Goal: Task Accomplishment & Management: Use online tool/utility

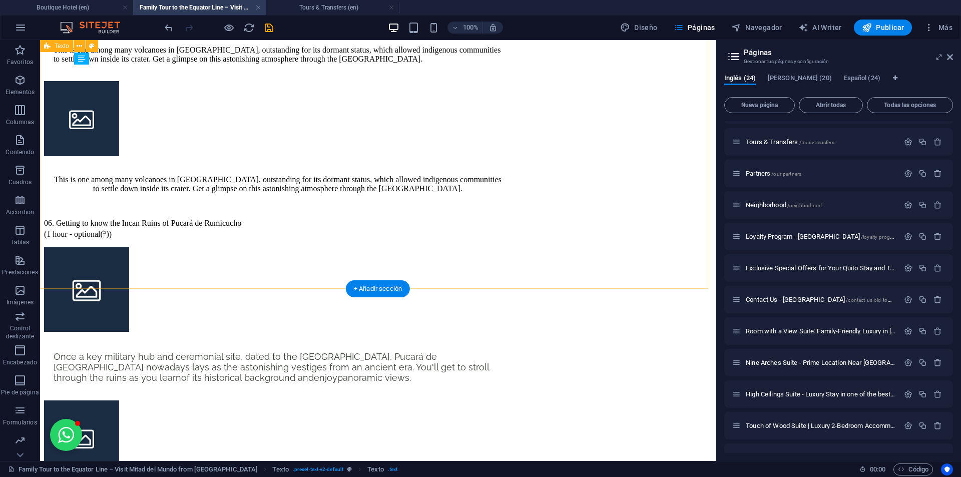
scroll to position [2686, 0]
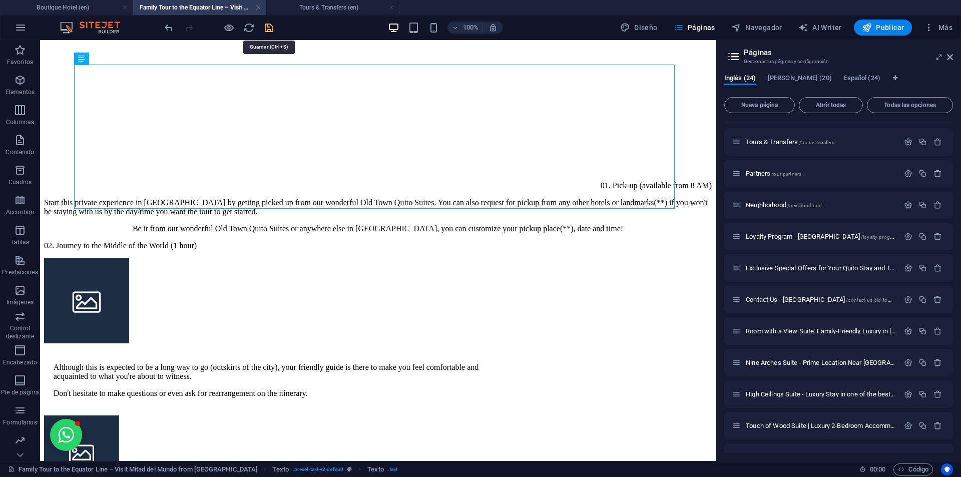
click at [269, 28] on icon "save" at bounding box center [269, 28] width 12 height 12
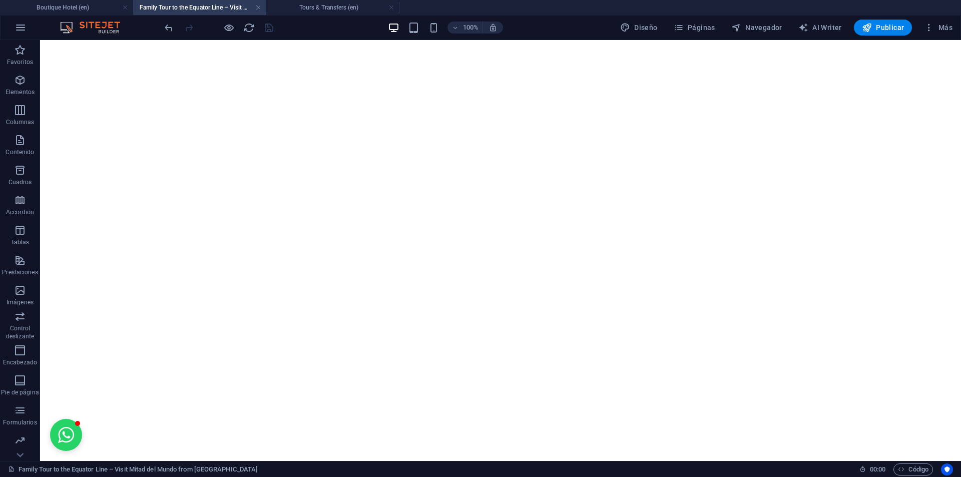
scroll to position [1936, 0]
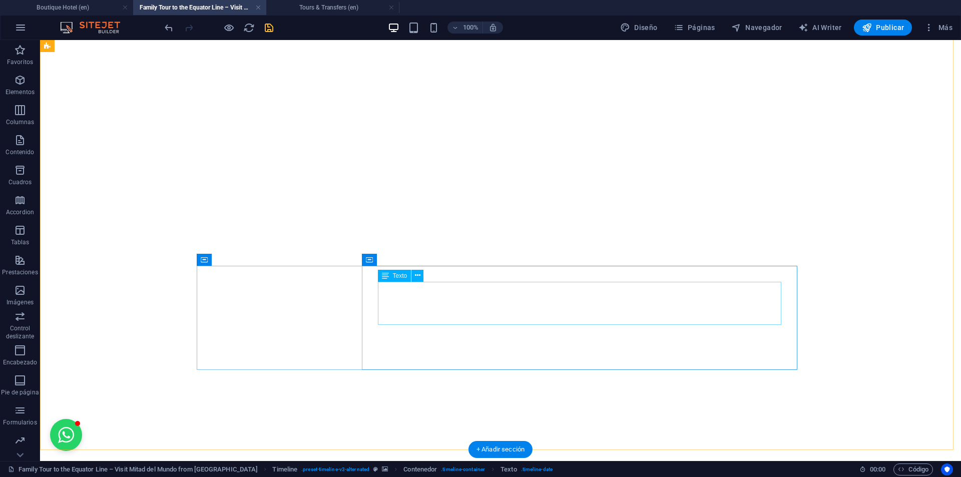
scroll to position [2286, 0]
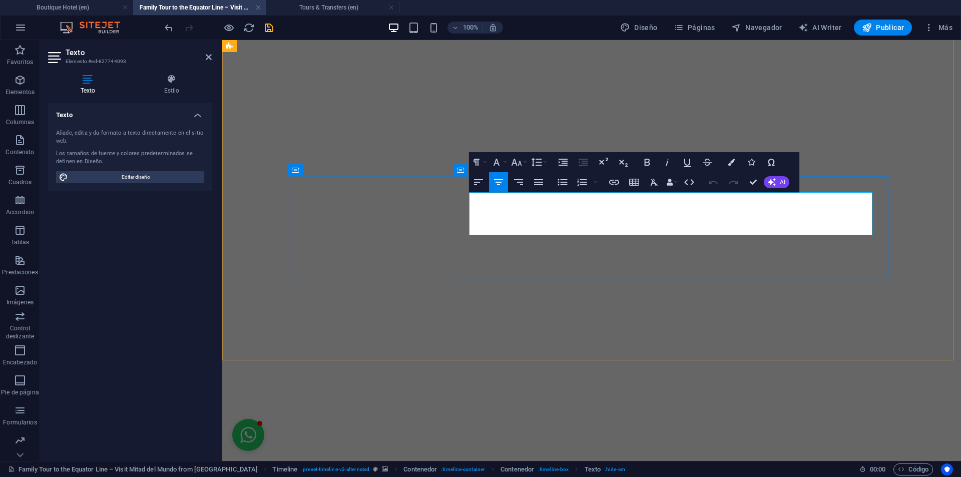
click at [719, 180] on button "Undo" at bounding box center [713, 182] width 19 height 20
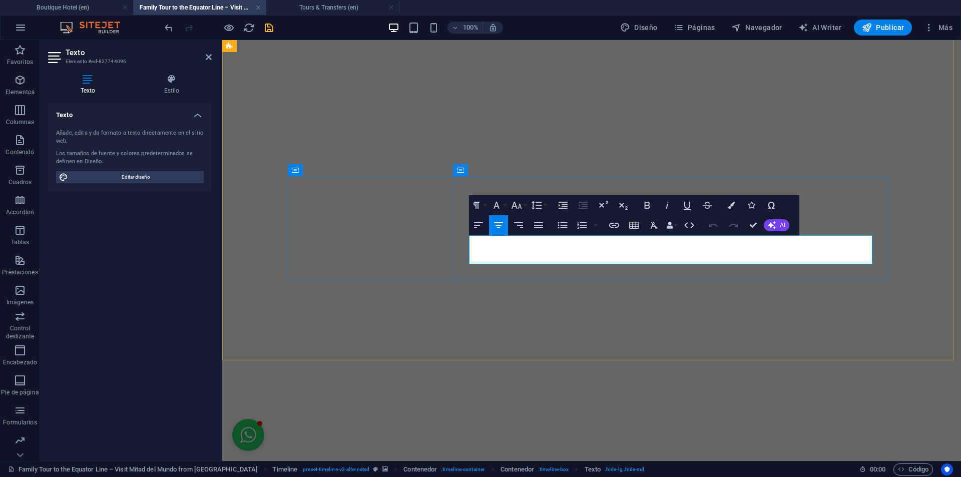
click sup "4"
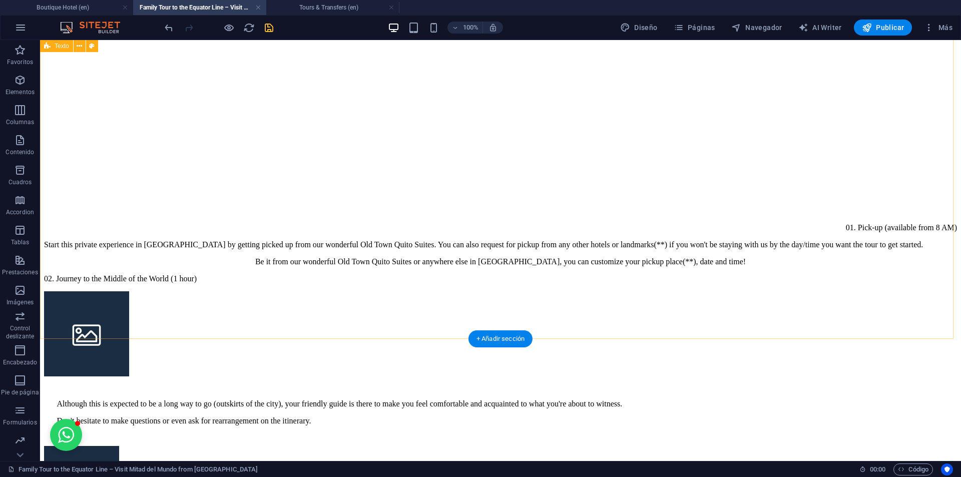
scroll to position [2636, 0]
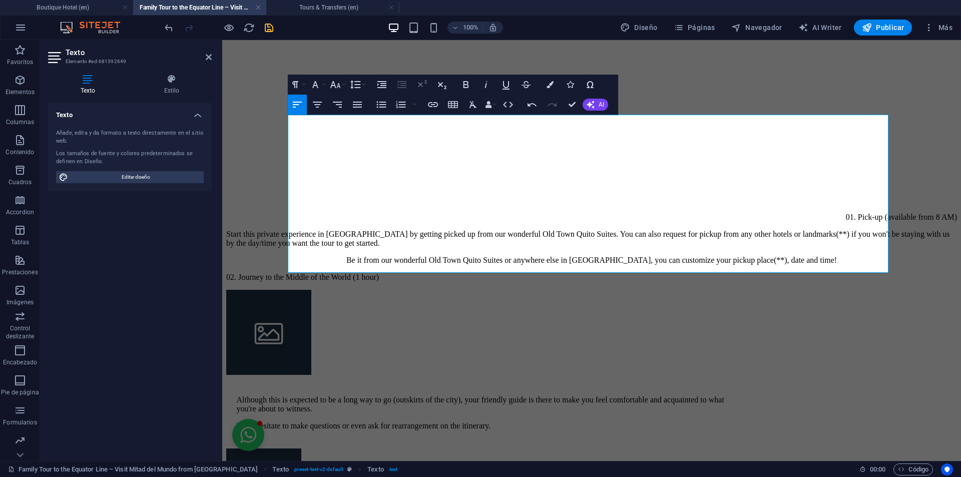
click at [421, 88] on icon "button" at bounding box center [422, 85] width 12 height 12
click at [422, 85] on icon "button" at bounding box center [422, 85] width 12 height 12
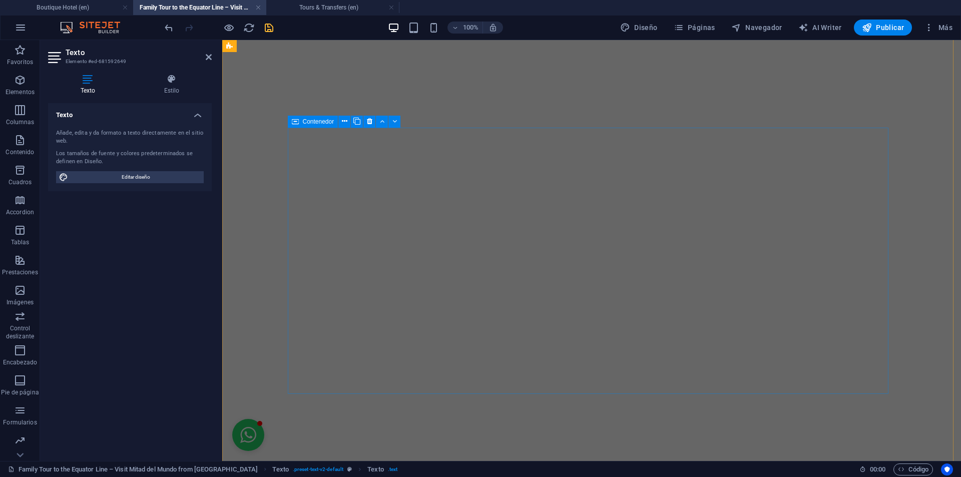
scroll to position [1936, 0]
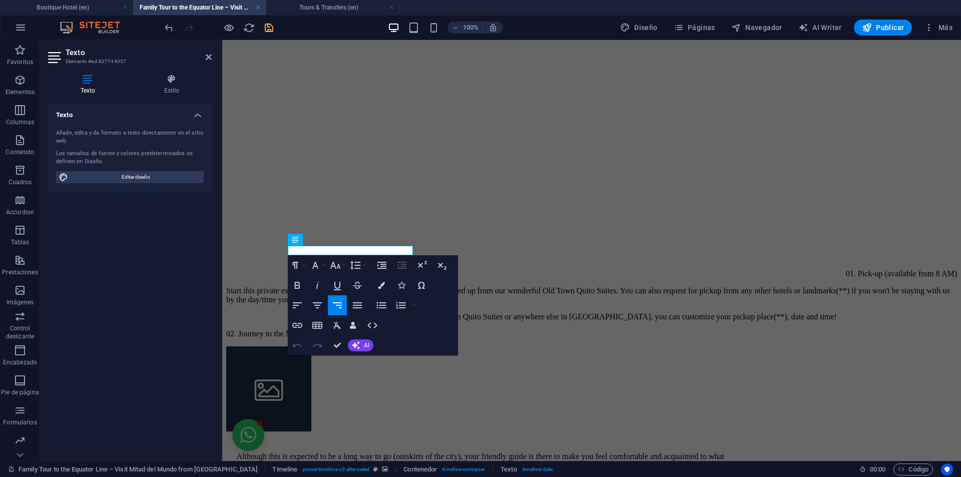
scroll to position [1938, 0]
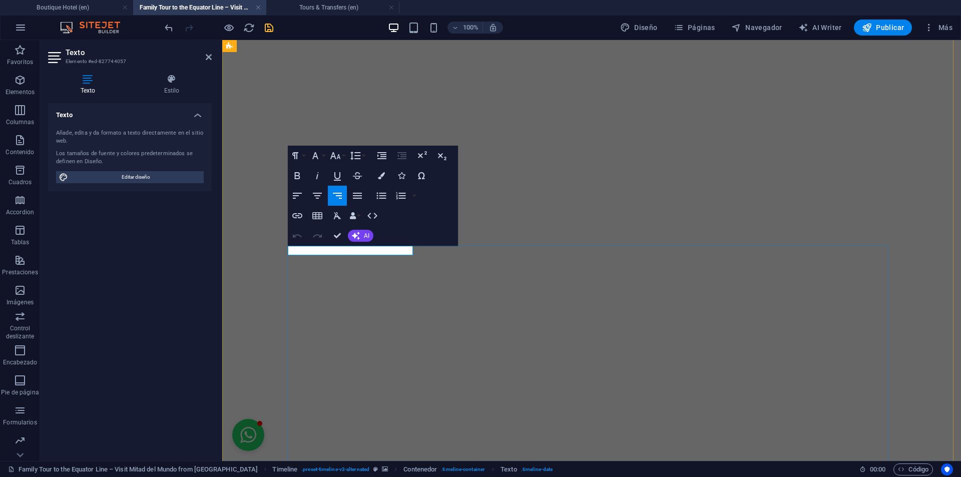
drag, startPoint x: 338, startPoint y: 239, endPoint x: 298, endPoint y: 198, distance: 57.3
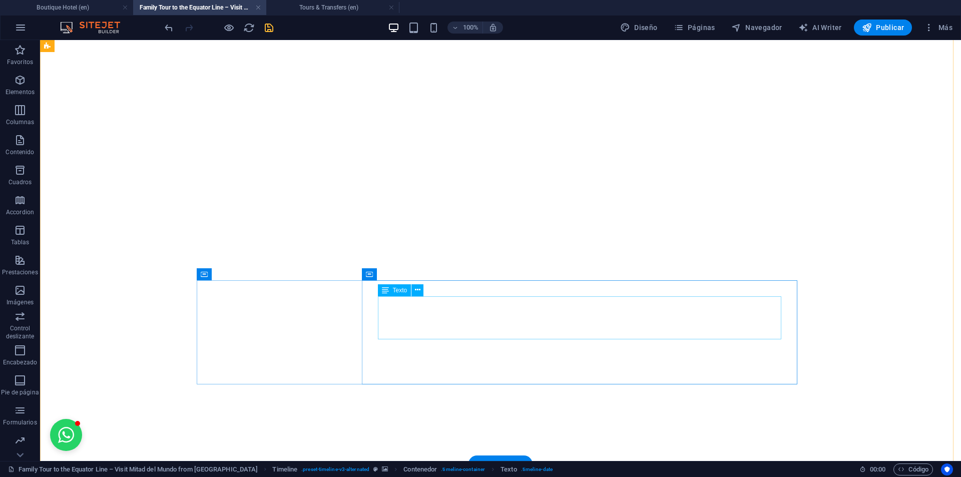
scroll to position [2238, 0]
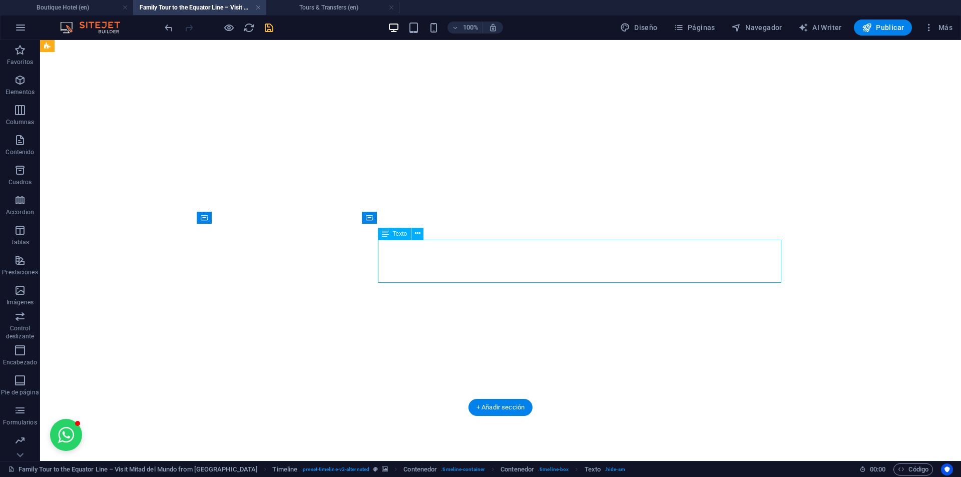
drag, startPoint x: 656, startPoint y: 262, endPoint x: 474, endPoint y: 262, distance: 182.7
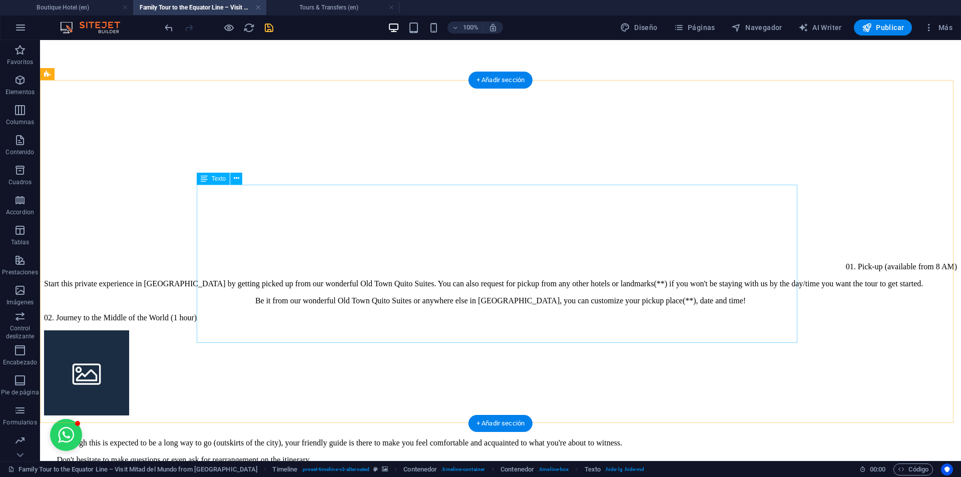
scroll to position [2589, 0]
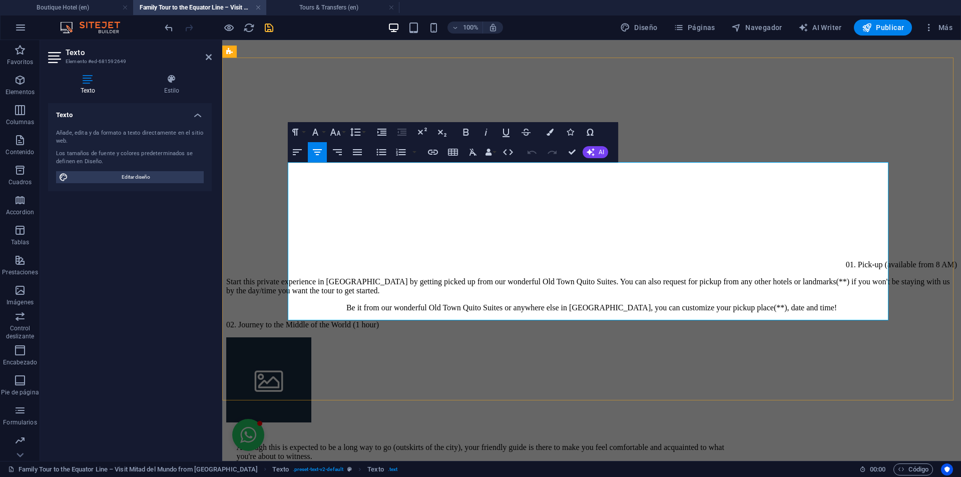
drag, startPoint x: 313, startPoint y: 269, endPoint x: 323, endPoint y: 297, distance: 30.2
copy p "Pickup is available in [GEOGRAPHIC_DATA] and surrounding areas including [GEOGR…"
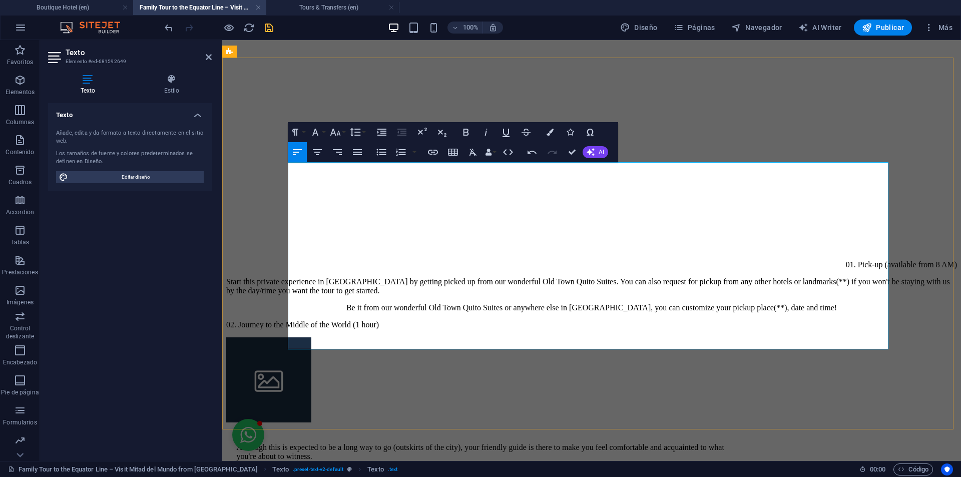
drag, startPoint x: 863, startPoint y: 311, endPoint x: 627, endPoint y: 312, distance: 236.3
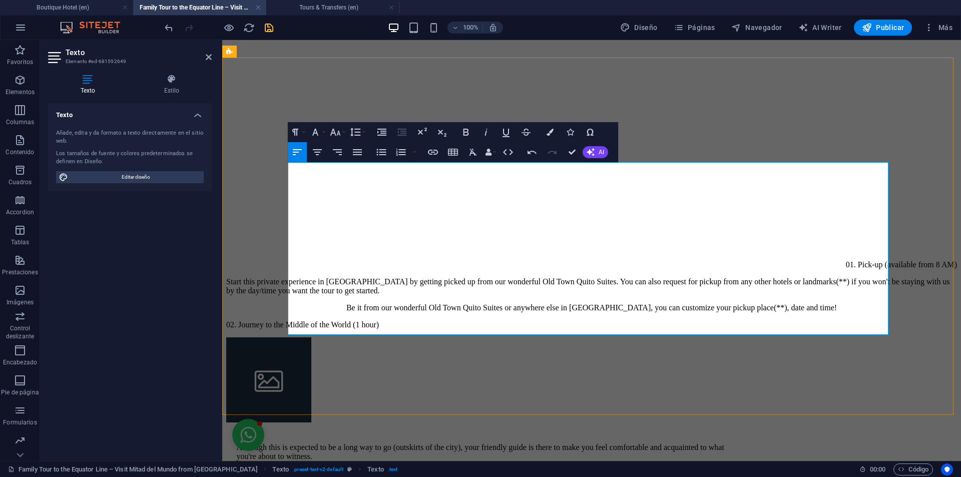
drag, startPoint x: 631, startPoint y: 310, endPoint x: 654, endPoint y: 310, distance: 22.5
drag, startPoint x: 756, startPoint y: 312, endPoint x: 708, endPoint y: 314, distance: 47.6
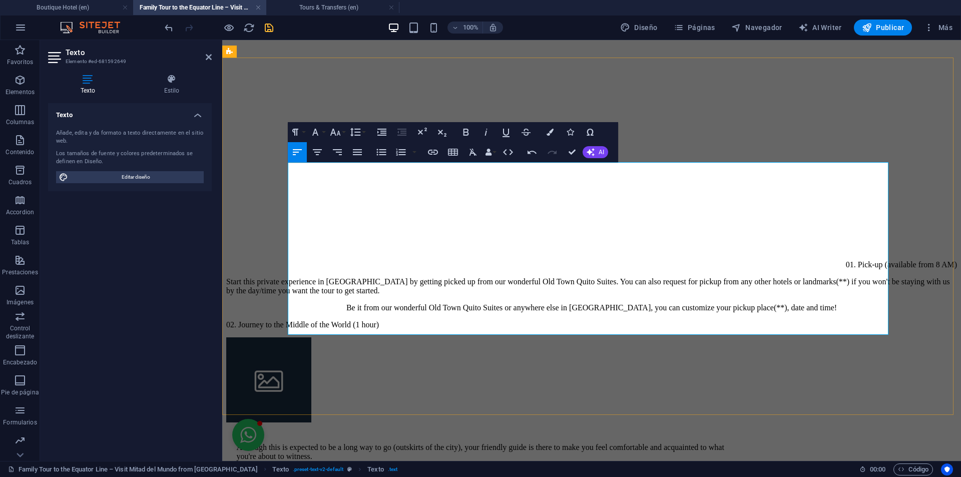
drag, startPoint x: 607, startPoint y: 310, endPoint x: 671, endPoint y: 294, distance: 65.4
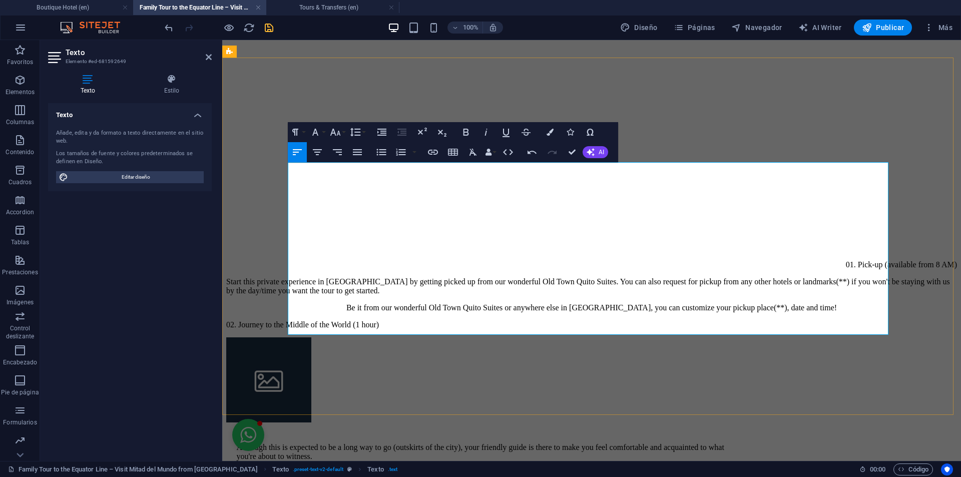
drag, startPoint x: 305, startPoint y: 327, endPoint x: 325, endPoint y: 324, distance: 20.2
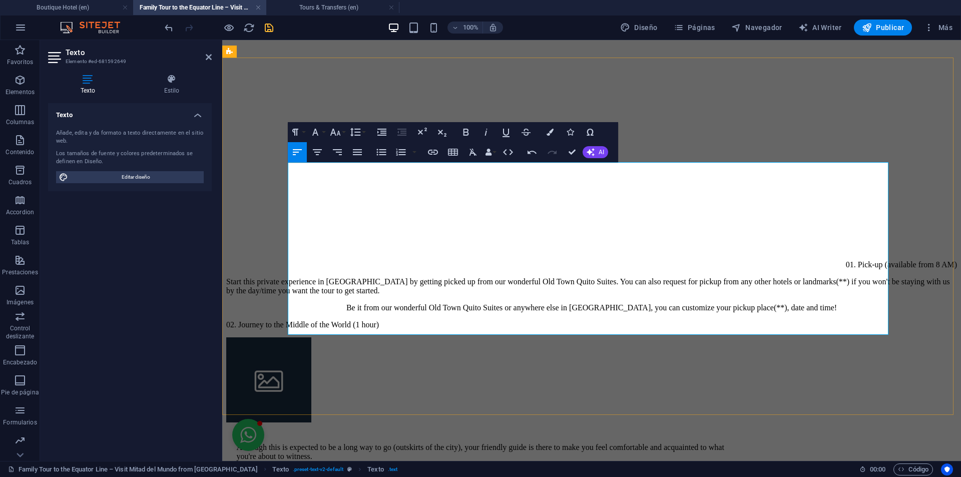
drag, startPoint x: 598, startPoint y: 326, endPoint x: 625, endPoint y: 321, distance: 27.9
copy p "outside [GEOGRAPHIC_DATA]"
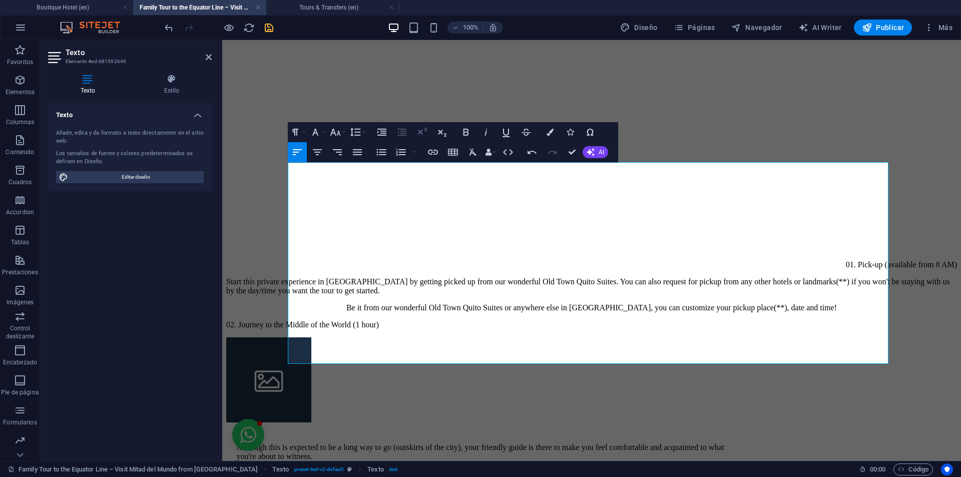
click at [423, 134] on icon "button" at bounding box center [422, 132] width 12 height 12
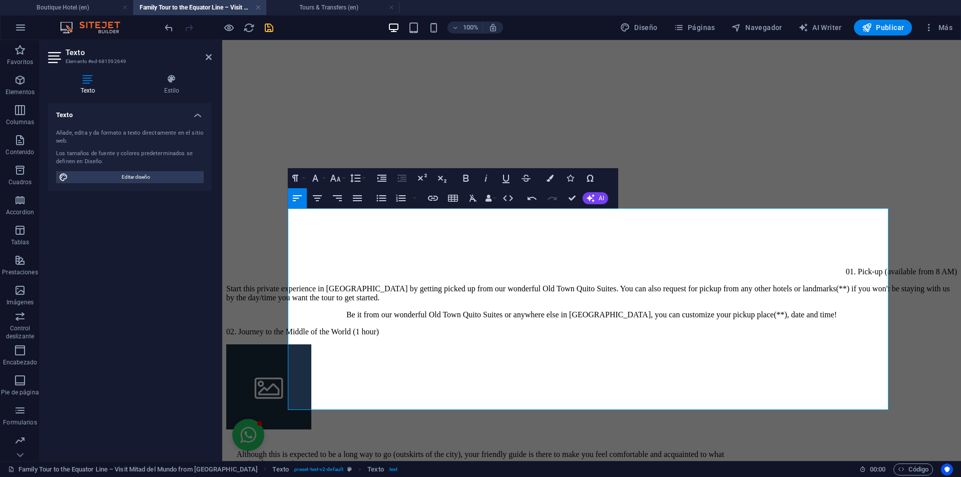
scroll to position [2589, 0]
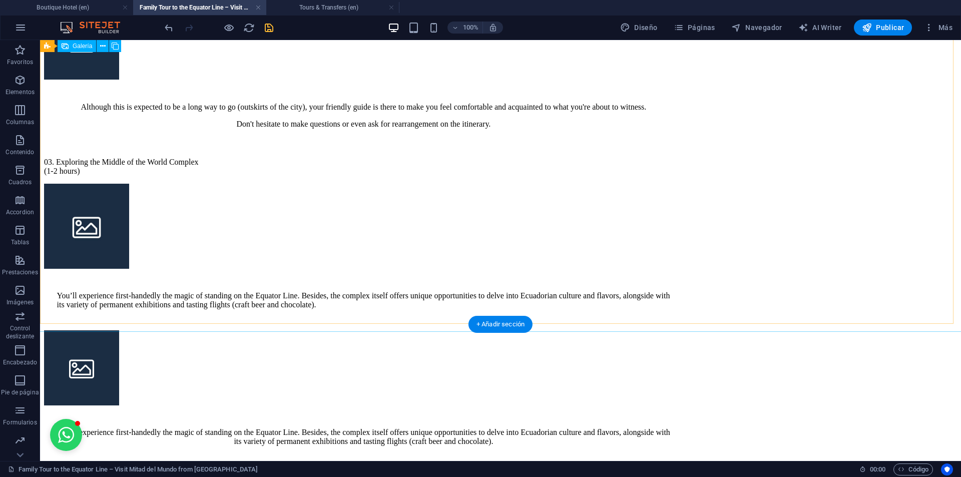
scroll to position [2876, 0]
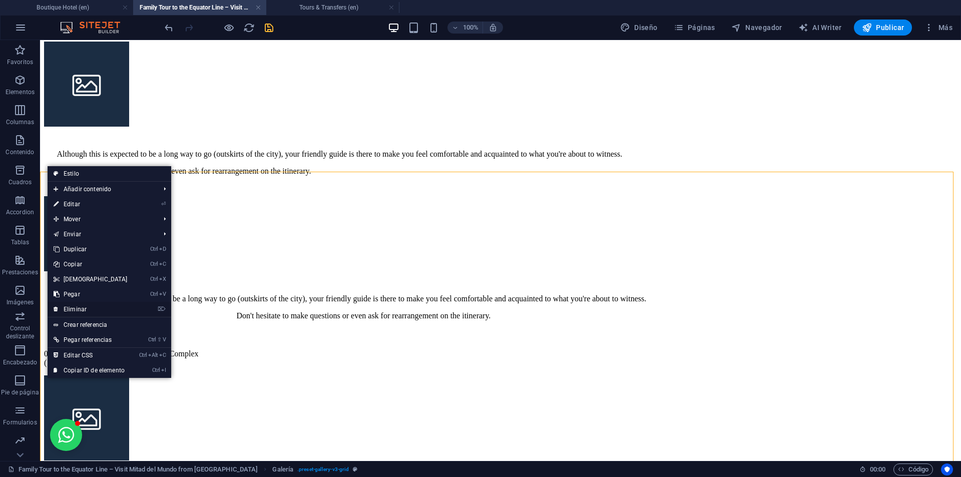
click at [76, 307] on link "⌦ Eliminar" at bounding box center [91, 309] width 86 height 15
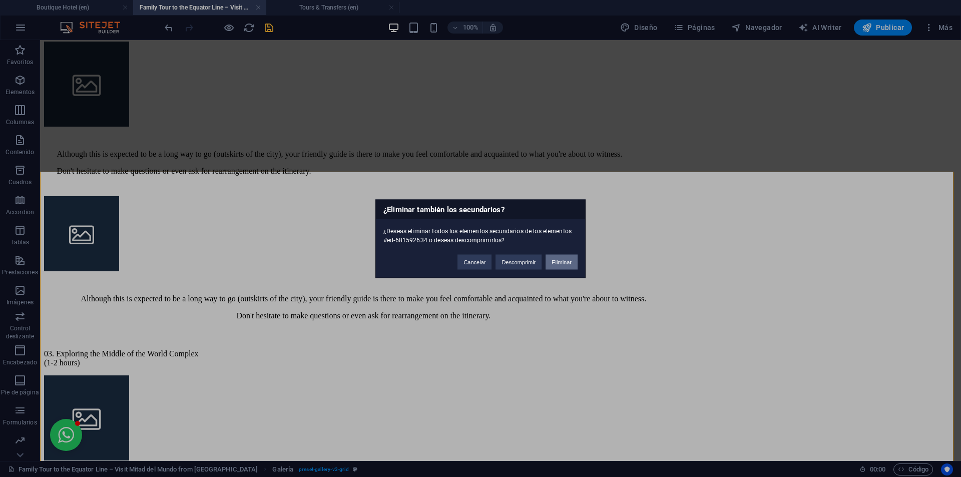
click at [561, 261] on button "Eliminar" at bounding box center [562, 261] width 32 height 15
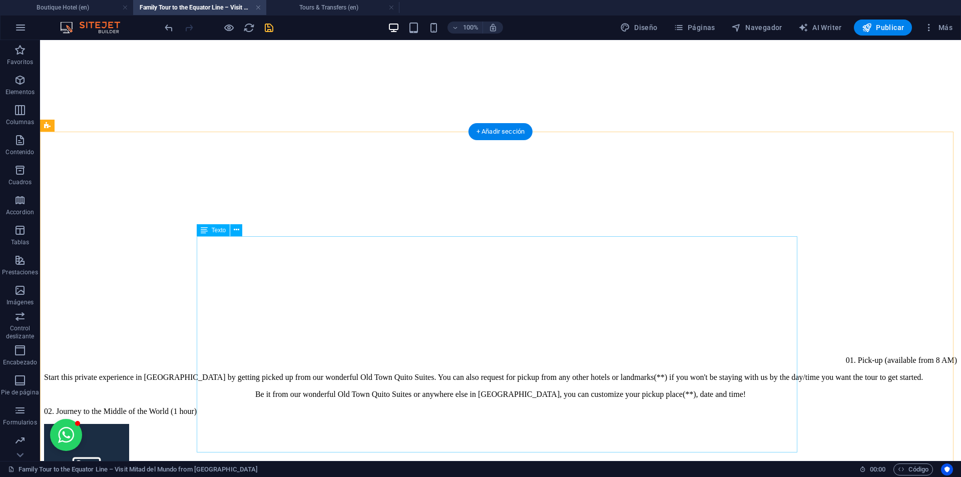
scroll to position [2477, 0]
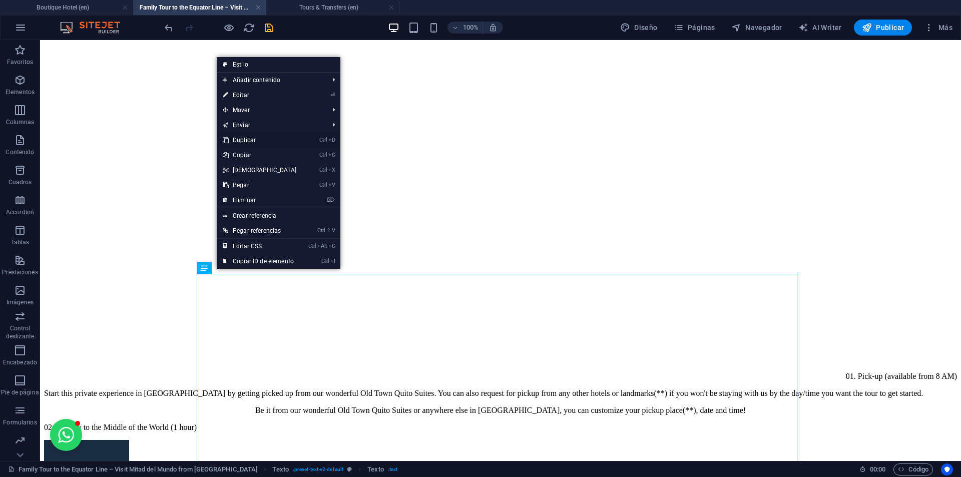
click at [256, 139] on link "Ctrl D Duplicar" at bounding box center [260, 140] width 86 height 15
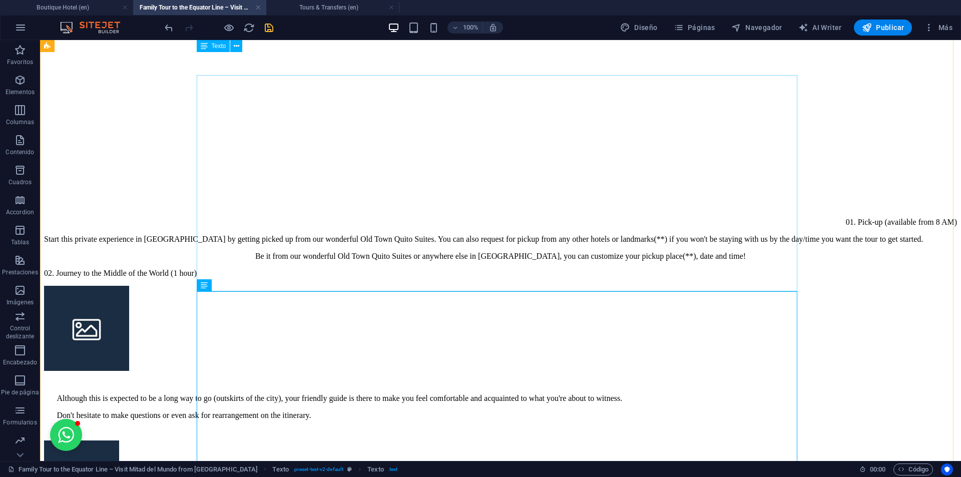
scroll to position [2624, 0]
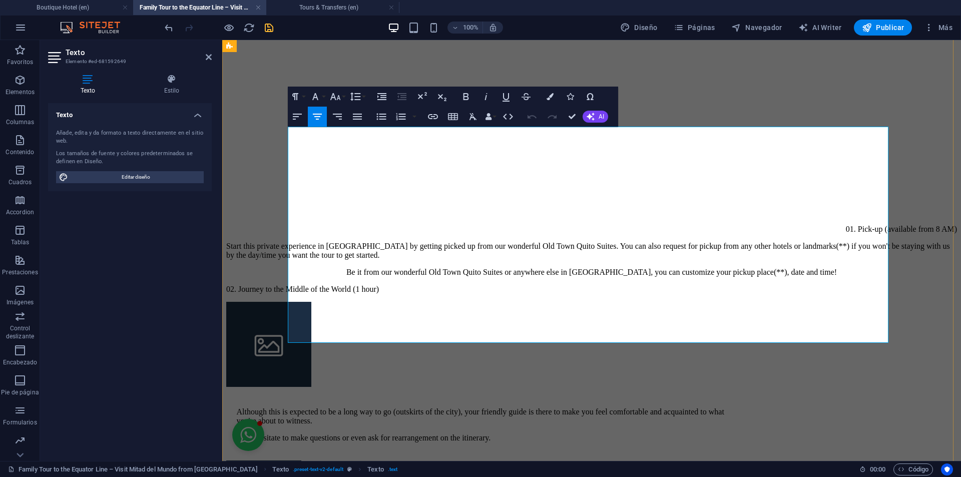
drag, startPoint x: 473, startPoint y: 332, endPoint x: 286, endPoint y: 184, distance: 237.6
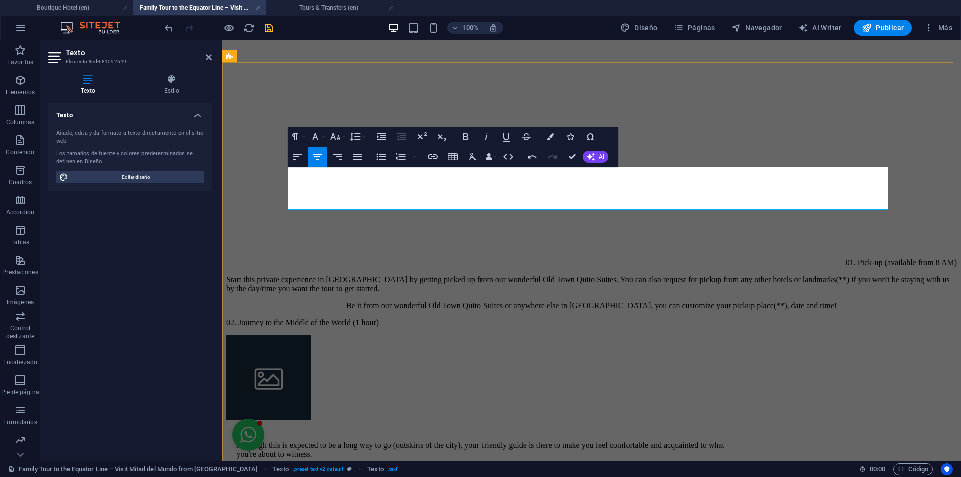
scroll to position [2574, 0]
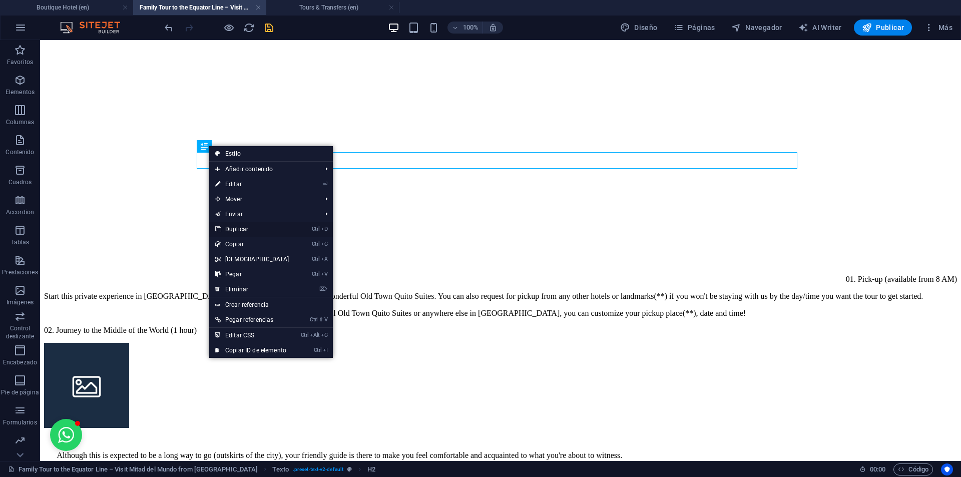
click at [254, 228] on link "Ctrl D Duplicar" at bounding box center [252, 229] width 86 height 15
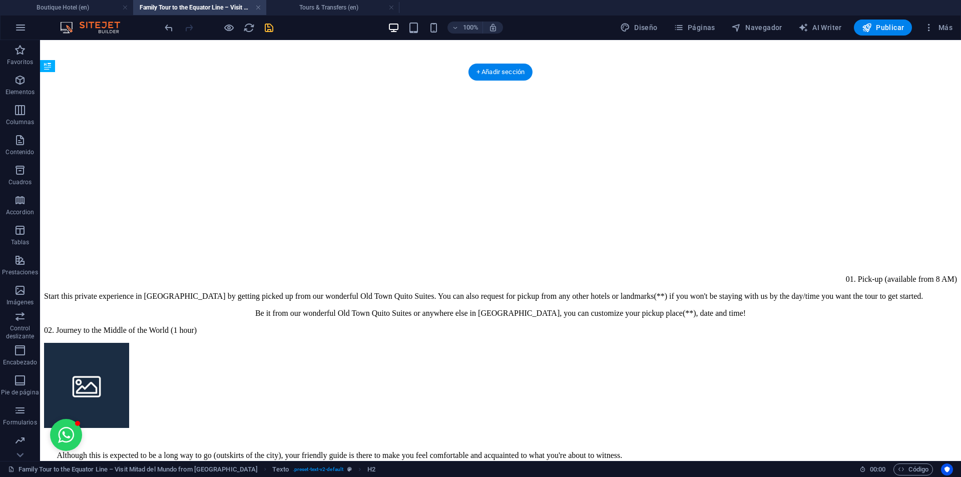
drag, startPoint x: 324, startPoint y: 176, endPoint x: 316, endPoint y: 289, distance: 113.4
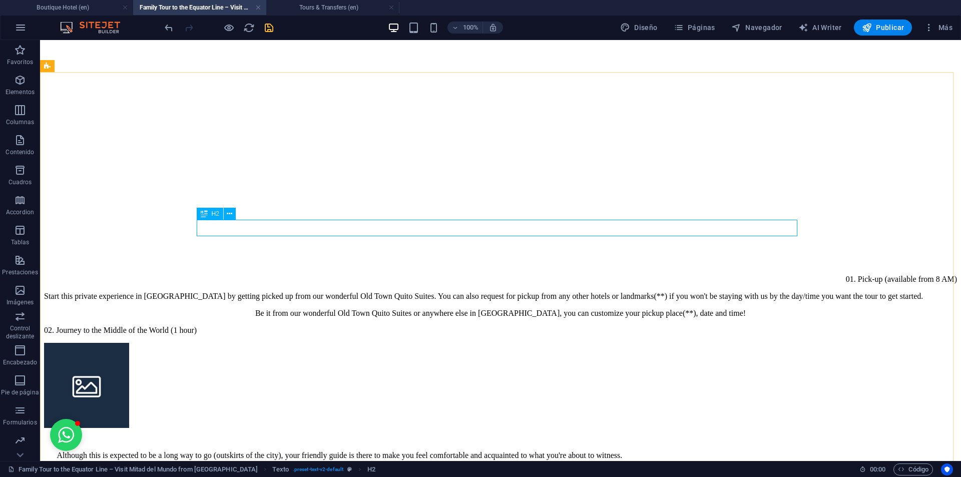
click at [204, 212] on icon at bounding box center [204, 214] width 7 height 12
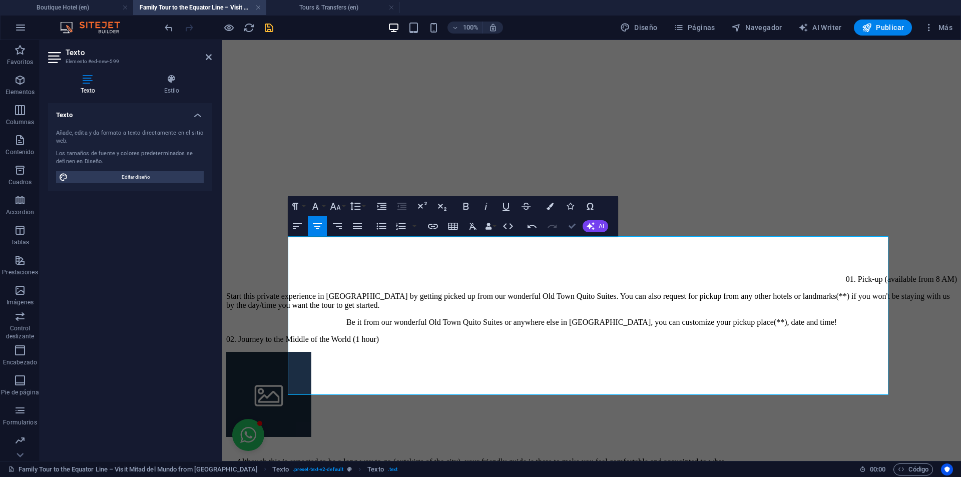
drag, startPoint x: 573, startPoint y: 229, endPoint x: 532, endPoint y: 190, distance: 57.0
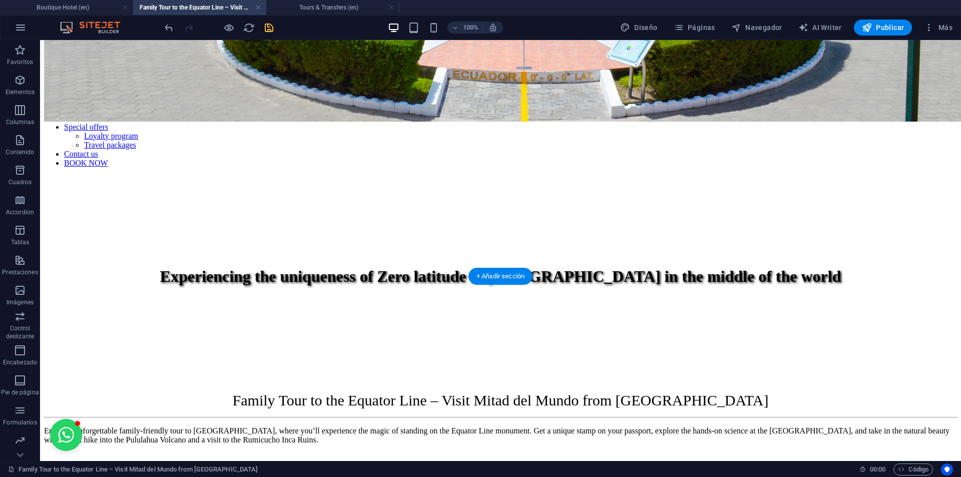
scroll to position [272, 0]
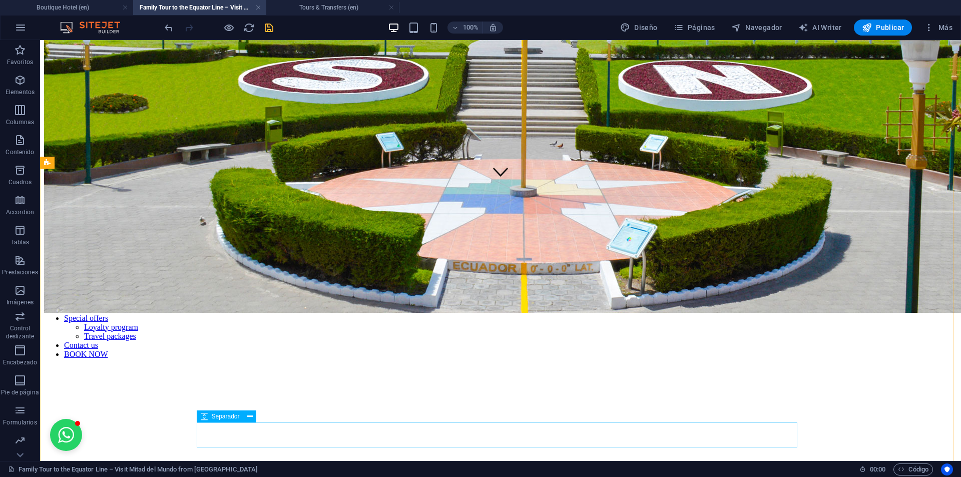
click at [222, 415] on span "Separador" at bounding box center [226, 416] width 28 height 6
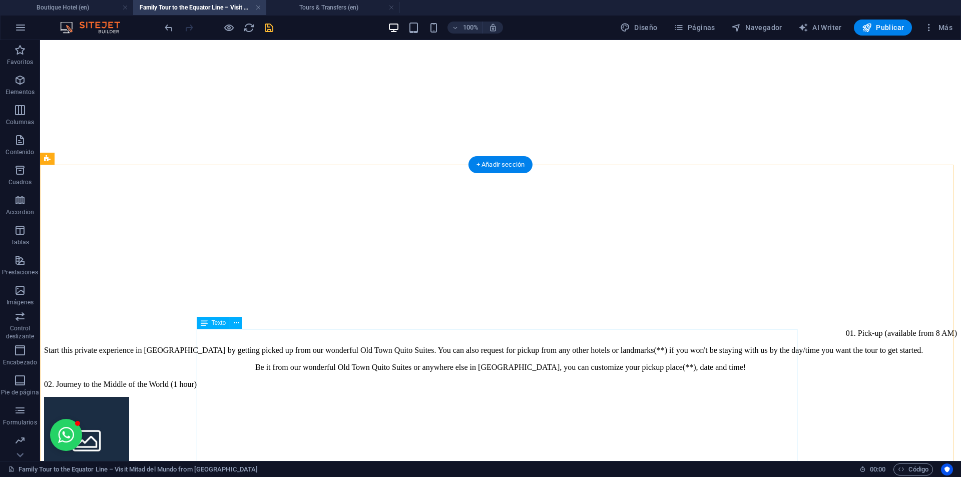
scroll to position [2524, 0]
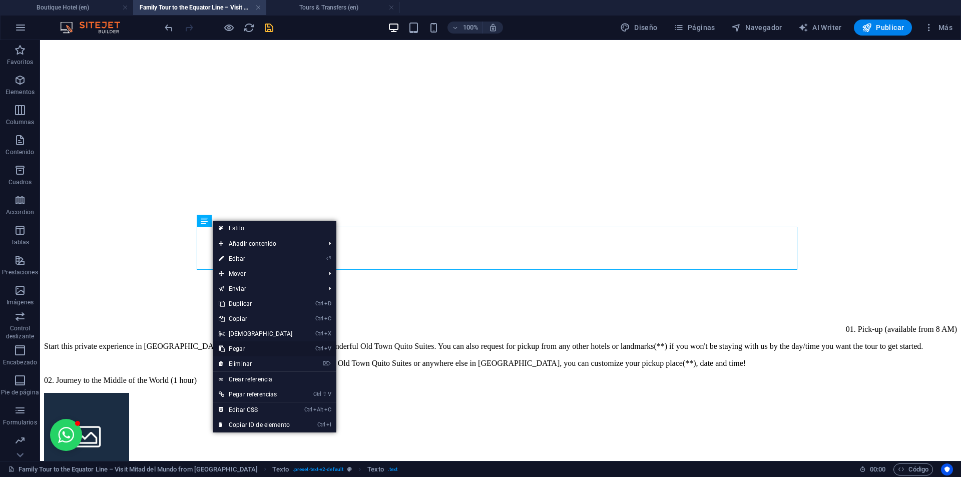
click at [244, 350] on link "Ctrl V Pegar" at bounding box center [256, 348] width 86 height 15
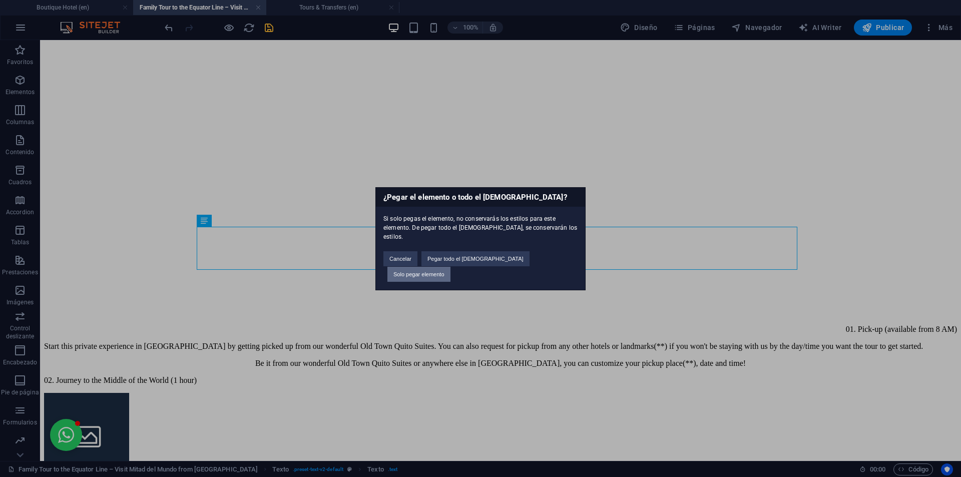
click at [450, 267] on button "Solo pegar elemento" at bounding box center [418, 274] width 63 height 15
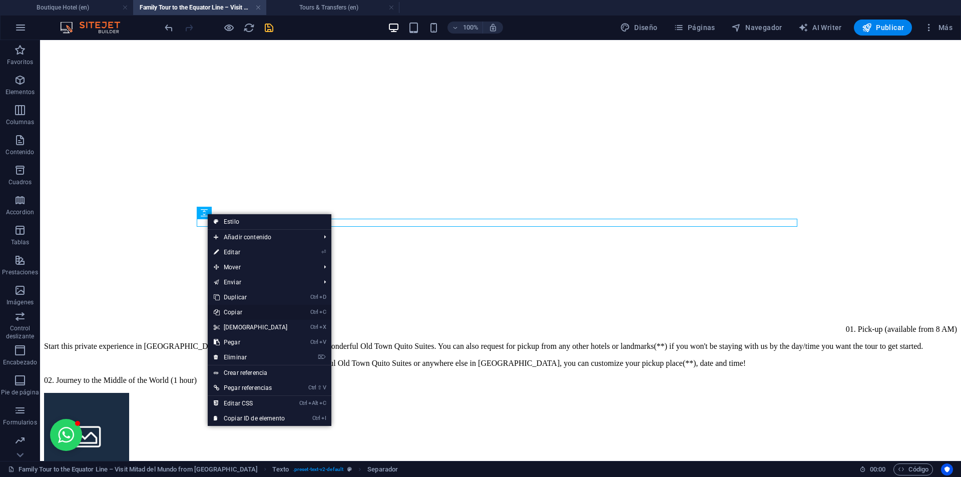
click at [239, 315] on link "Ctrl C Copiar" at bounding box center [251, 312] width 86 height 15
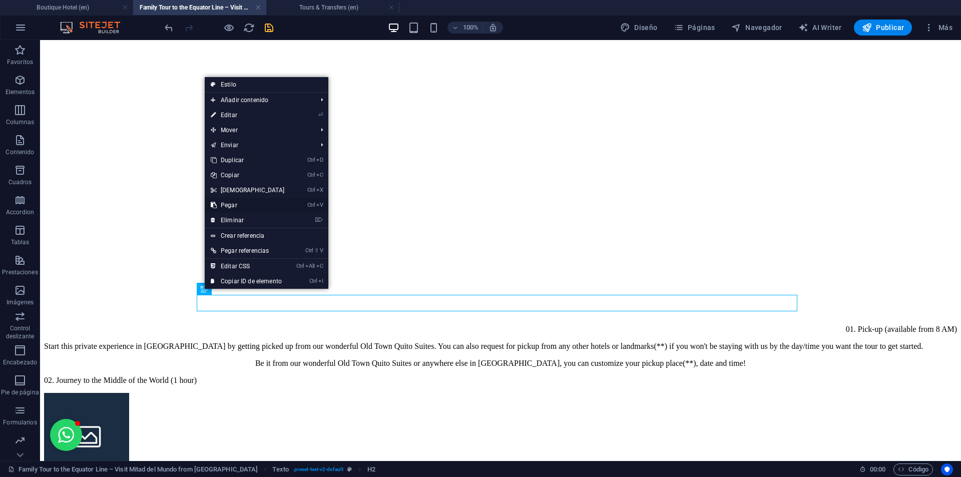
click at [236, 200] on link "Ctrl V Pegar" at bounding box center [248, 205] width 86 height 15
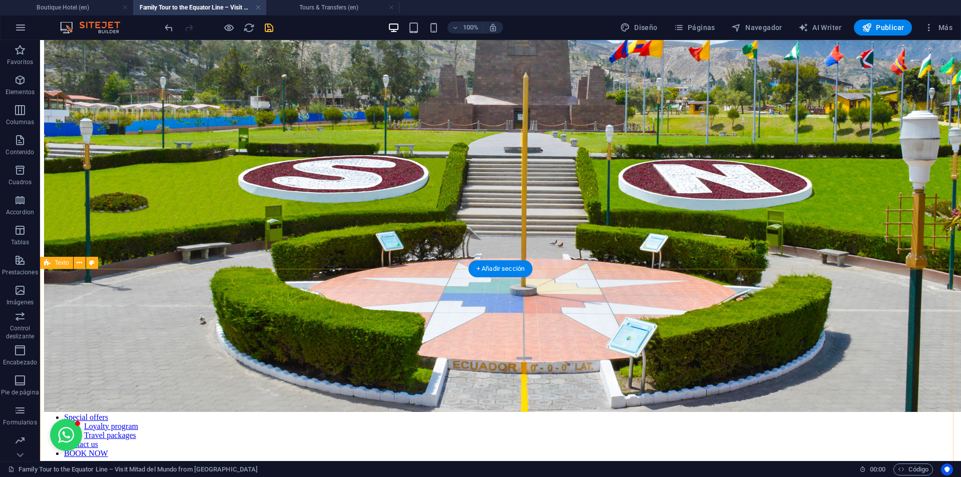
scroll to position [172, 0]
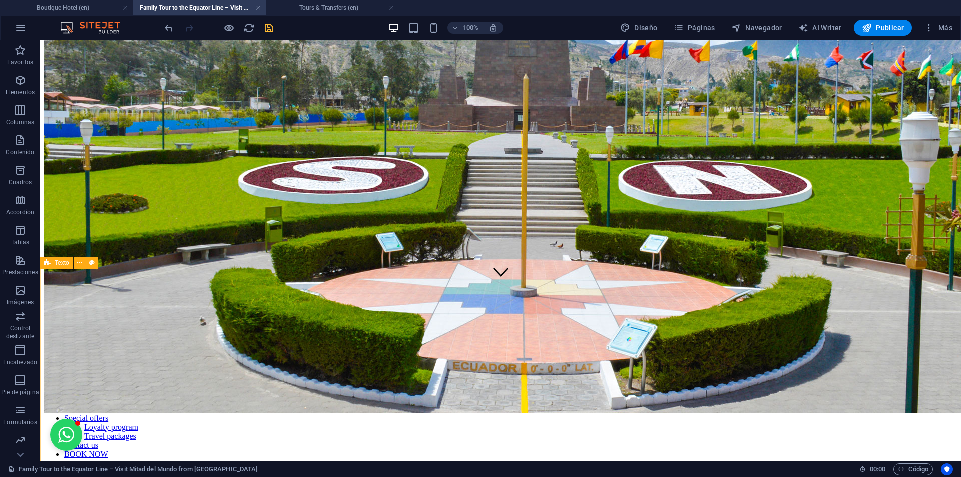
click at [62, 263] on span "Texto" at bounding box center [62, 263] width 15 height 6
drag, startPoint x: 62, startPoint y: 263, endPoint x: 244, endPoint y: 158, distance: 210.8
click at [62, 263] on span "Texto" at bounding box center [62, 263] width 15 height 6
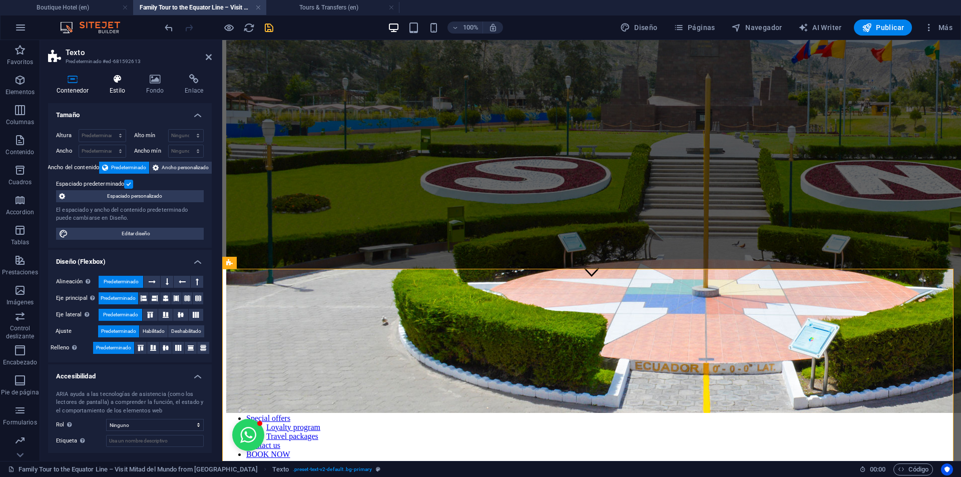
click at [119, 87] on h4 "Estilo" at bounding box center [119, 84] width 37 height 21
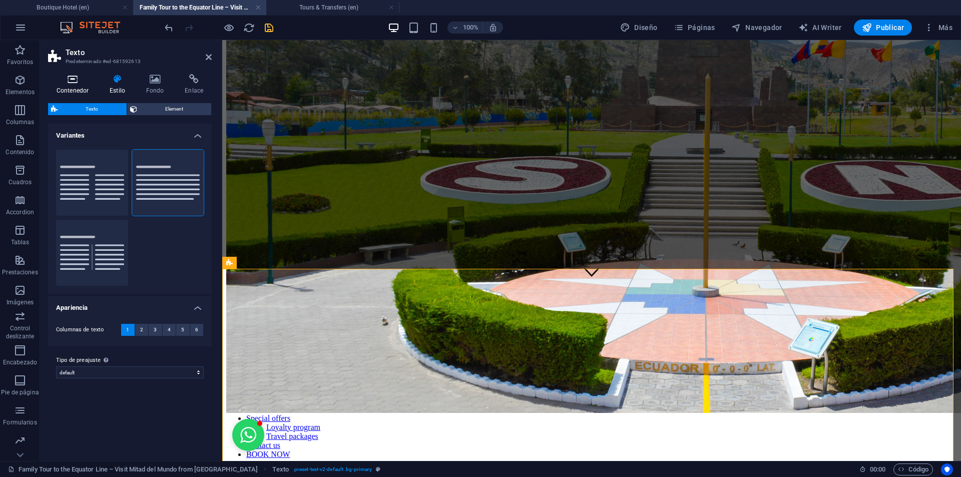
click at [73, 78] on icon at bounding box center [72, 79] width 49 height 10
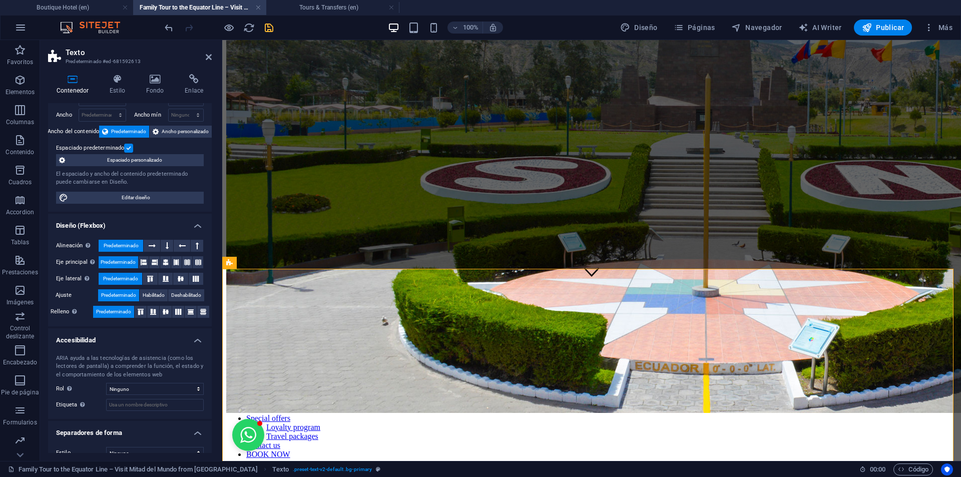
scroll to position [50, 0]
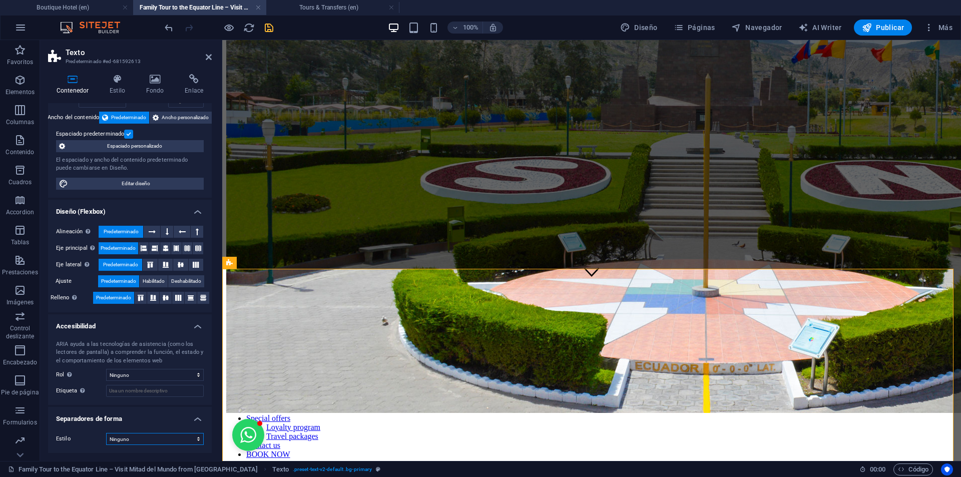
click at [181, 438] on select "Ninguno Triángulo Cuadrado Diagonal Polígono 1 Polígono 2 Zigzag Múltiples zigz…" at bounding box center [155, 439] width 98 height 12
click at [106, 433] on select "Ninguno Triángulo Cuadrado Diagonal Polígono 1 Polígono 2 Zigzag Múltiples zigz…" at bounding box center [155, 439] width 98 height 12
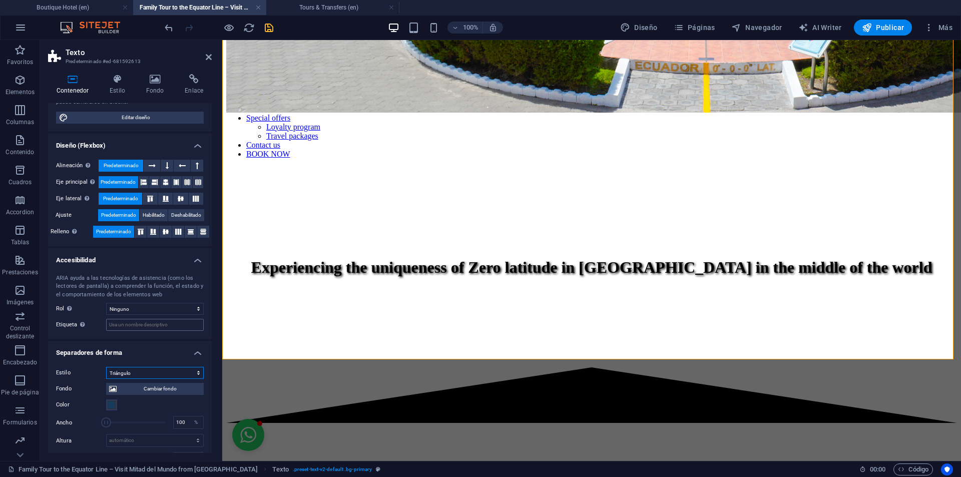
scroll to position [170, 0]
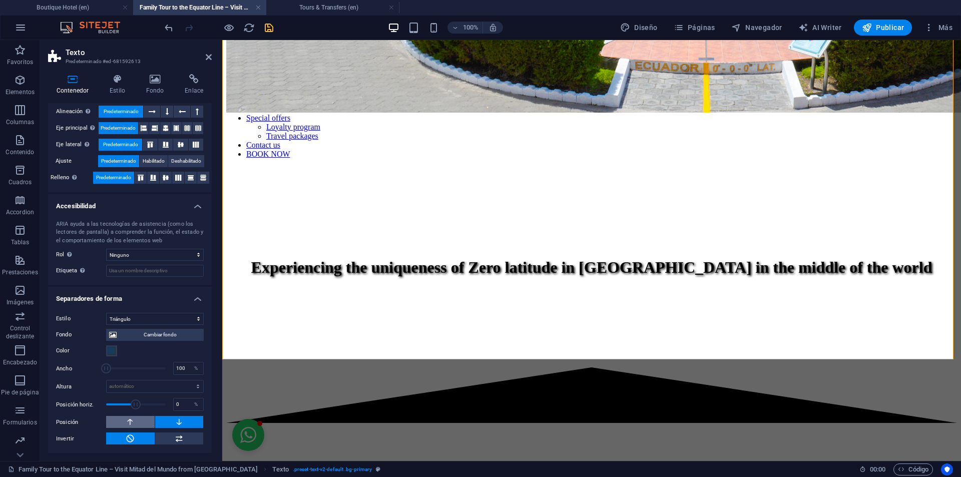
click at [148, 418] on button at bounding box center [130, 422] width 49 height 12
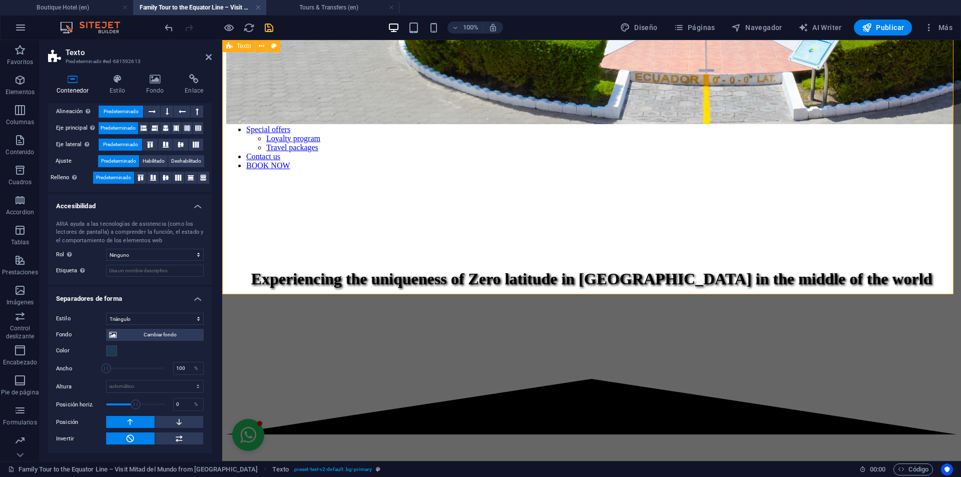
scroll to position [272, 0]
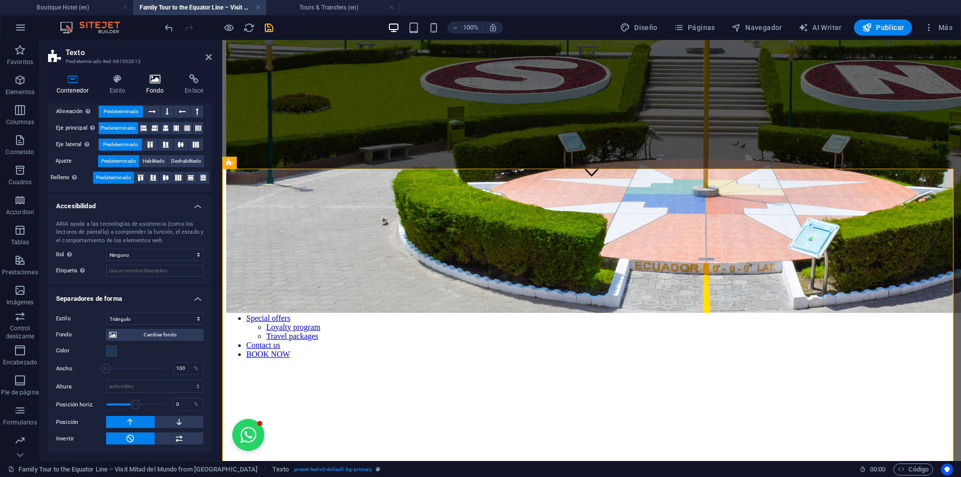
click at [161, 87] on h4 "Fondo" at bounding box center [157, 84] width 39 height 21
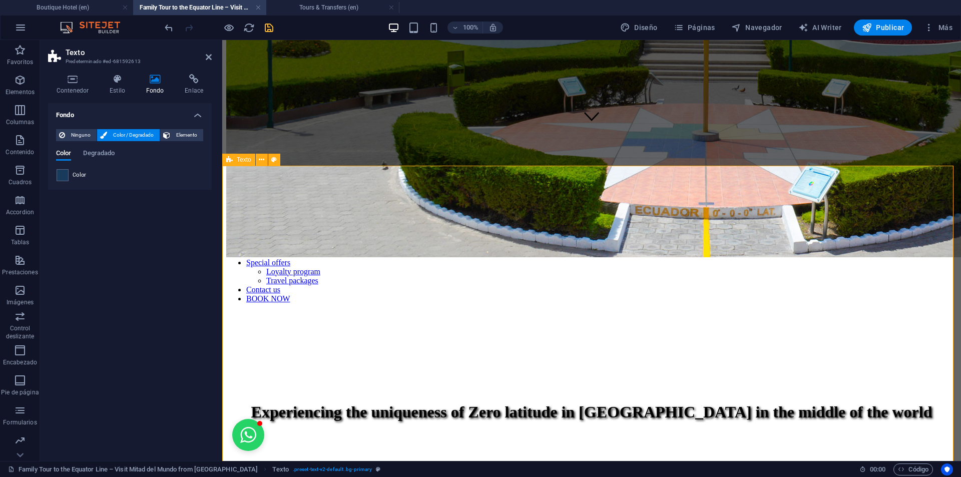
scroll to position [372, 0]
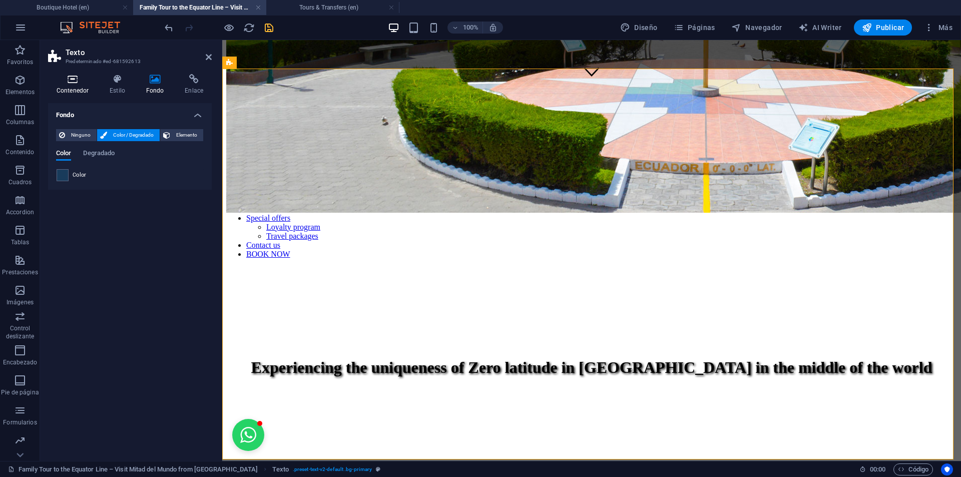
click at [89, 81] on icon at bounding box center [72, 79] width 49 height 10
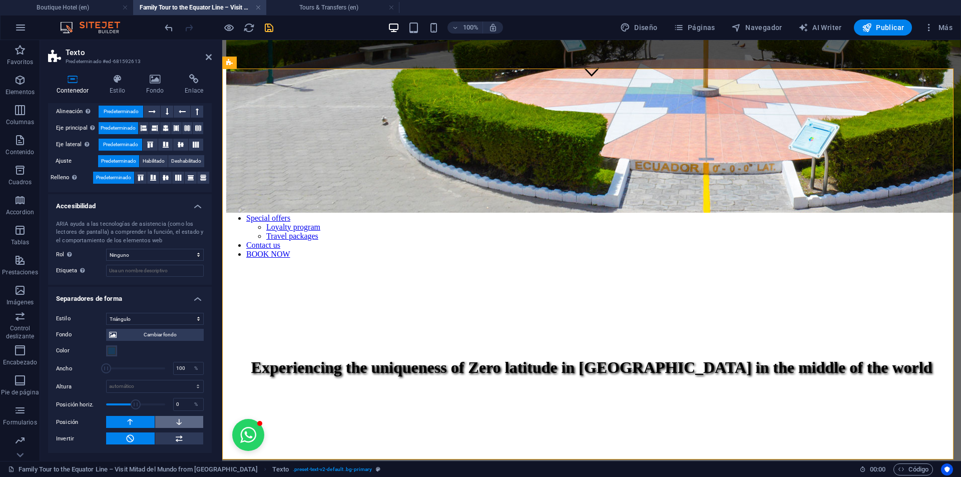
click at [181, 422] on icon at bounding box center [179, 422] width 9 height 12
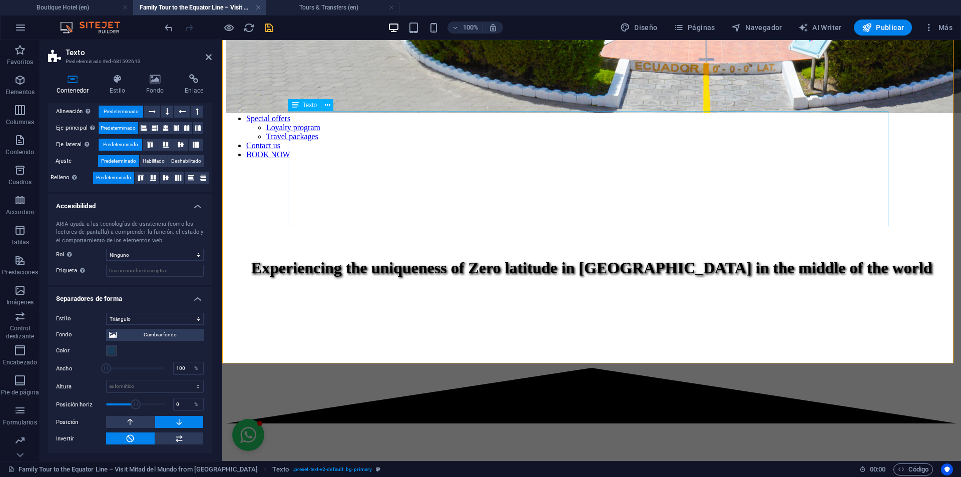
scroll to position [472, 0]
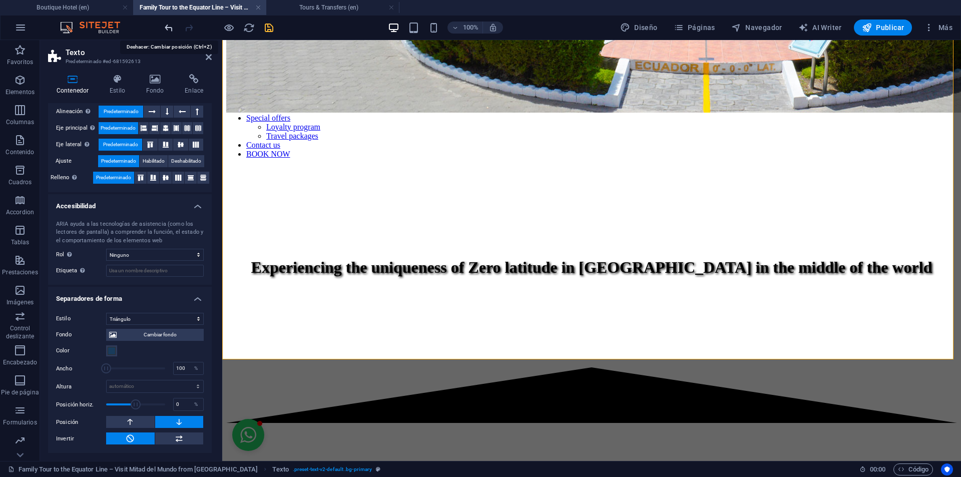
click at [169, 27] on icon "undo" at bounding box center [169, 28] width 12 height 12
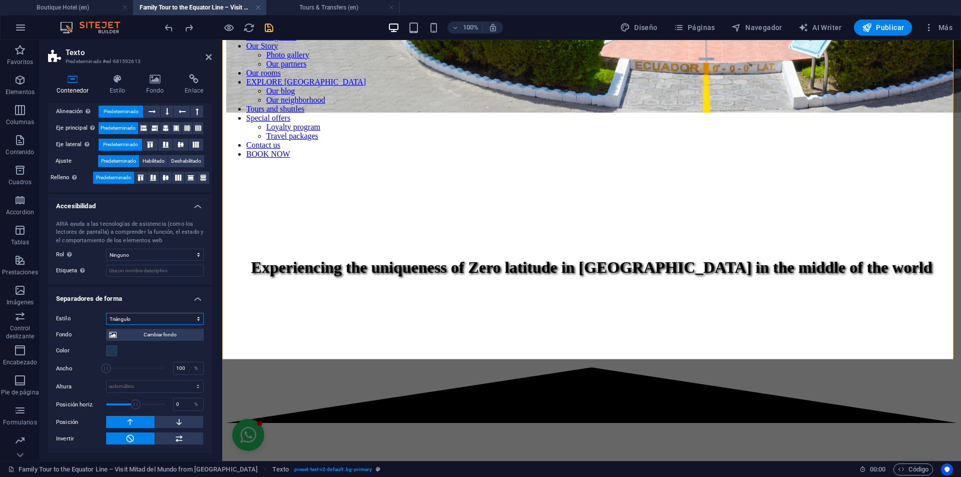
click at [192, 321] on select "Ninguno Triángulo Cuadrado Diagonal Polígono 1 Polígono 2 Zigzag Múltiples zigz…" at bounding box center [155, 319] width 98 height 12
select select "none"
click at [106, 325] on select "Ninguno Triángulo Cuadrado Diagonal Polígono 1 Polígono 2 Zigzag Múltiples zigz…" at bounding box center [155, 319] width 98 height 12
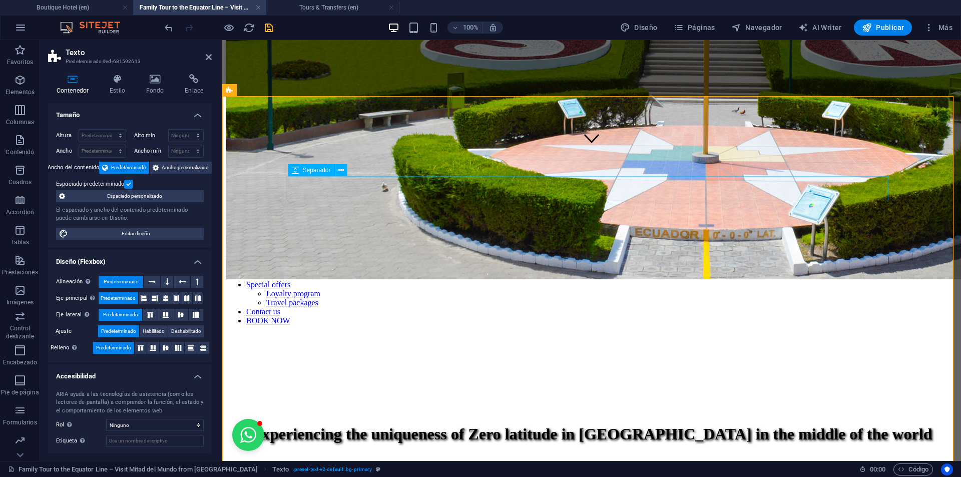
scroll to position [172, 0]
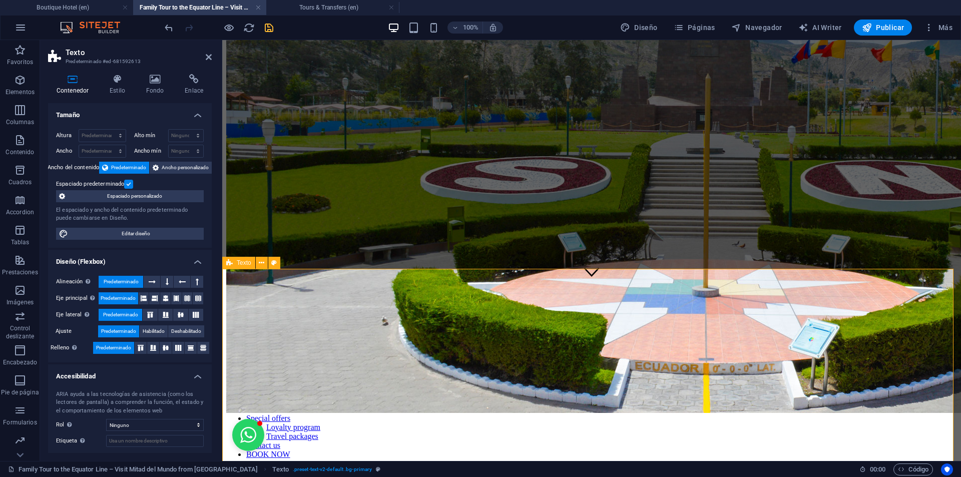
click at [243, 262] on span "Texto" at bounding box center [244, 263] width 15 height 6
click at [767, 23] on span "Navegador" at bounding box center [756, 28] width 51 height 10
select select "13296611-en"
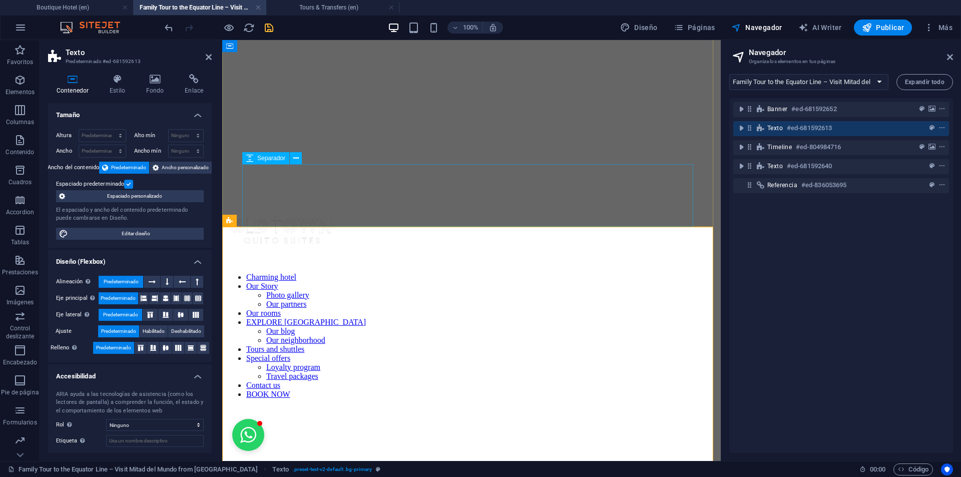
scroll to position [637, 0]
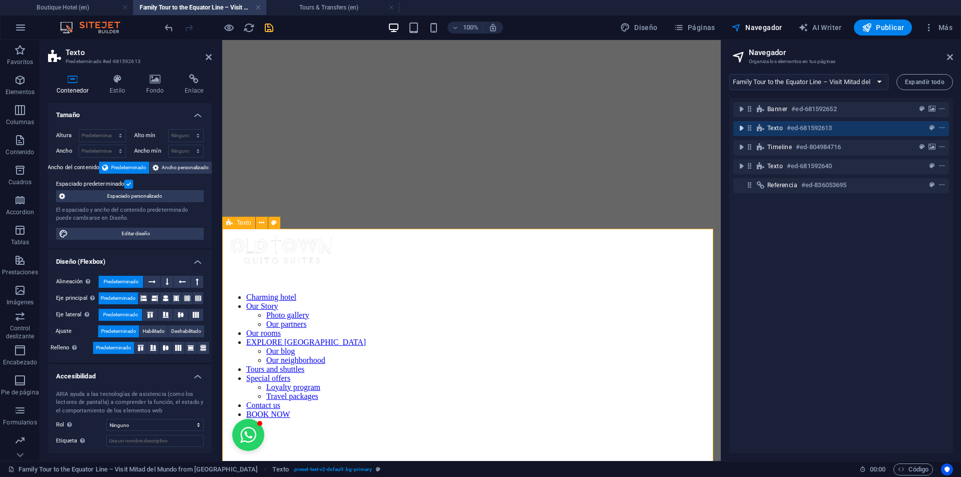
click at [740, 128] on icon "toggle-expand" at bounding box center [741, 128] width 10 height 10
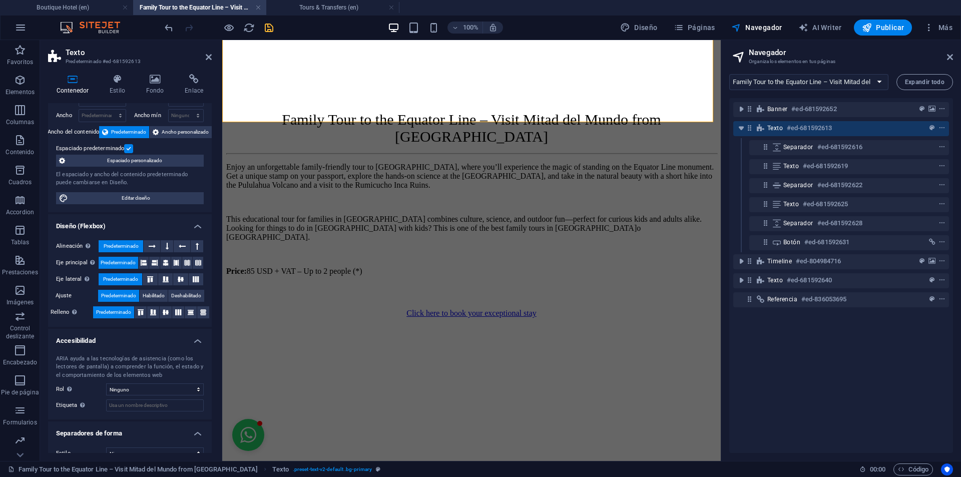
scroll to position [50, 0]
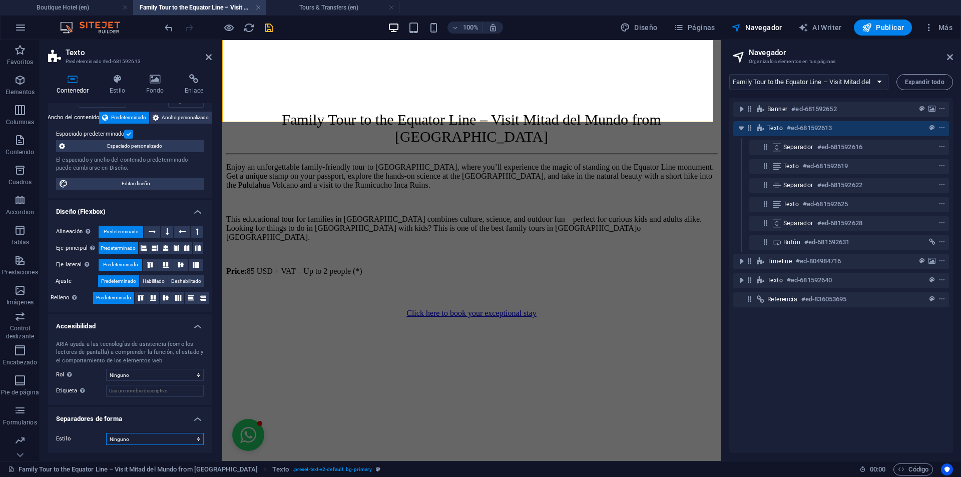
click at [174, 441] on select "Ninguno Triángulo Cuadrado Diagonal Polígono 1 Polígono 2 Zigzag Múltiples zigz…" at bounding box center [155, 439] width 98 height 12
select select "triangle"
click at [106, 433] on select "Ninguno Triángulo Cuadrado Diagonal Polígono 1 Polígono 2 Zigzag Múltiples zigz…" at bounding box center [155, 439] width 98 height 12
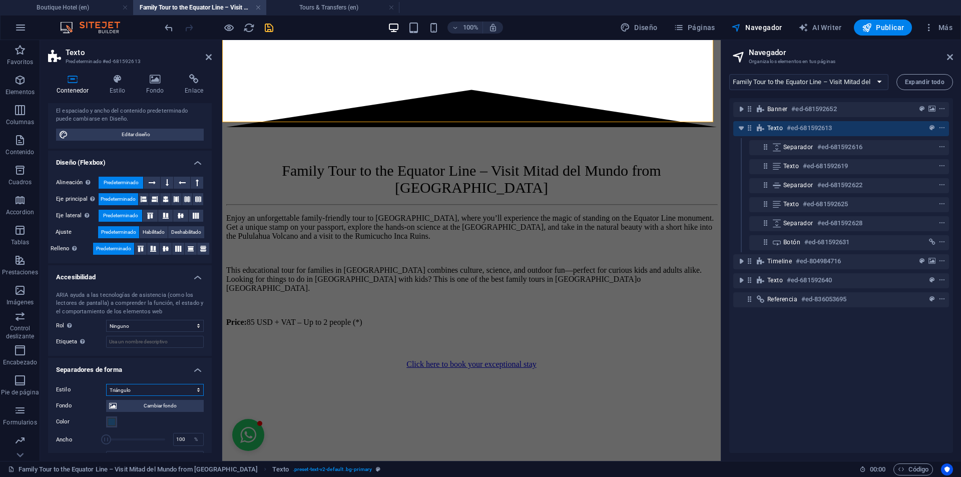
scroll to position [170, 0]
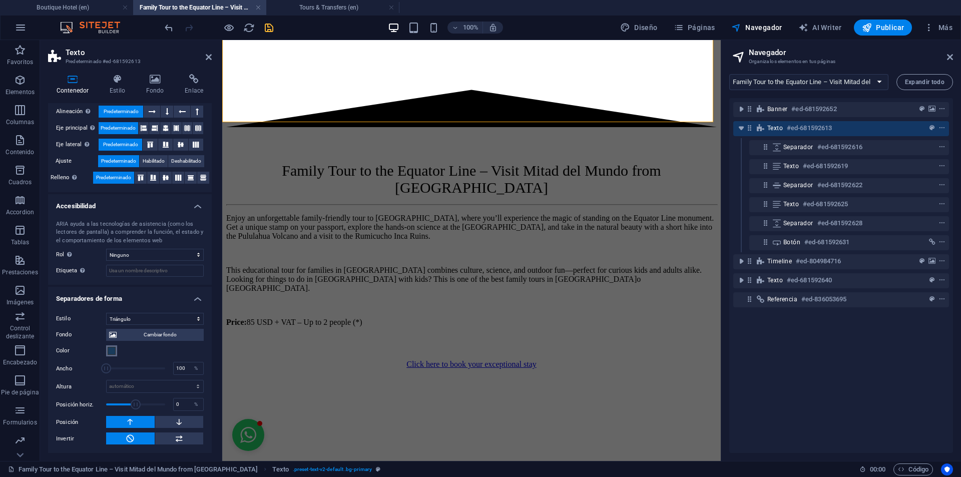
click at [114, 355] on span at bounding box center [112, 351] width 8 height 8
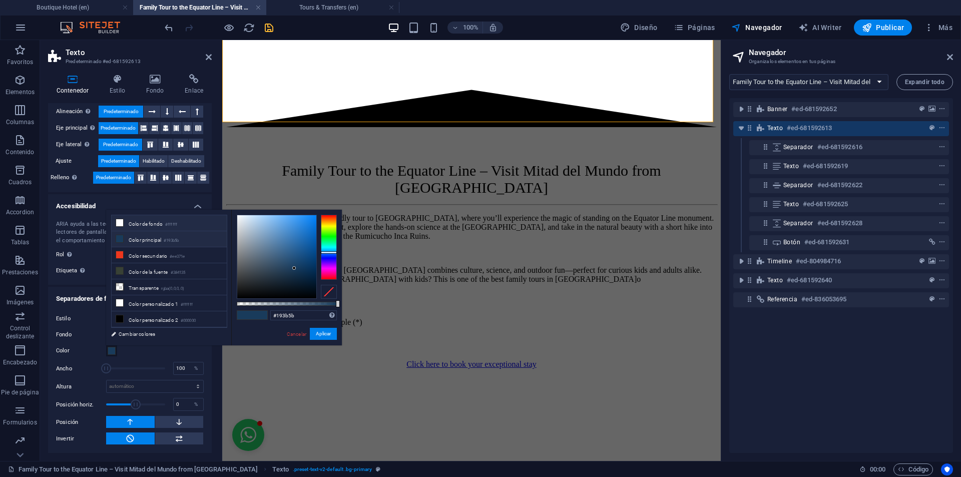
click at [145, 221] on li "Color de fondo #ffffff" at bounding box center [169, 223] width 115 height 16
type input "#ffffff"
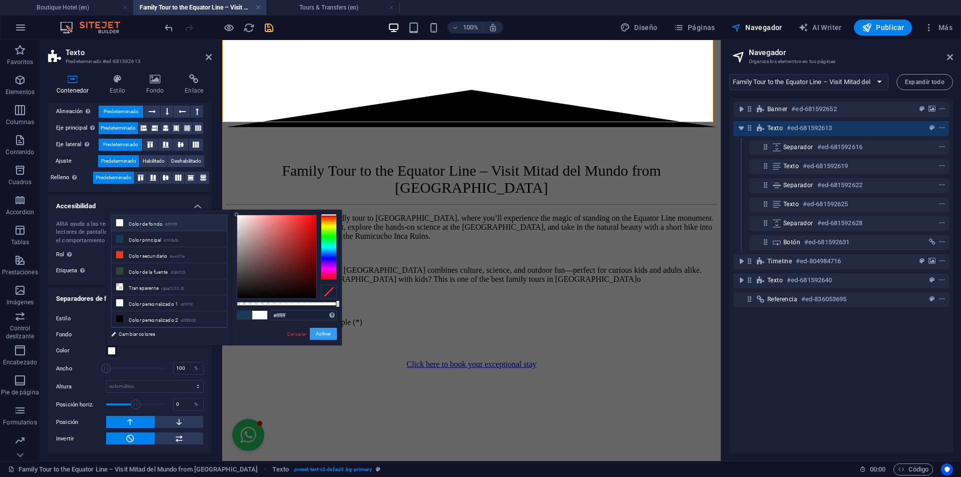
click at [322, 333] on button "Aplicar" at bounding box center [323, 334] width 27 height 12
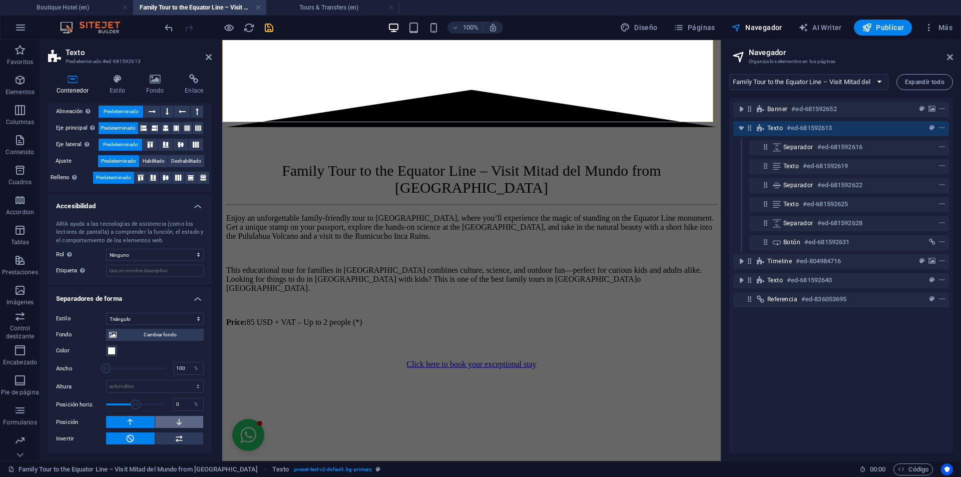
click at [189, 420] on button at bounding box center [179, 422] width 49 height 12
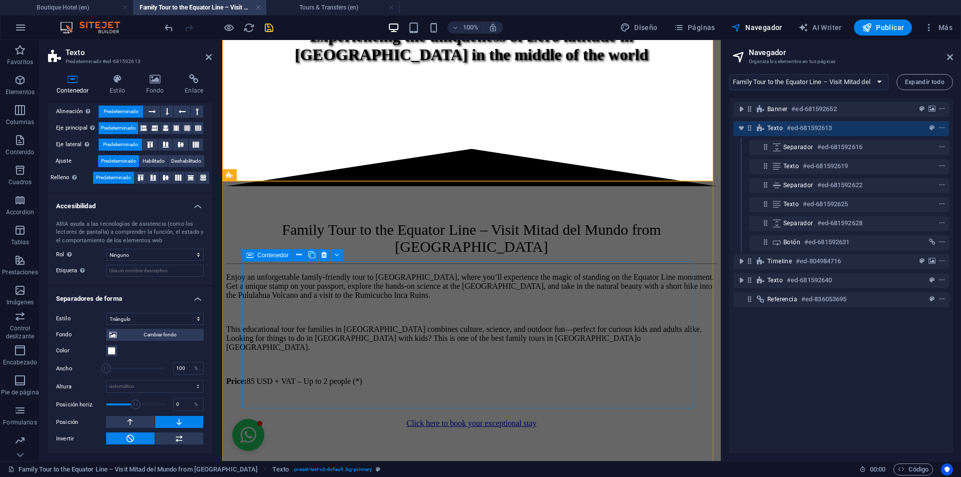
scroll to position [1088, 0]
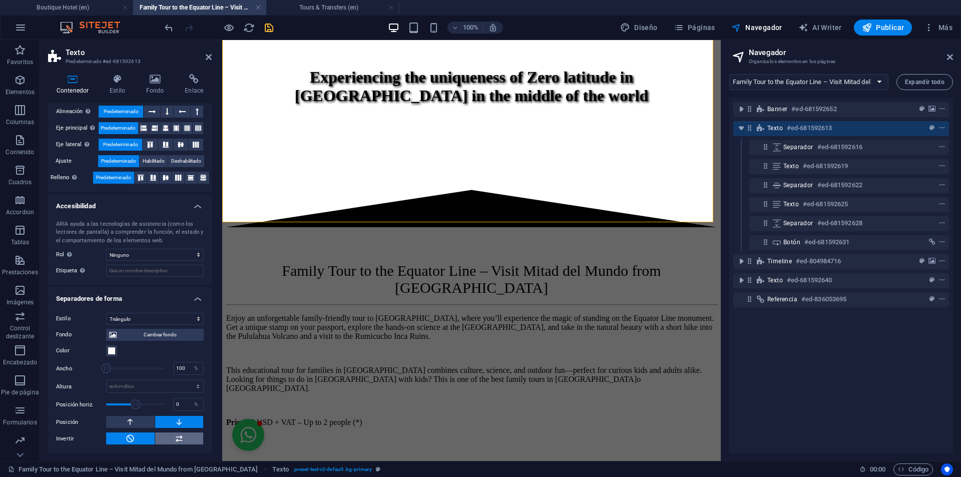
click at [180, 433] on icon at bounding box center [179, 438] width 9 height 12
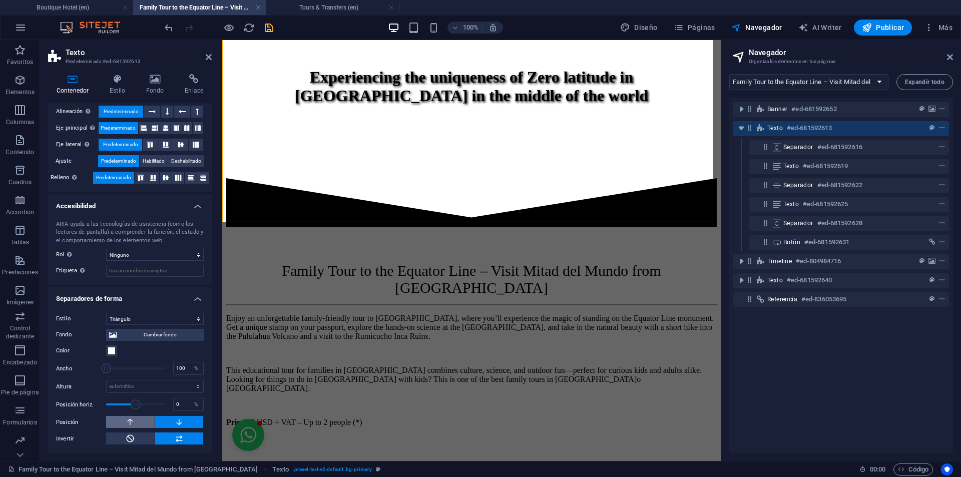
click at [144, 418] on button at bounding box center [130, 422] width 49 height 12
click at [175, 420] on icon at bounding box center [179, 422] width 9 height 12
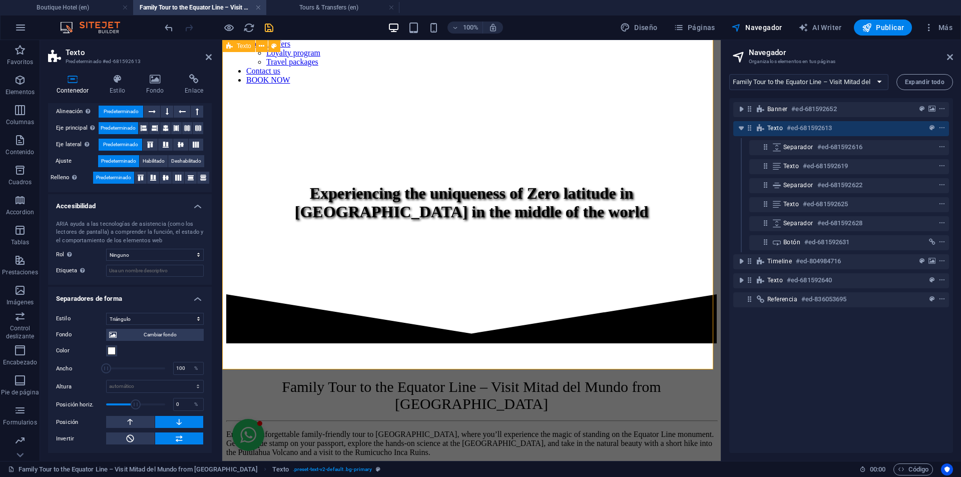
scroll to position [988, 0]
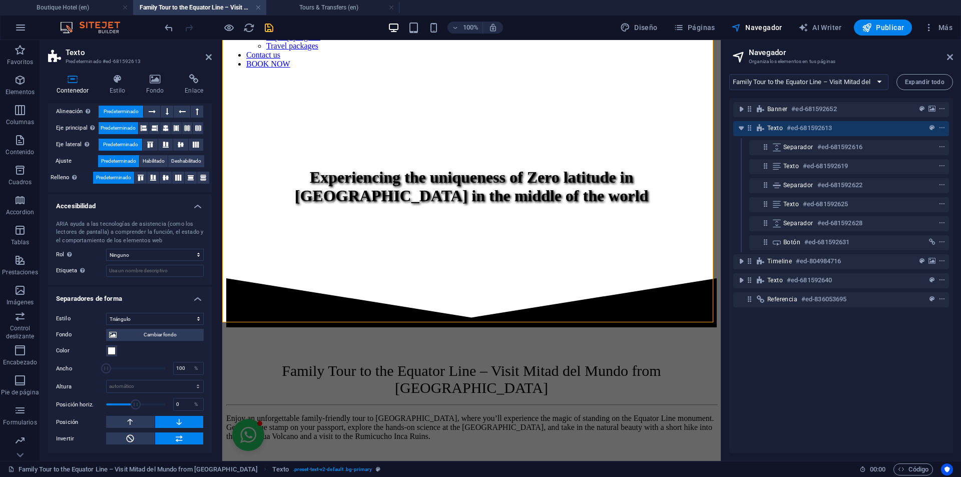
click at [955, 53] on aside "Navegador Organiza los elementos en tus páginas Boutique Hotel (en) Our Story (…" at bounding box center [841, 250] width 240 height 421
drag, startPoint x: 953, startPoint y: 57, endPoint x: 618, endPoint y: 54, distance: 334.4
click at [953, 57] on icon at bounding box center [950, 57] width 6 height 8
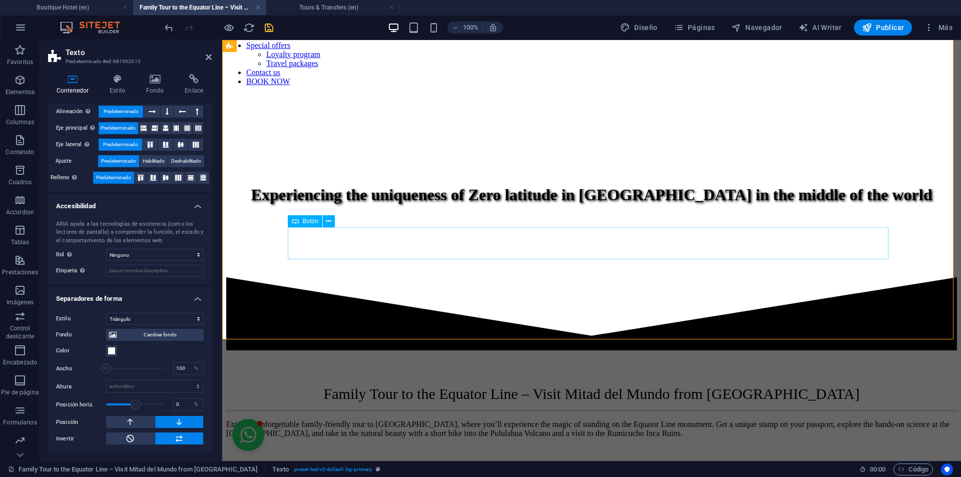
scroll to position [585, 0]
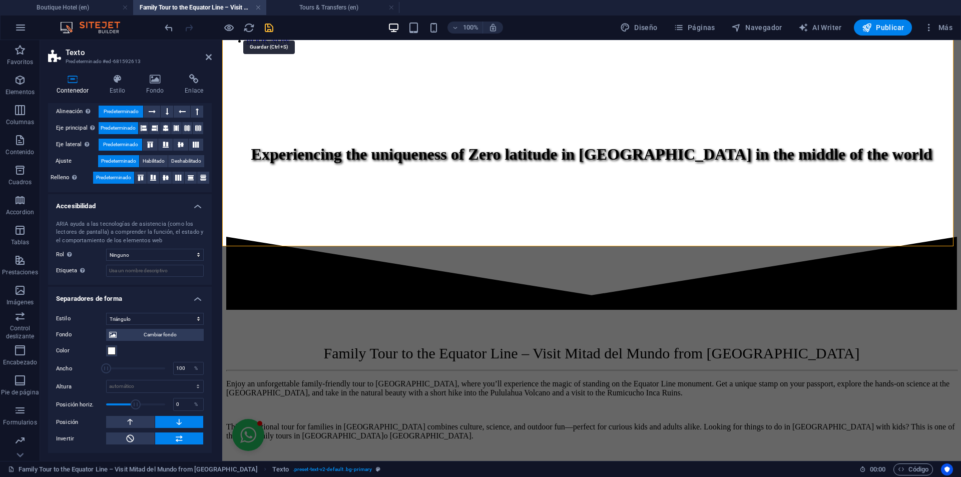
click at [266, 28] on icon "save" at bounding box center [269, 28] width 12 height 12
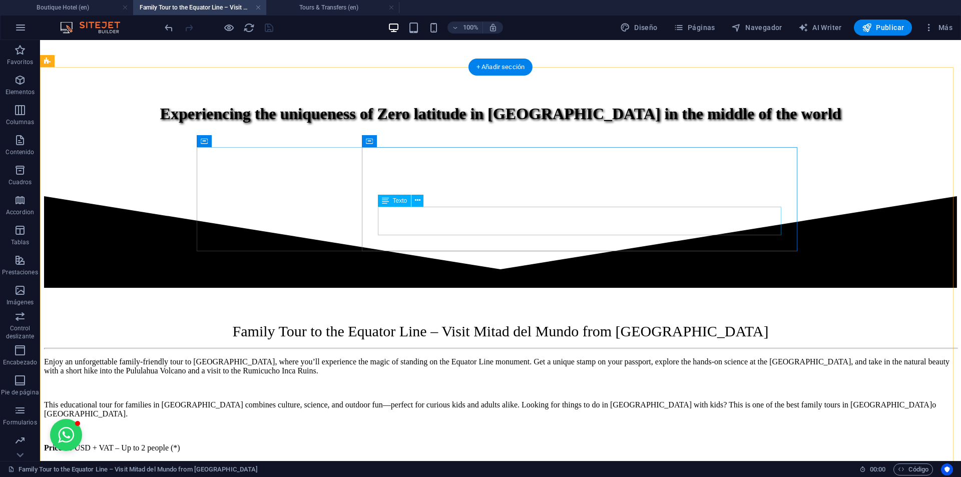
scroll to position [517, 0]
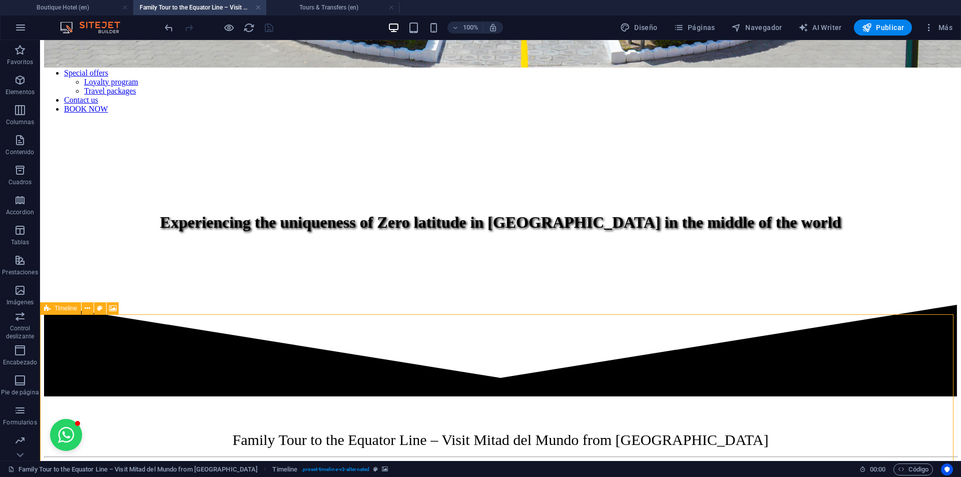
click at [51, 310] on div "Timeline" at bounding box center [60, 308] width 41 height 12
click at [51, 309] on div "Timeline" at bounding box center [60, 308] width 41 height 12
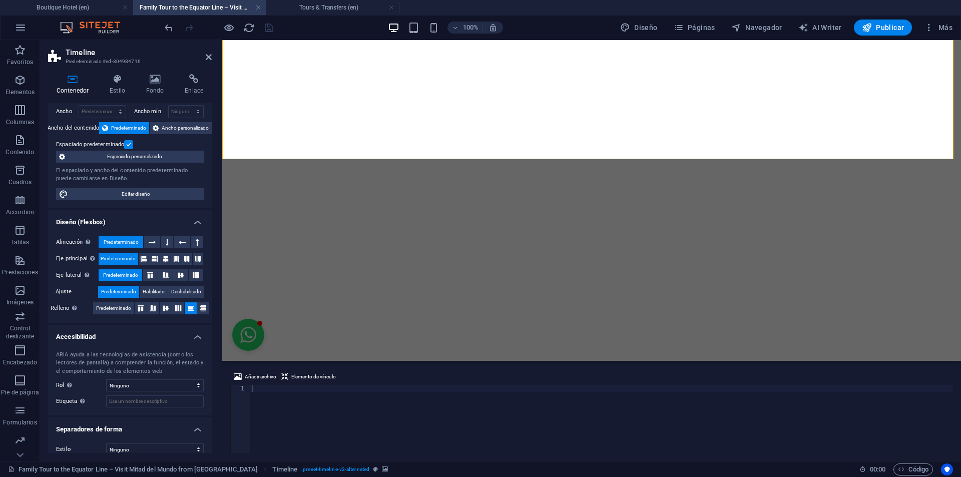
scroll to position [50, 0]
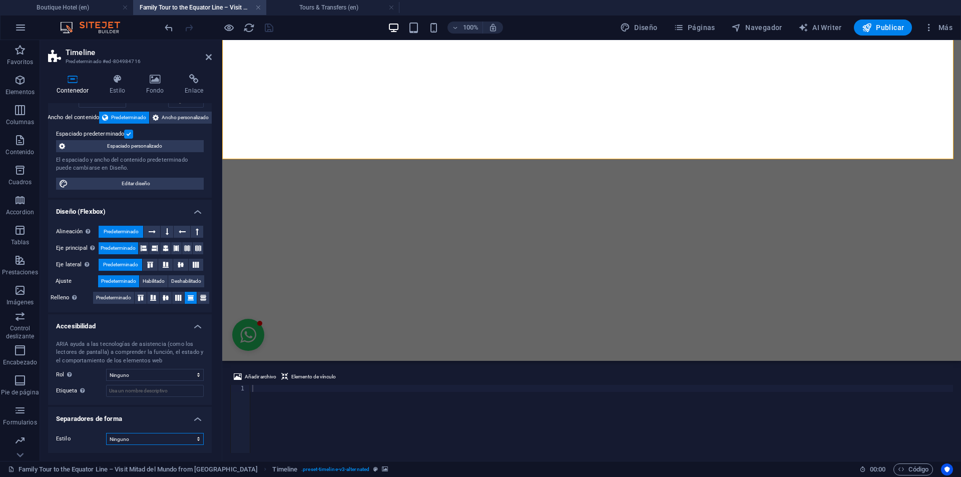
click at [146, 438] on select "Ninguno Triángulo Cuadrado Diagonal Polígono 1 Polígono 2 Zigzag Múltiples zigz…" at bounding box center [155, 439] width 98 height 12
select select "triangle"
click at [106, 433] on select "Ninguno Triángulo Cuadrado Diagonal Polígono 1 Polígono 2 Zigzag Múltiples zigz…" at bounding box center [155, 439] width 98 height 12
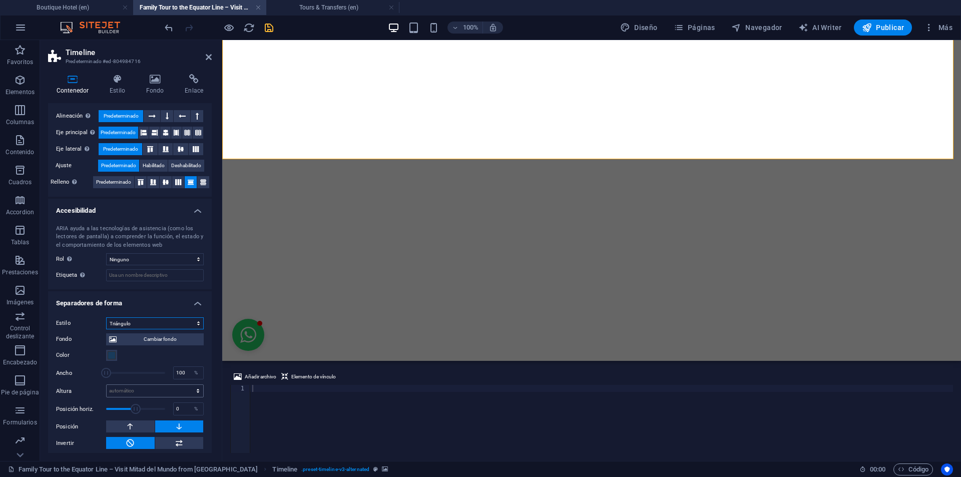
scroll to position [170, 0]
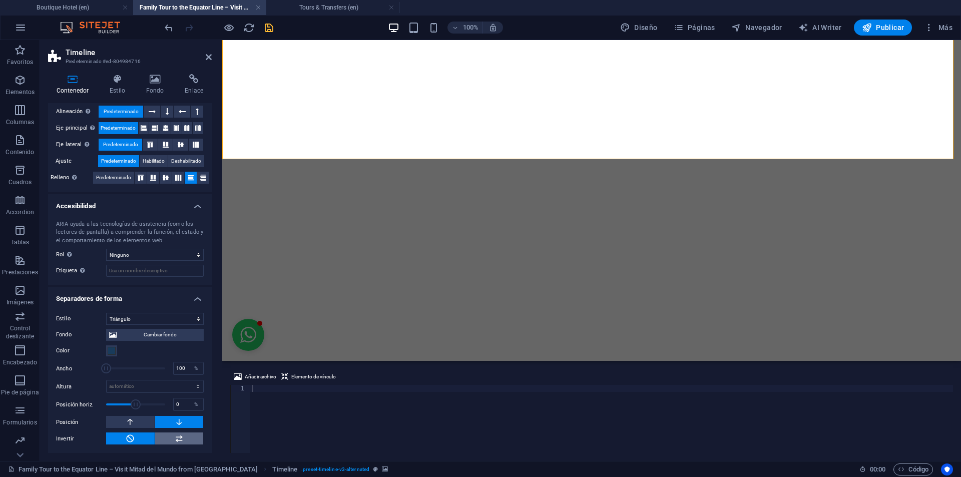
click at [175, 434] on icon at bounding box center [179, 438] width 9 height 12
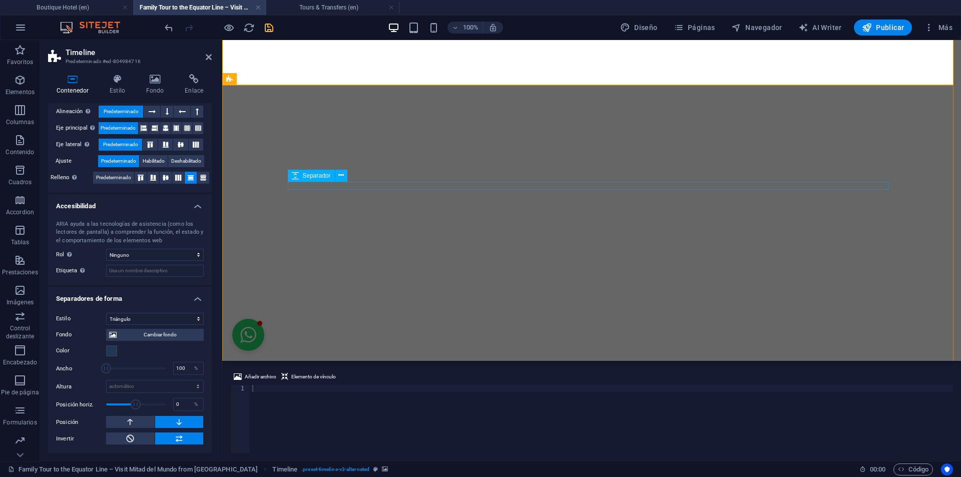
scroll to position [2412, 0]
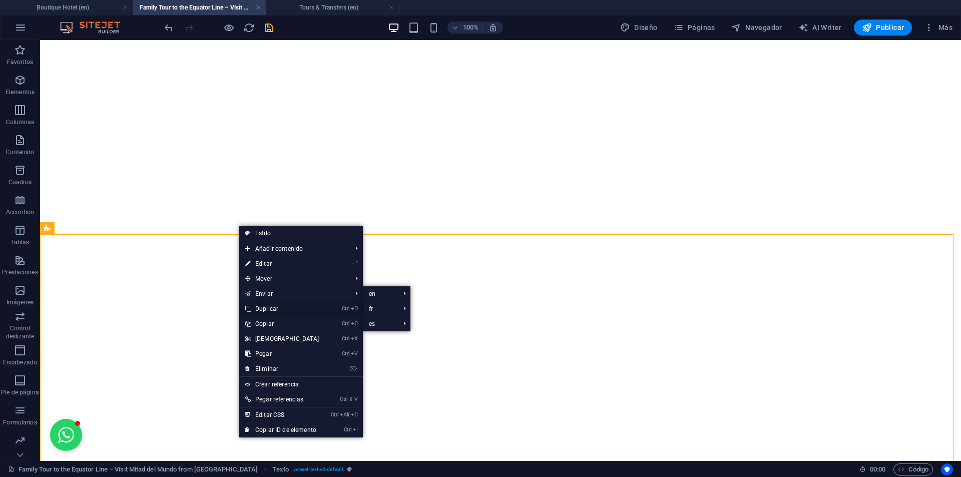
click at [265, 303] on link "Ctrl D Duplicar" at bounding box center [282, 308] width 86 height 15
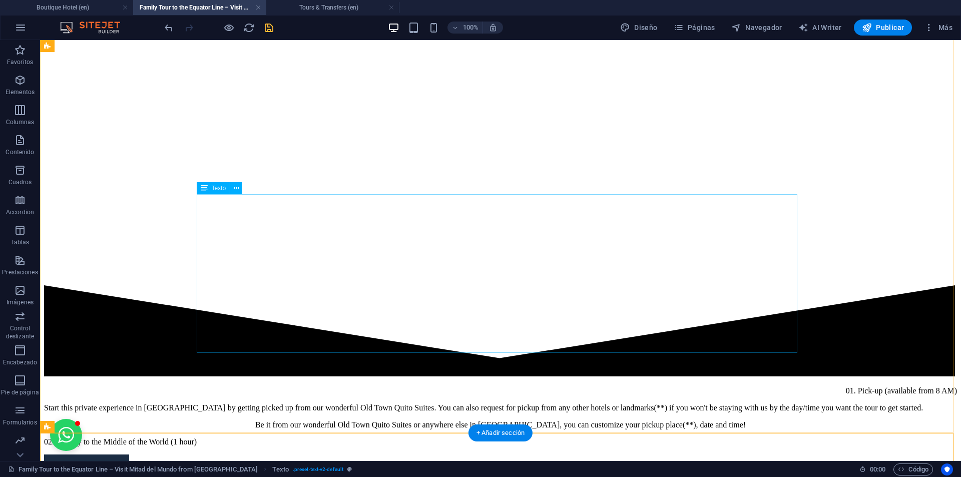
scroll to position [2549, 0]
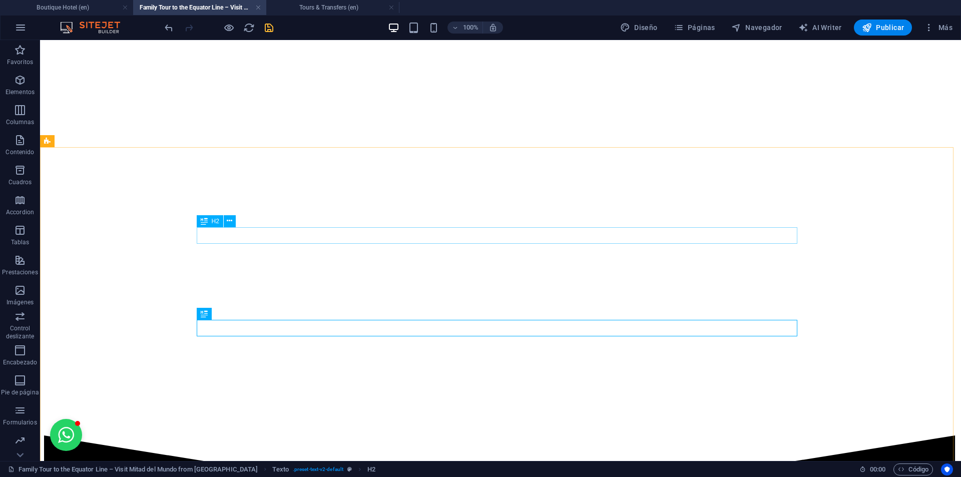
click at [213, 220] on span "H2" at bounding box center [216, 221] width 8 height 6
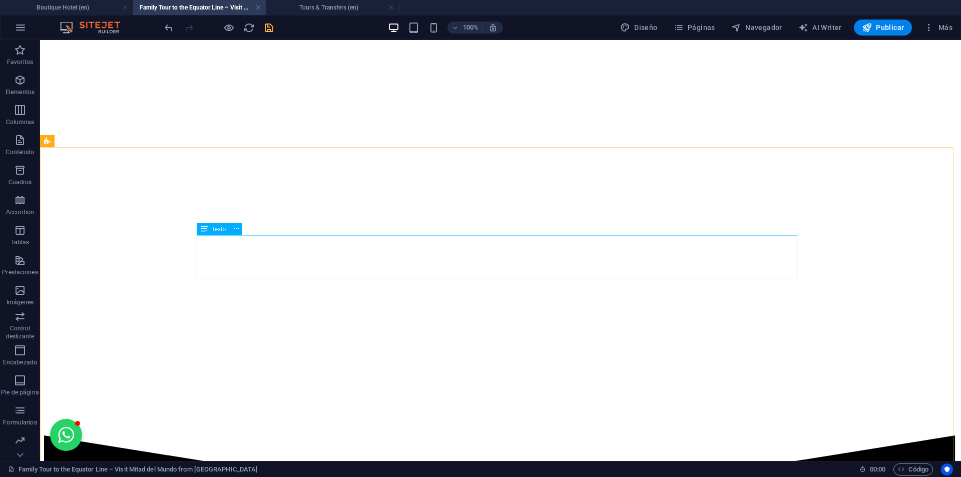
click at [218, 228] on span "Texto" at bounding box center [219, 229] width 15 height 6
click at [222, 223] on span "Separador" at bounding box center [226, 221] width 28 height 6
click at [225, 219] on span "Separador" at bounding box center [226, 221] width 28 height 6
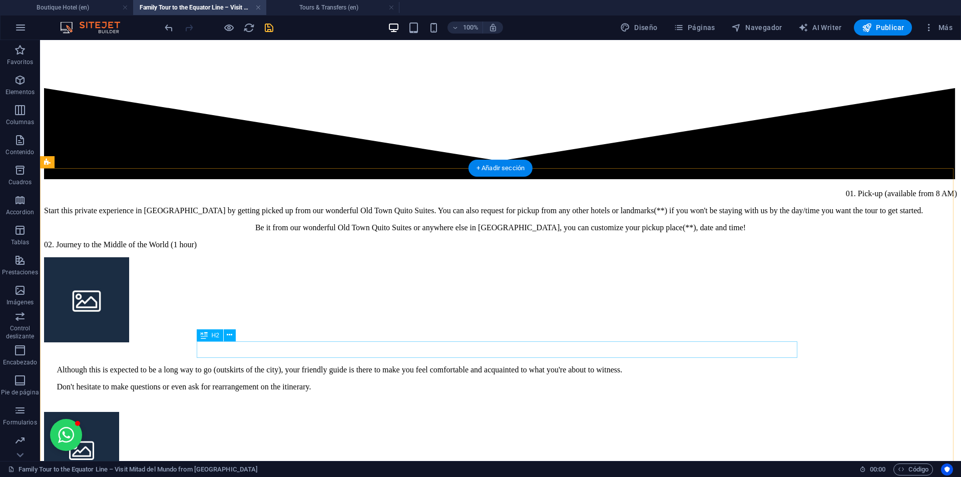
scroll to position [2850, 0]
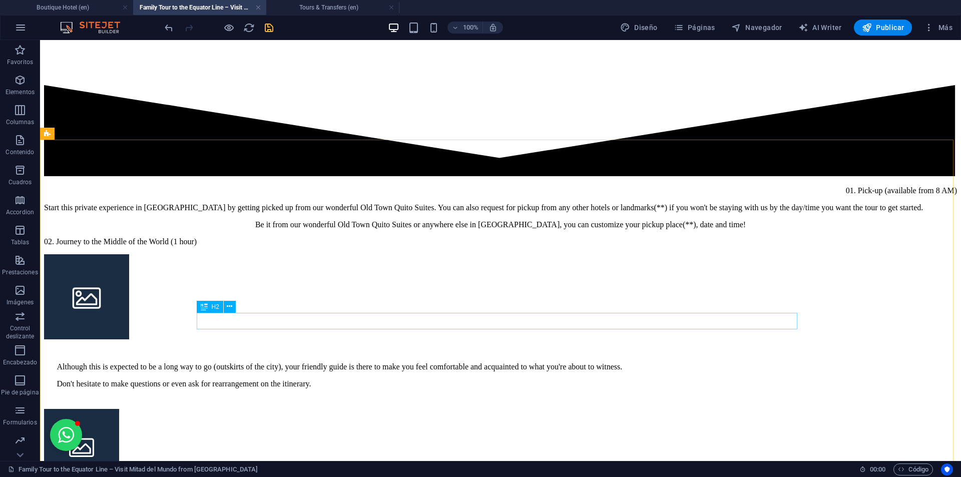
click at [209, 308] on div "H2" at bounding box center [210, 307] width 27 height 12
click at [216, 281] on span "Separador" at bounding box center [226, 282] width 28 height 6
click at [215, 290] on span "Texto" at bounding box center [219, 290] width 15 height 6
click at [225, 284] on span "Separador" at bounding box center [226, 282] width 28 height 6
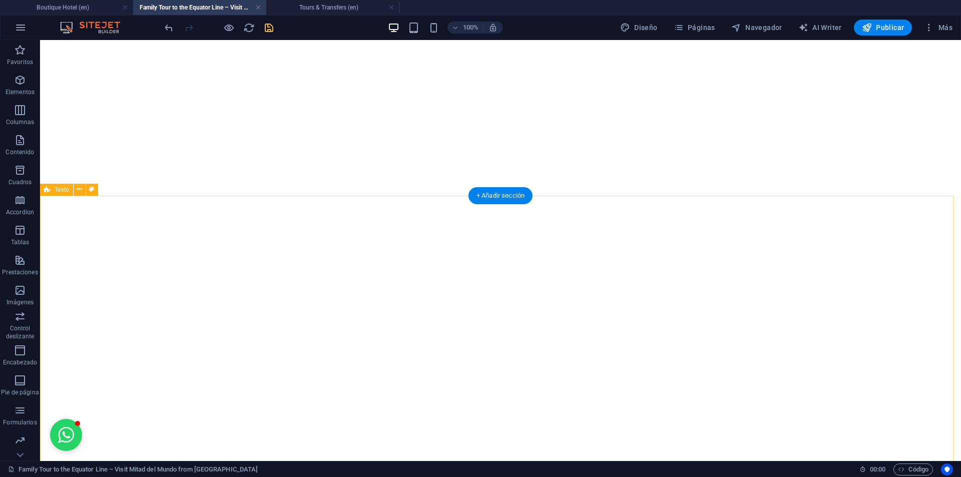
scroll to position [2447, 0]
click at [62, 194] on span "Texto" at bounding box center [62, 193] width 15 height 6
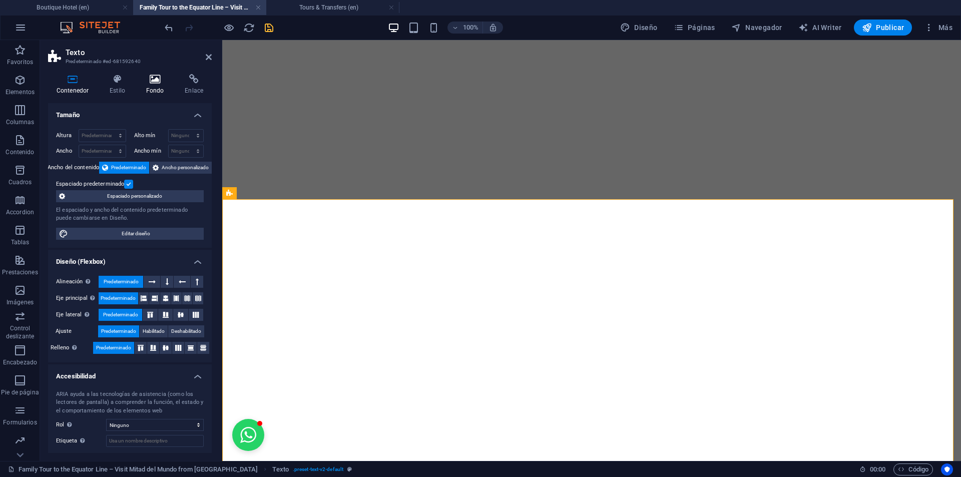
click at [150, 86] on h4 "Fondo" at bounding box center [157, 84] width 39 height 21
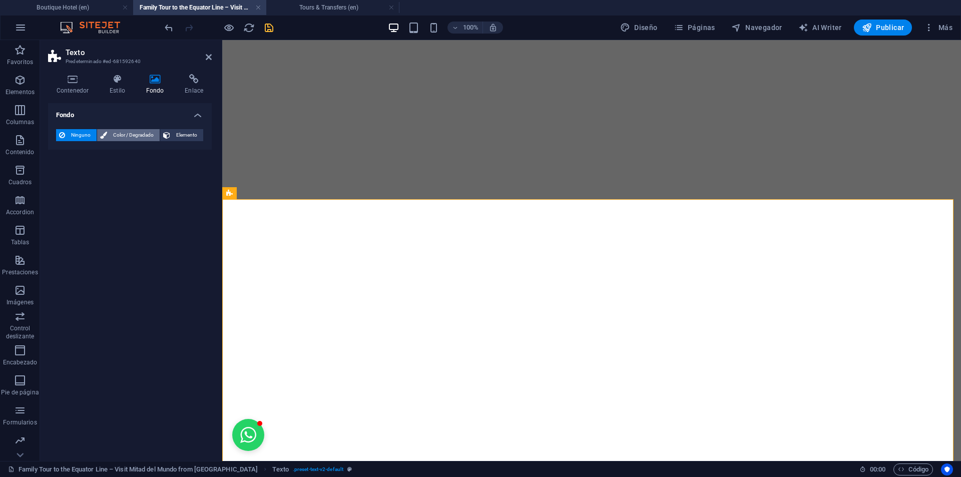
click at [129, 133] on span "Color / Degradado" at bounding box center [133, 135] width 47 height 12
click at [60, 174] on span at bounding box center [62, 175] width 11 height 11
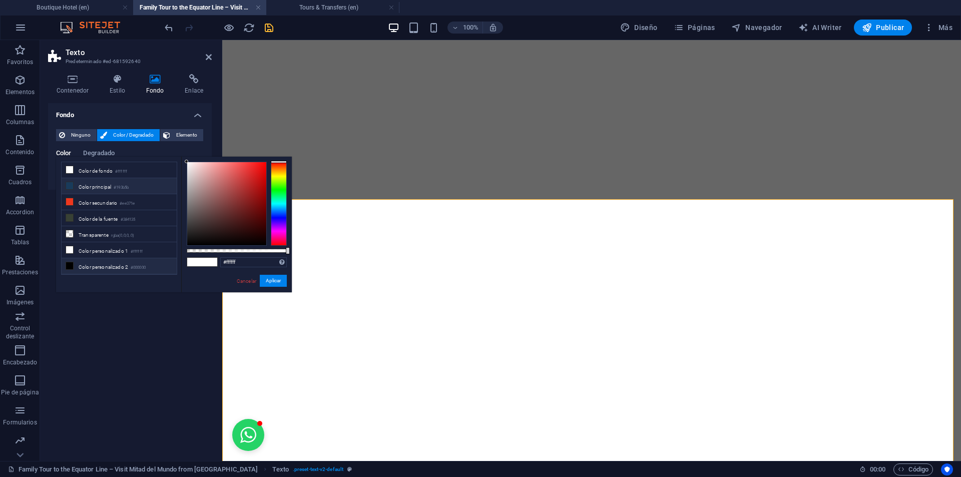
click at [83, 188] on li "Color principal #193b5b" at bounding box center [119, 186] width 115 height 16
type input "#193b5b"
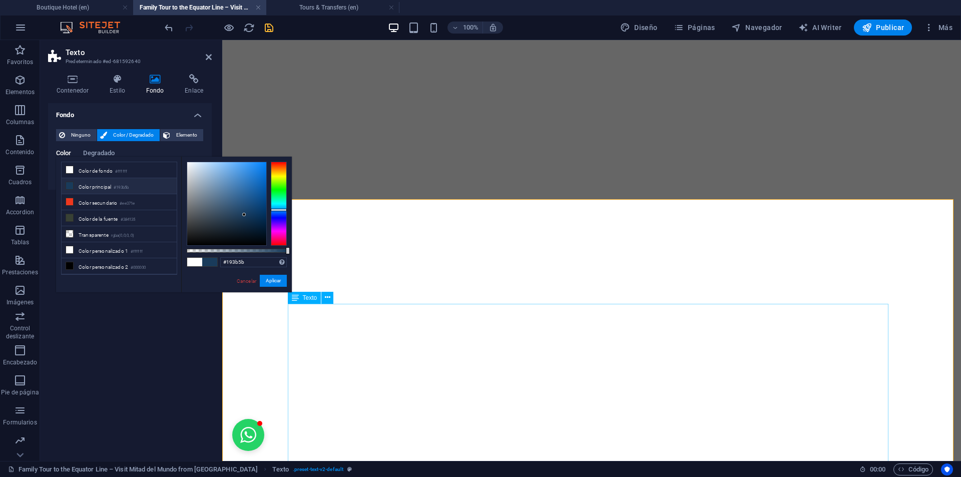
click at [309, 297] on span "Texto" at bounding box center [310, 298] width 15 height 6
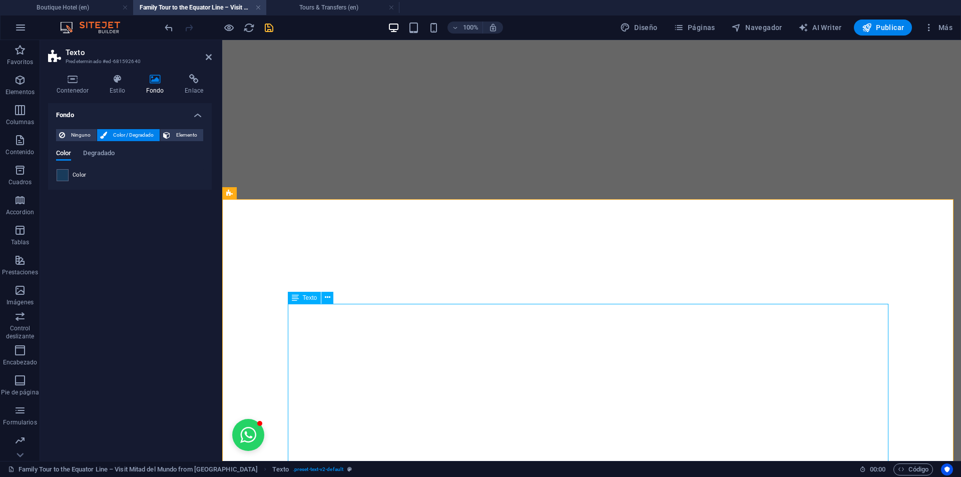
click at [309, 297] on span "Texto" at bounding box center [310, 298] width 15 height 6
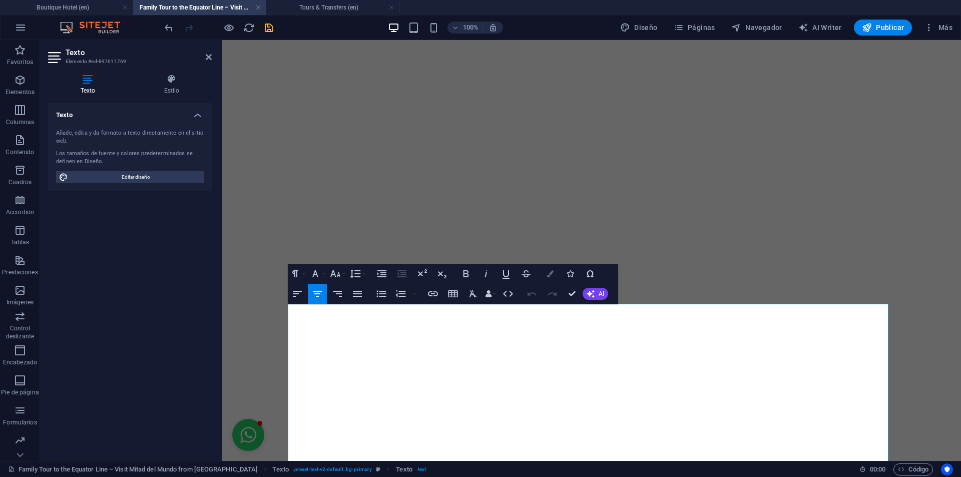
click at [548, 275] on icon "button" at bounding box center [550, 273] width 7 height 7
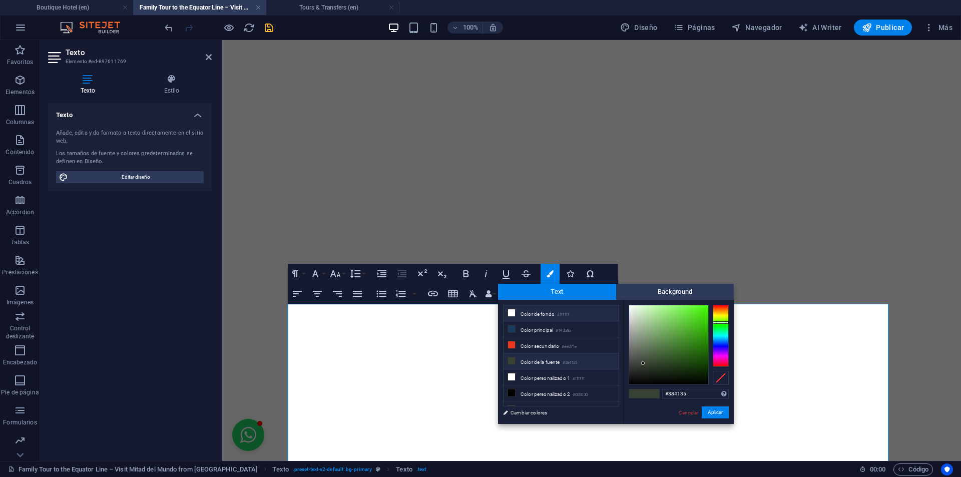
click at [544, 311] on li "Color de fondo #ffffff" at bounding box center [561, 313] width 115 height 16
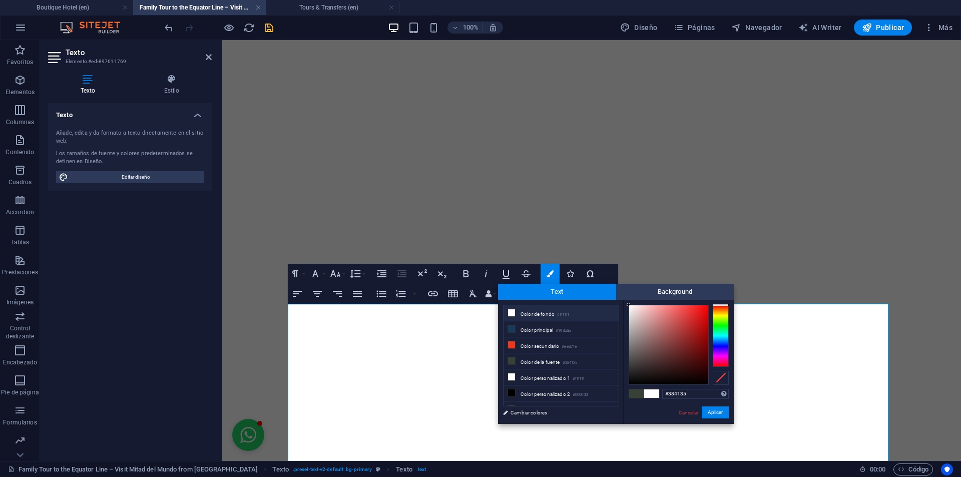
type input "#ffffff"
click at [712, 409] on button "Aplicar" at bounding box center [715, 412] width 27 height 12
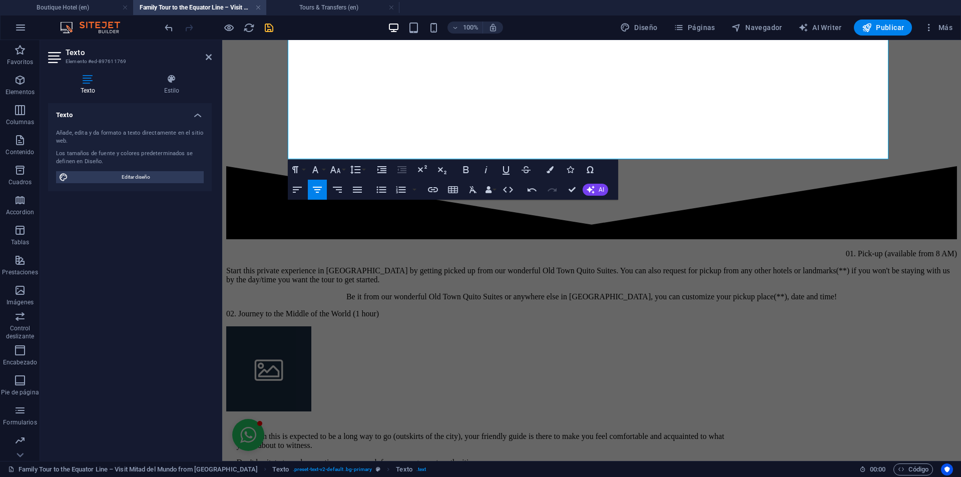
scroll to position [2703, 0]
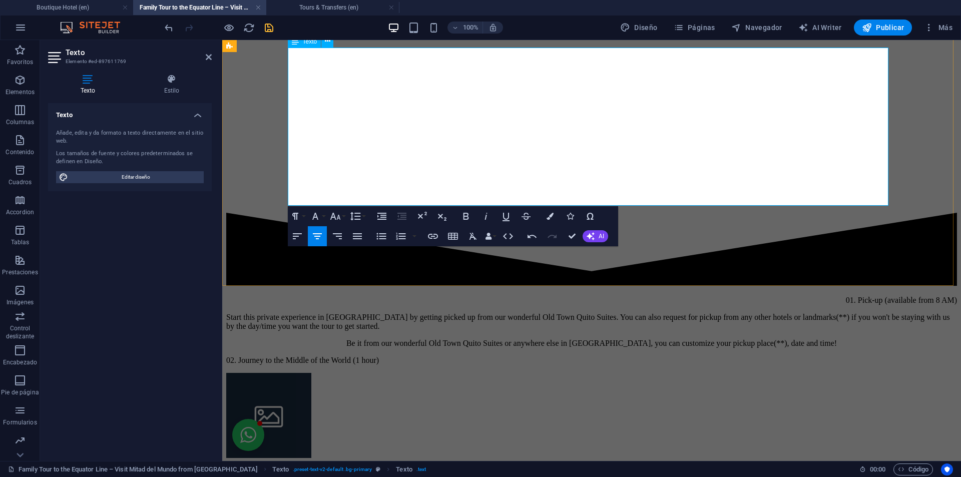
drag, startPoint x: 295, startPoint y: 312, endPoint x: 777, endPoint y: 198, distance: 495.2
click at [551, 213] on icon "button" at bounding box center [550, 216] width 7 height 7
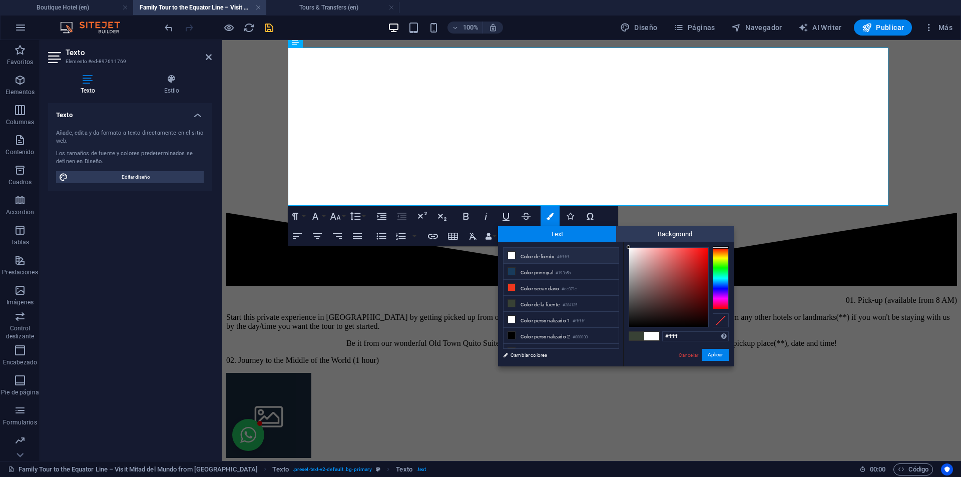
click at [556, 257] on li "Color de fondo #ffffff" at bounding box center [561, 256] width 115 height 16
click at [721, 345] on div "#ffffff Formatos soportados #0852ed rgb(8, 82, 237) rgba(8, 82, 237, 90%) hsv(2…" at bounding box center [678, 376] width 111 height 269
click at [718, 353] on button "Aplicar" at bounding box center [715, 355] width 27 height 12
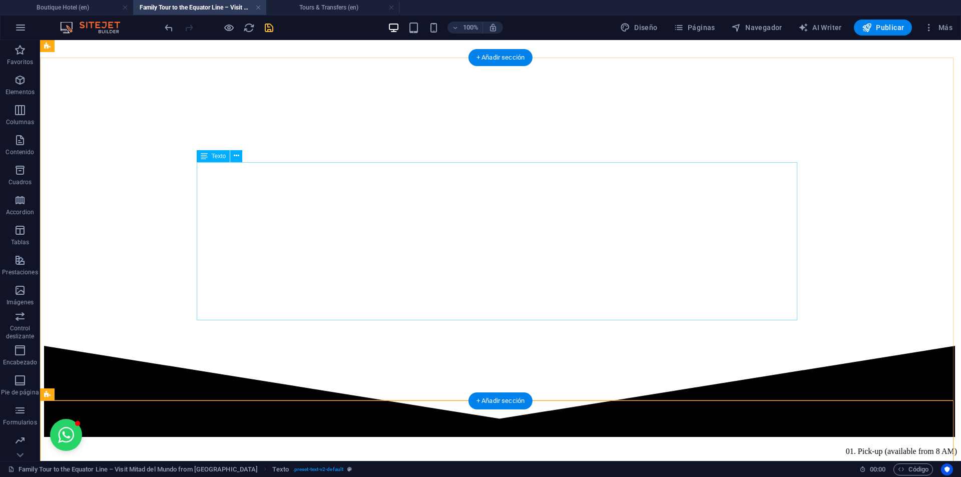
scroll to position [2453, 0]
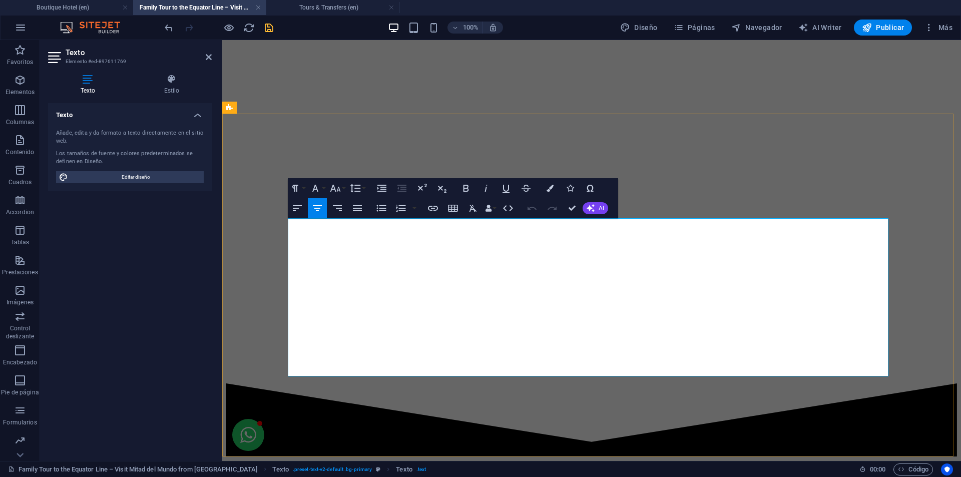
scroll to position [2553, 0]
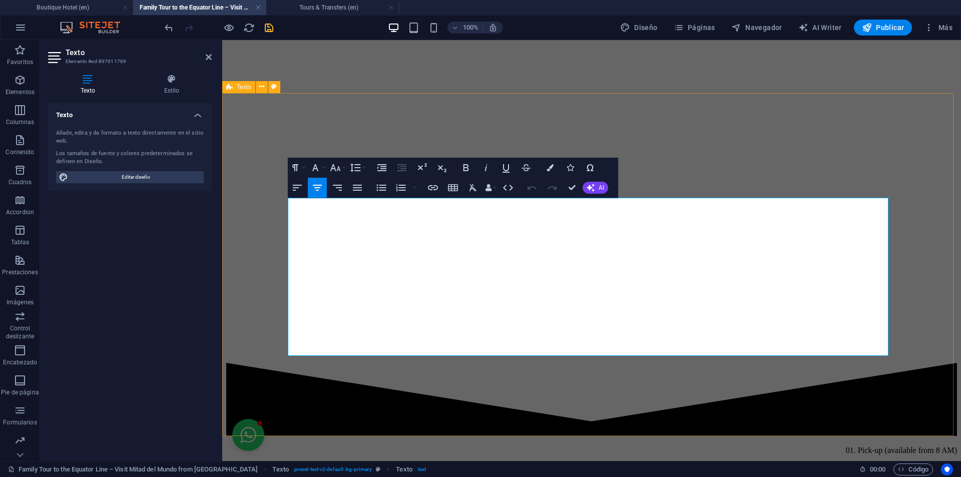
drag, startPoint x: 293, startPoint y: 206, endPoint x: 716, endPoint y: 314, distance: 437.0
click at [549, 167] on icon "button" at bounding box center [550, 167] width 7 height 7
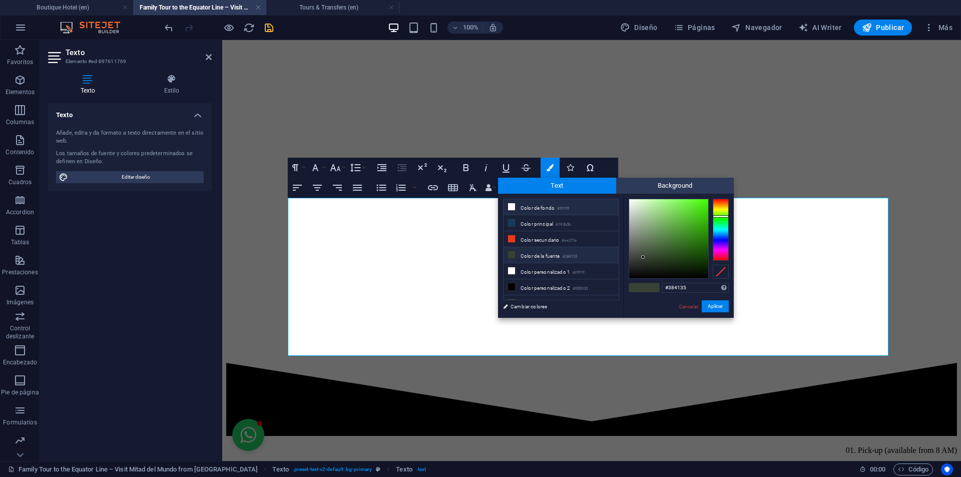
click at [540, 205] on li "Color de fondo #ffffff" at bounding box center [561, 207] width 115 height 16
type input "#ffffff"
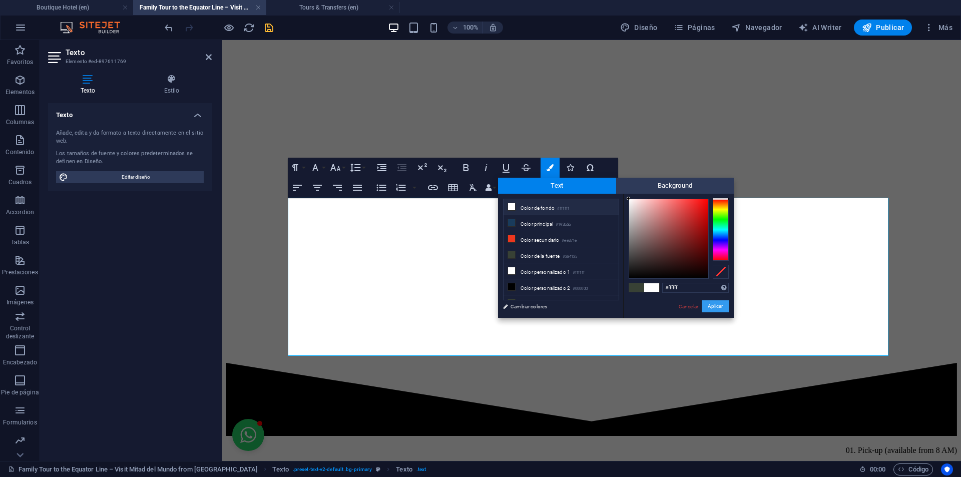
click at [715, 304] on button "Aplicar" at bounding box center [715, 306] width 27 height 12
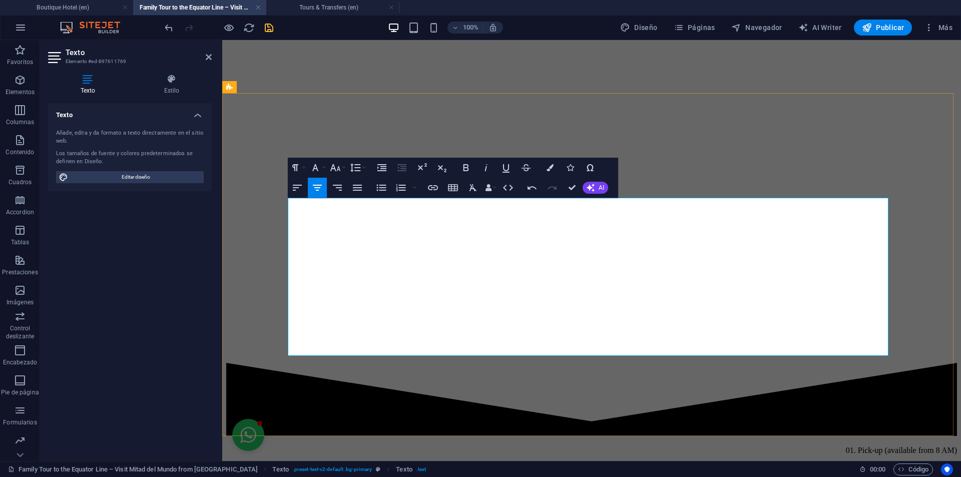
drag, startPoint x: 572, startPoint y: 189, endPoint x: 531, endPoint y: 150, distance: 56.6
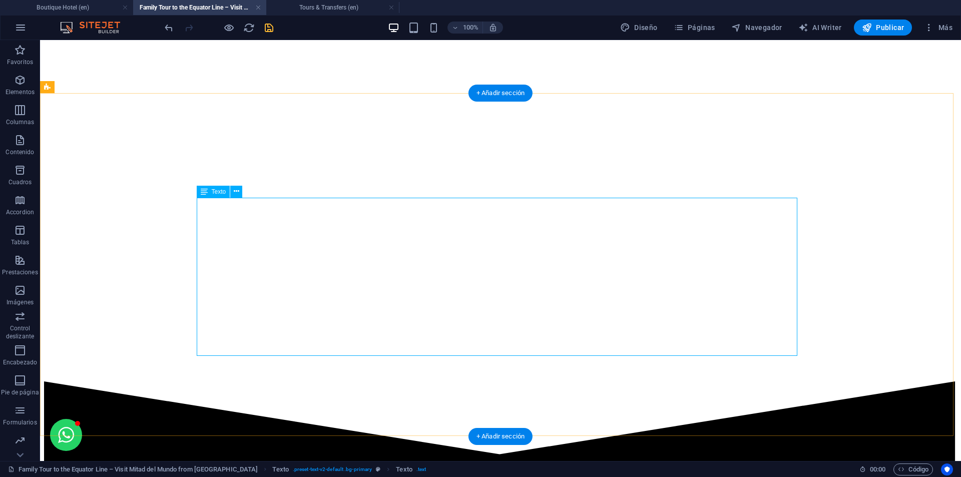
scroll to position [2503, 0]
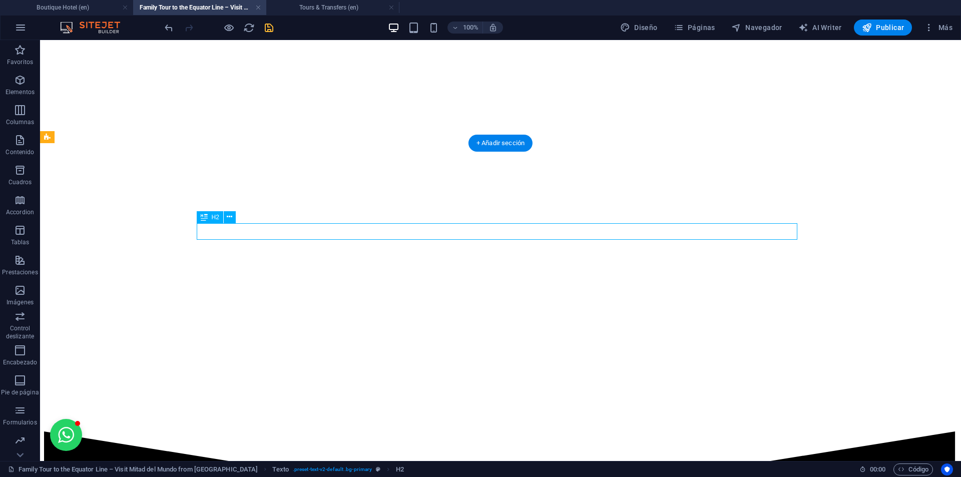
click at [216, 217] on span "H2" at bounding box center [216, 217] width 8 height 6
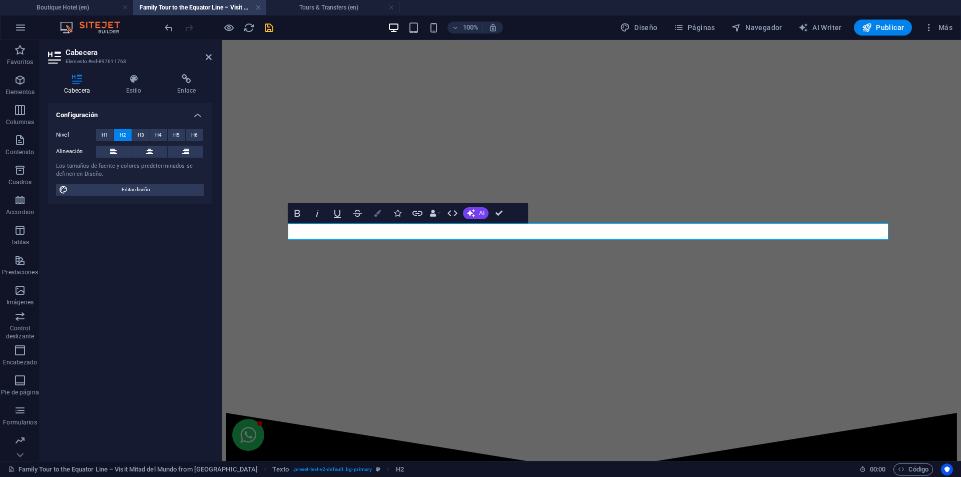
click at [378, 210] on icon "button" at bounding box center [377, 213] width 7 height 7
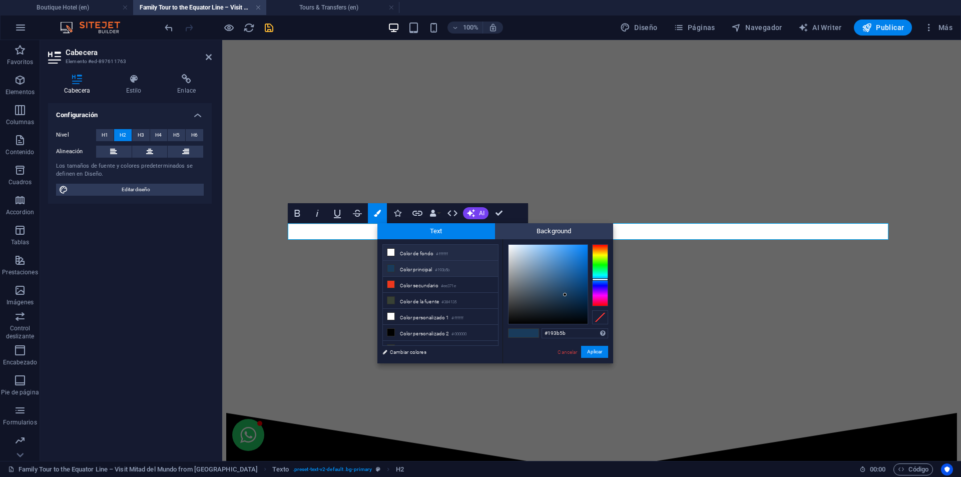
click at [421, 254] on li "Color de fondo #ffffff" at bounding box center [440, 253] width 115 height 16
type input "#ffffff"
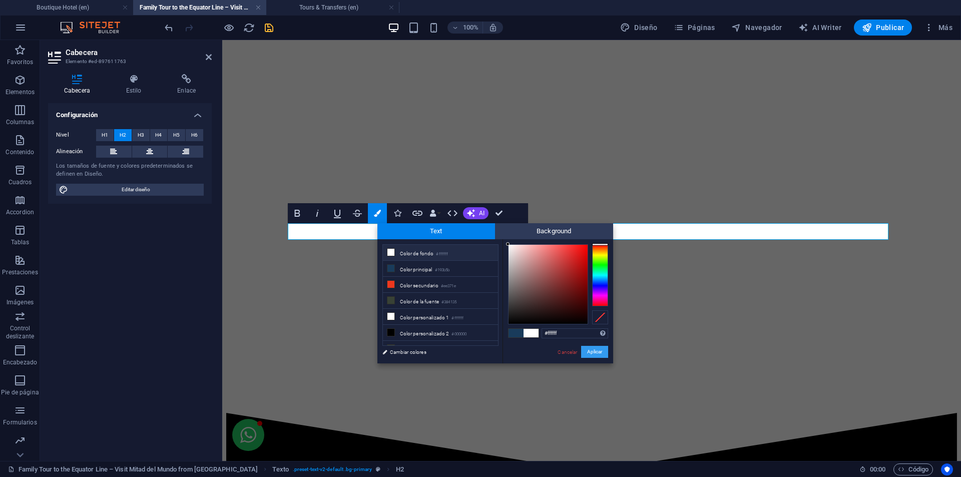
click at [586, 350] on button "Aplicar" at bounding box center [594, 352] width 27 height 12
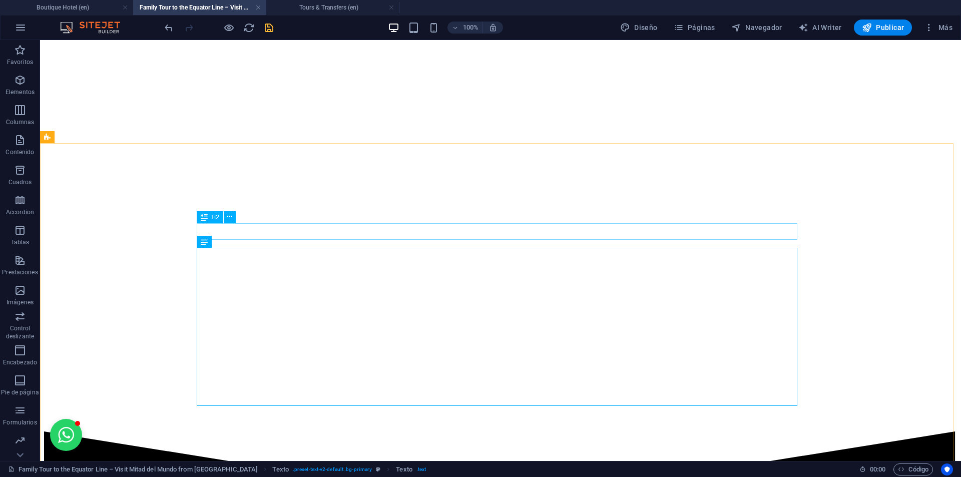
click at [210, 215] on div "H2" at bounding box center [210, 217] width 27 height 12
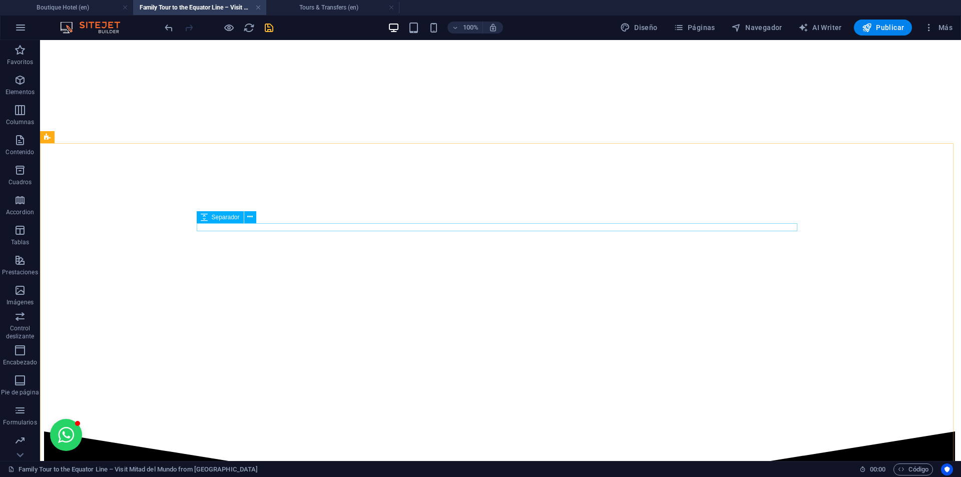
click at [214, 218] on span "Separador" at bounding box center [226, 217] width 28 height 6
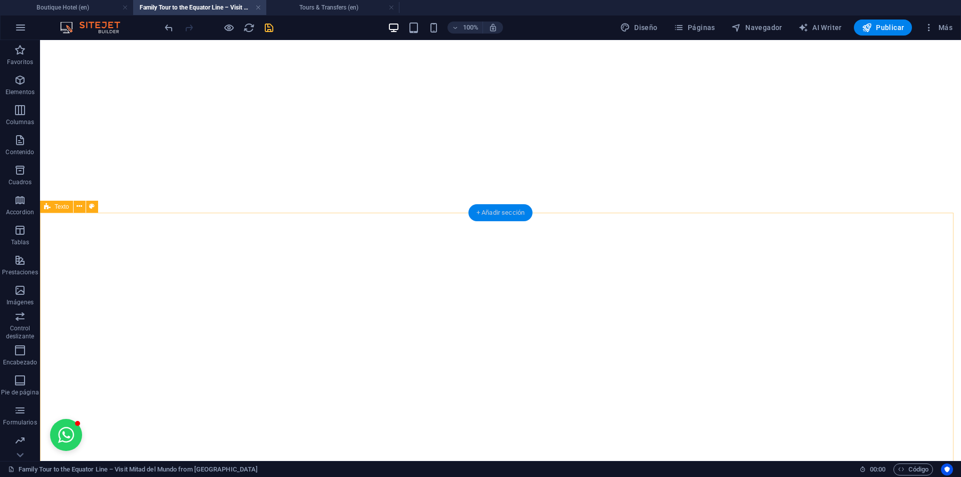
scroll to position [2403, 0]
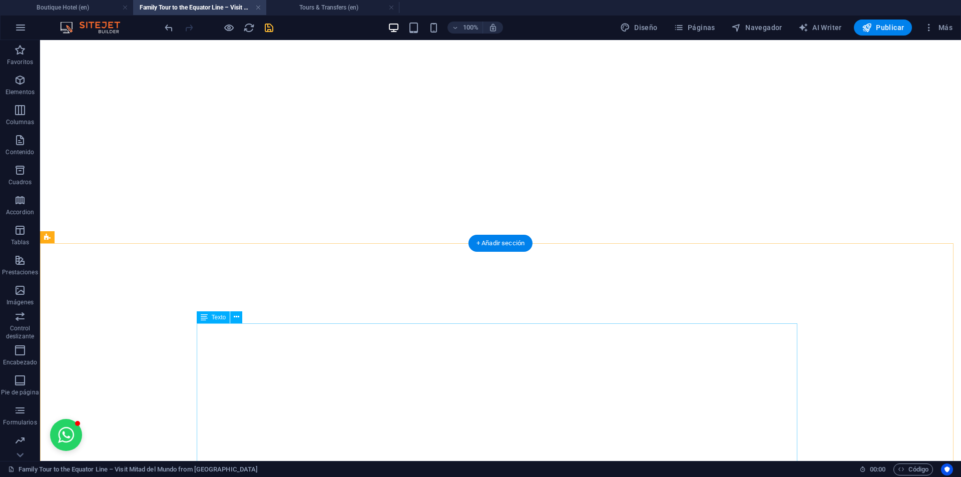
click at [217, 319] on span "Texto" at bounding box center [219, 317] width 15 height 6
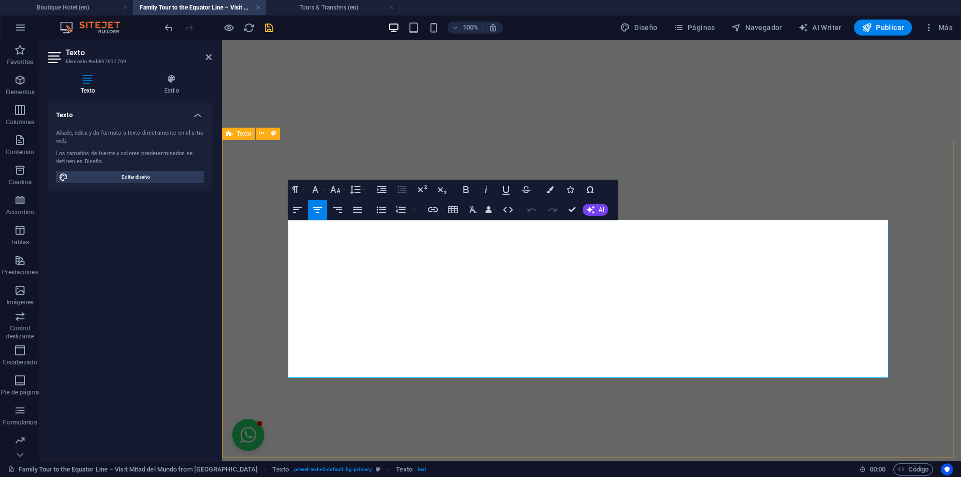
scroll to position [2507, 0]
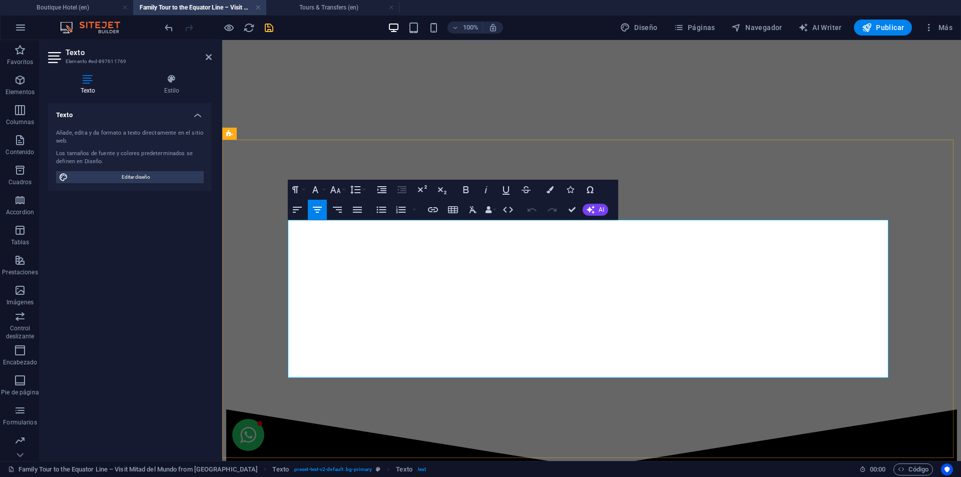
drag, startPoint x: 292, startPoint y: 327, endPoint x: 561, endPoint y: 344, distance: 269.8
click at [297, 208] on icon "button" at bounding box center [297, 210] width 12 height 12
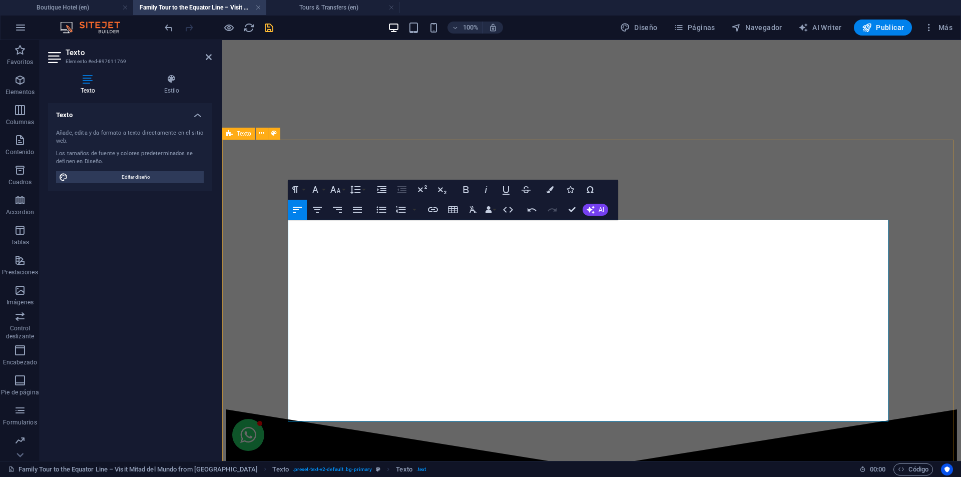
drag, startPoint x: 383, startPoint y: 255, endPoint x: 282, endPoint y: 214, distance: 109.4
click at [338, 187] on icon "button" at bounding box center [335, 190] width 12 height 12
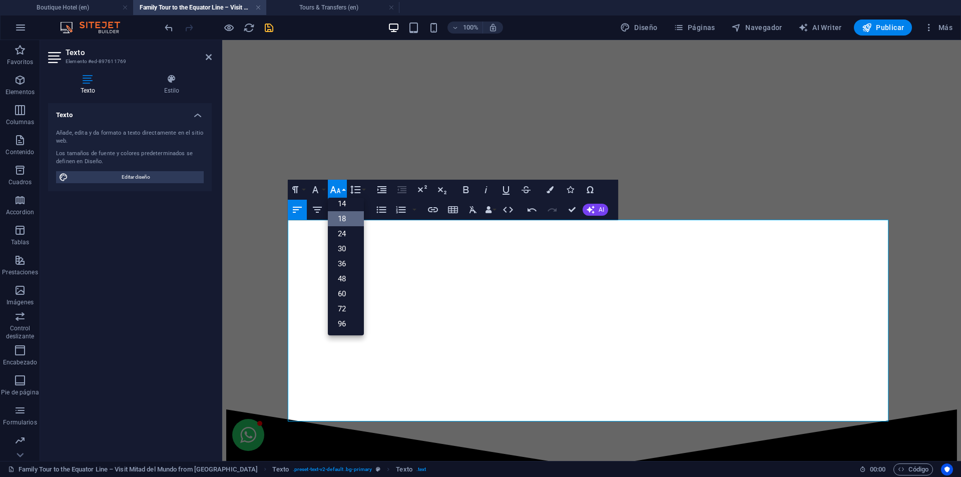
scroll to position [0, 0]
click at [342, 242] on link "10" at bounding box center [346, 239] width 36 height 15
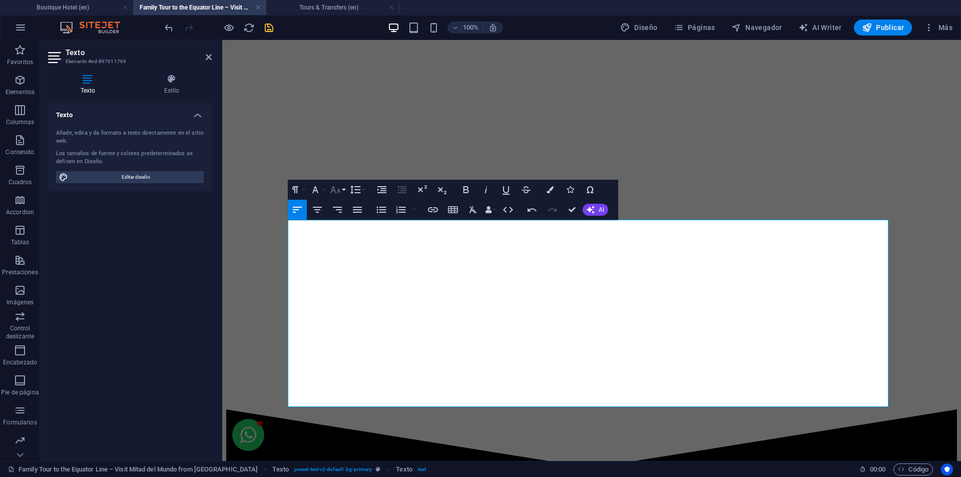
click at [339, 192] on icon "button" at bounding box center [335, 189] width 11 height 7
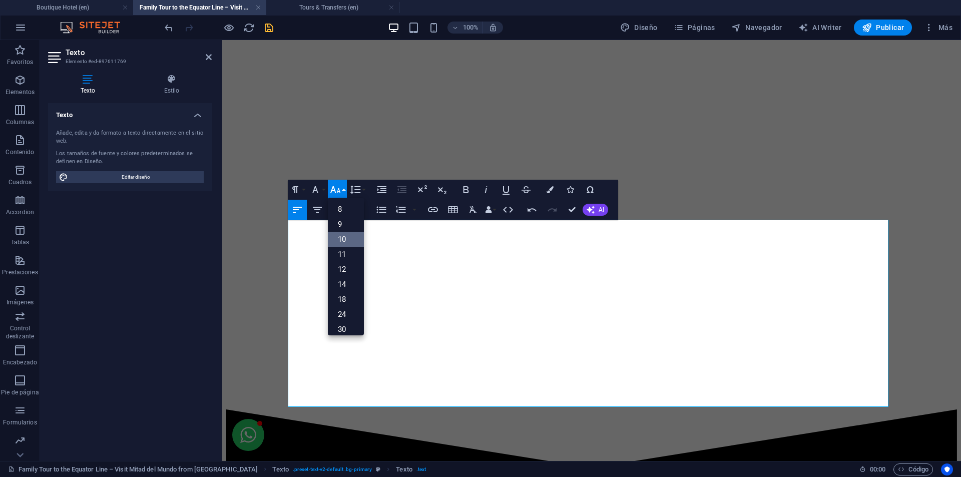
scroll to position [42, 0]
click at [349, 226] on link "12" at bounding box center [346, 227] width 36 height 15
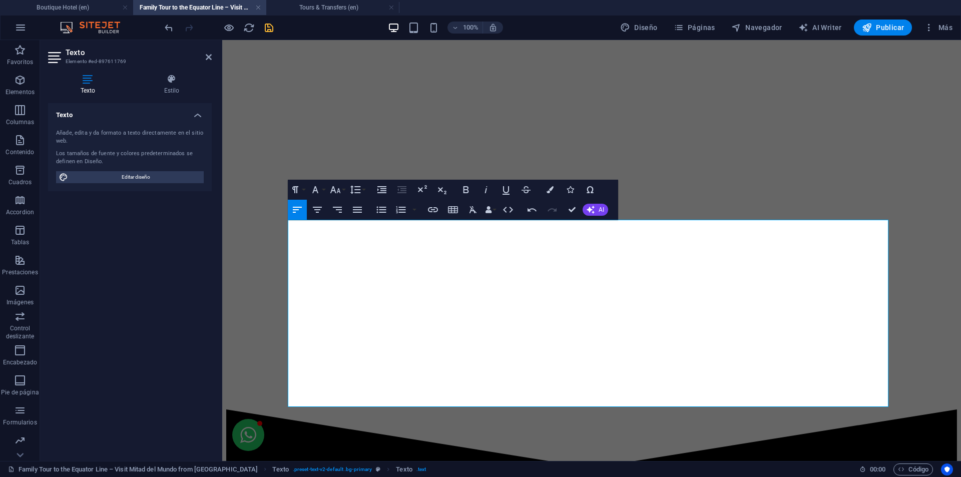
drag, startPoint x: 481, startPoint y: 401, endPoint x: 177, endPoint y: 186, distance: 372.6
click at [337, 191] on icon "button" at bounding box center [335, 189] width 11 height 7
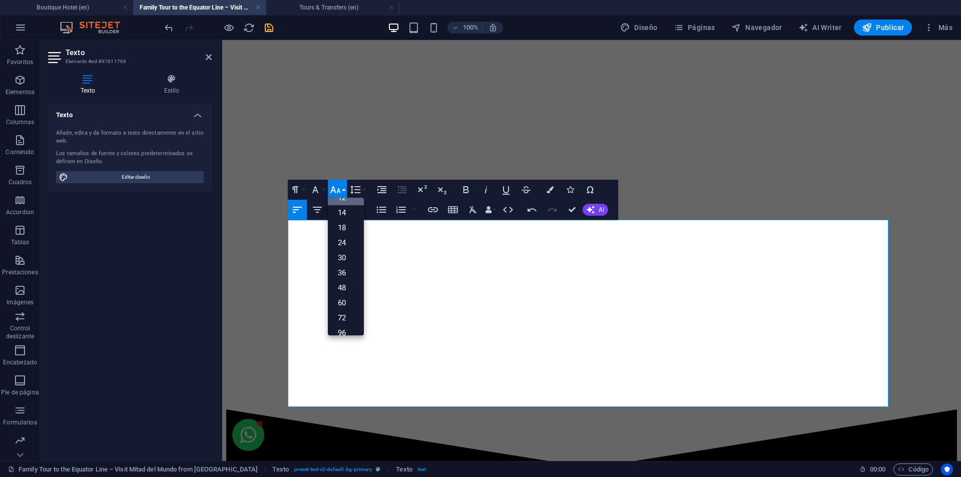
click at [336, 199] on link "12" at bounding box center [346, 197] width 36 height 15
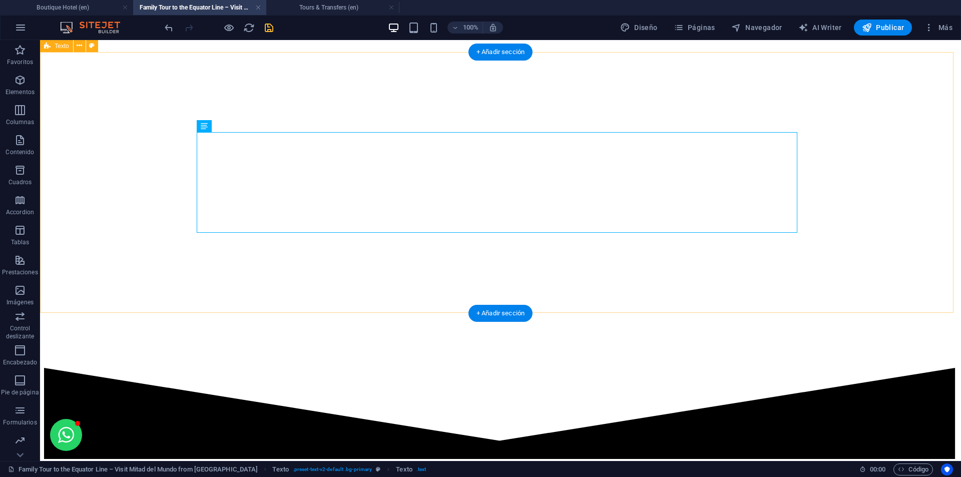
scroll to position [2557, 0]
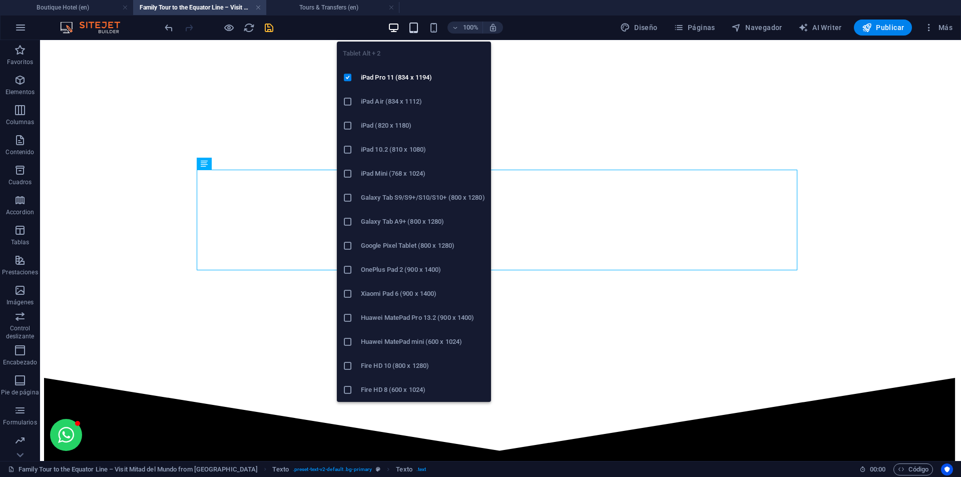
click at [414, 26] on icon "button" at bounding box center [414, 28] width 12 height 12
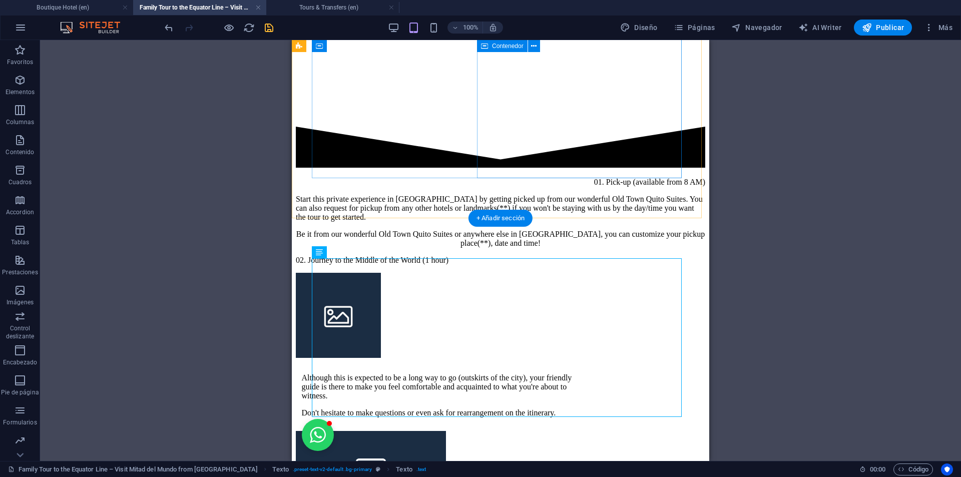
scroll to position [3637, 0]
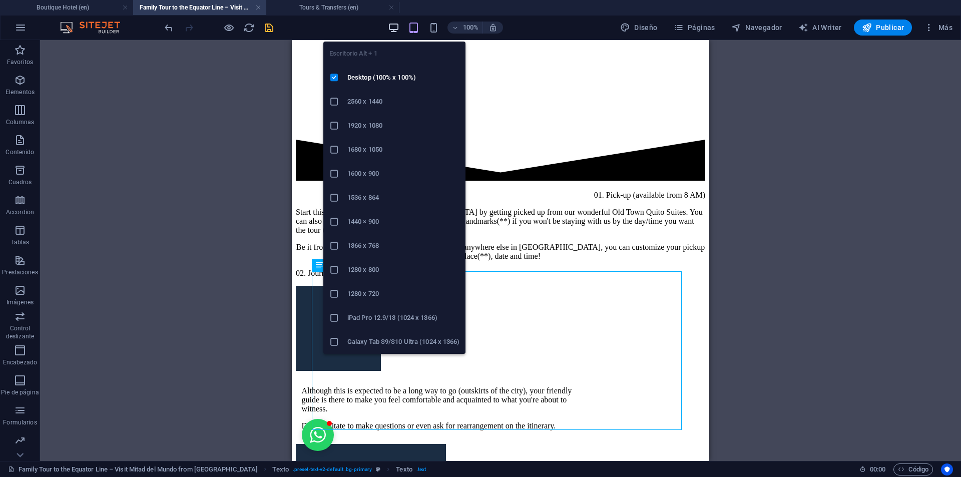
click at [391, 32] on icon "button" at bounding box center [394, 28] width 12 height 12
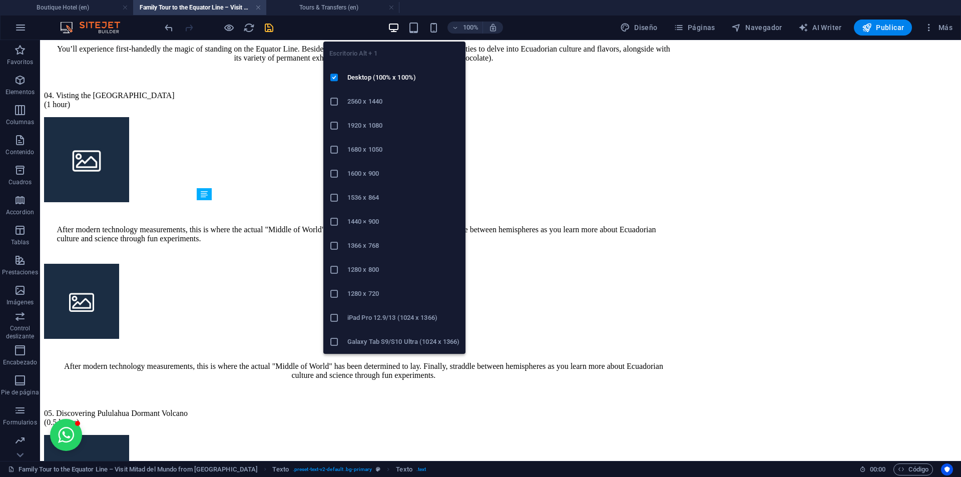
scroll to position [2526, 0]
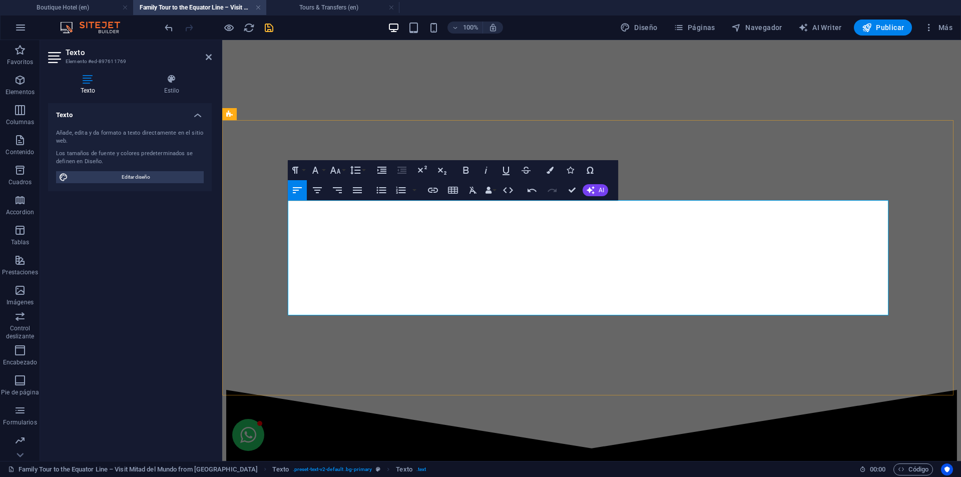
click at [342, 171] on button "Font Size" at bounding box center [337, 170] width 19 height 20
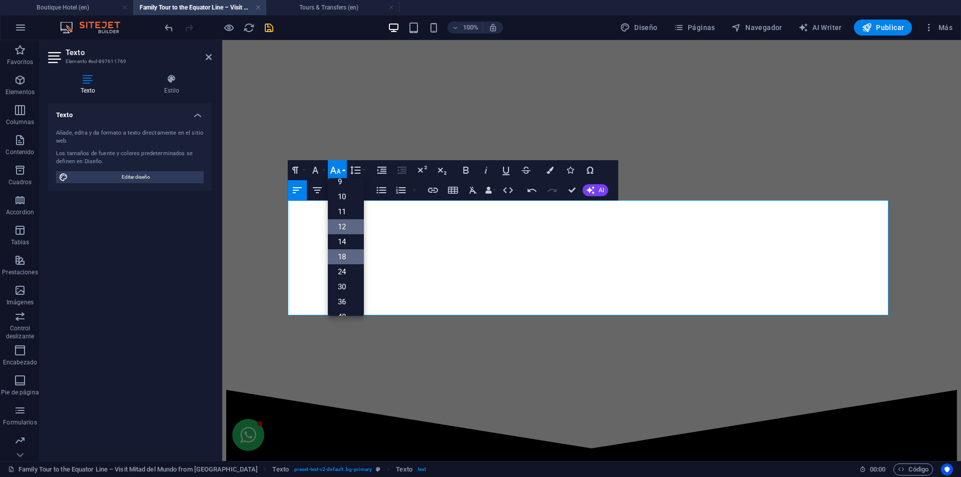
scroll to position [0, 0]
click at [348, 191] on link "8" at bounding box center [346, 189] width 36 height 15
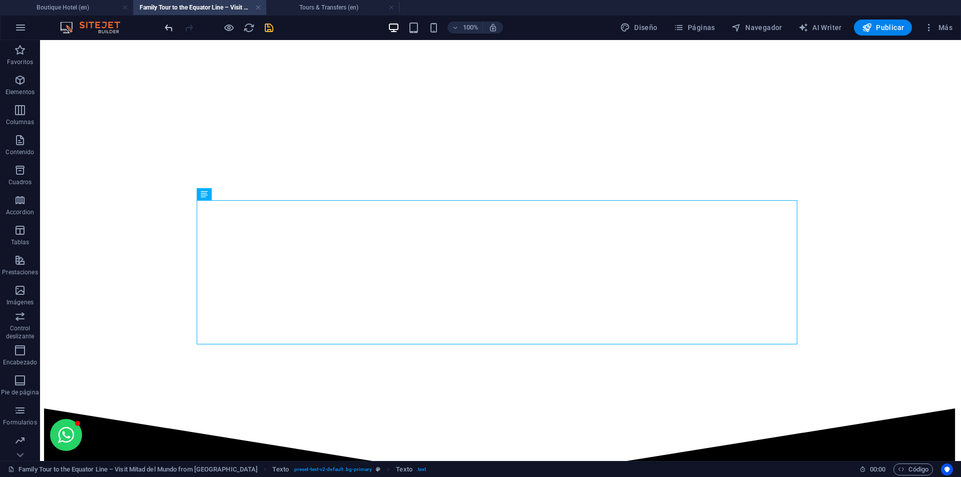
drag, startPoint x: 180, startPoint y: 26, endPoint x: 172, endPoint y: 26, distance: 8.5
click at [176, 25] on div at bounding box center [219, 28] width 112 height 16
click at [172, 26] on icon "undo" at bounding box center [169, 28] width 12 height 12
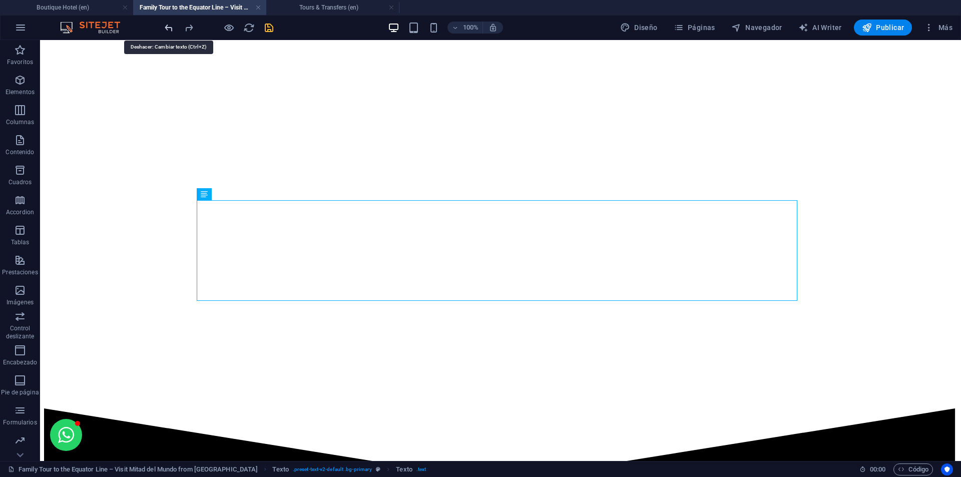
click at [172, 26] on icon "undo" at bounding box center [169, 28] width 12 height 12
click at [185, 29] on icon "redo" at bounding box center [189, 28] width 12 height 12
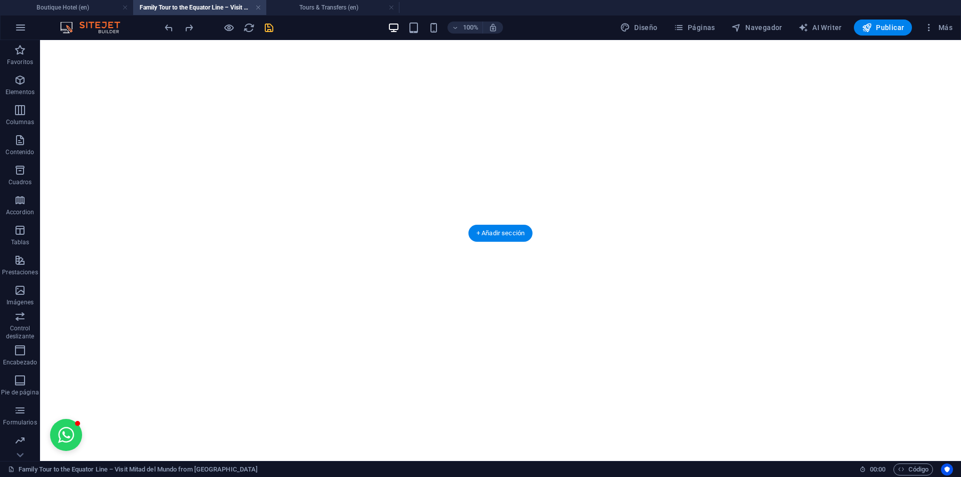
scroll to position [2426, 0]
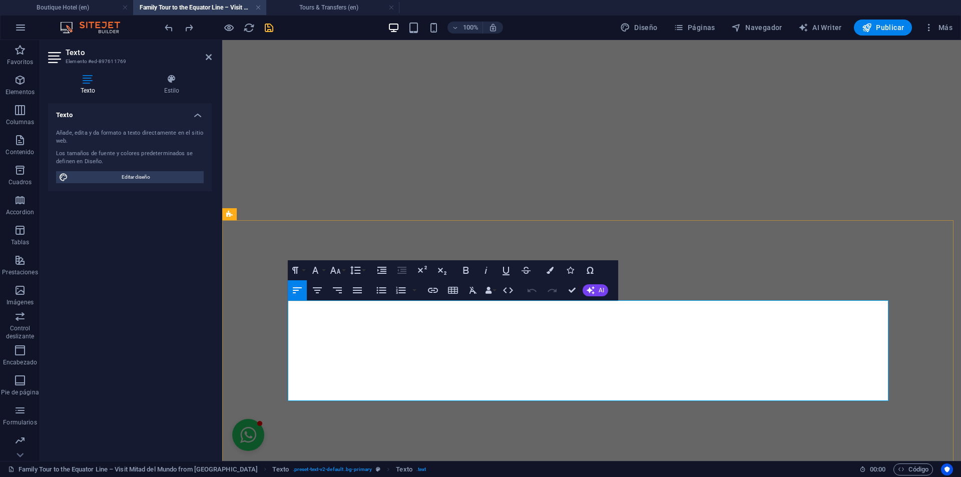
click at [244, 213] on span "Texto" at bounding box center [244, 214] width 15 height 6
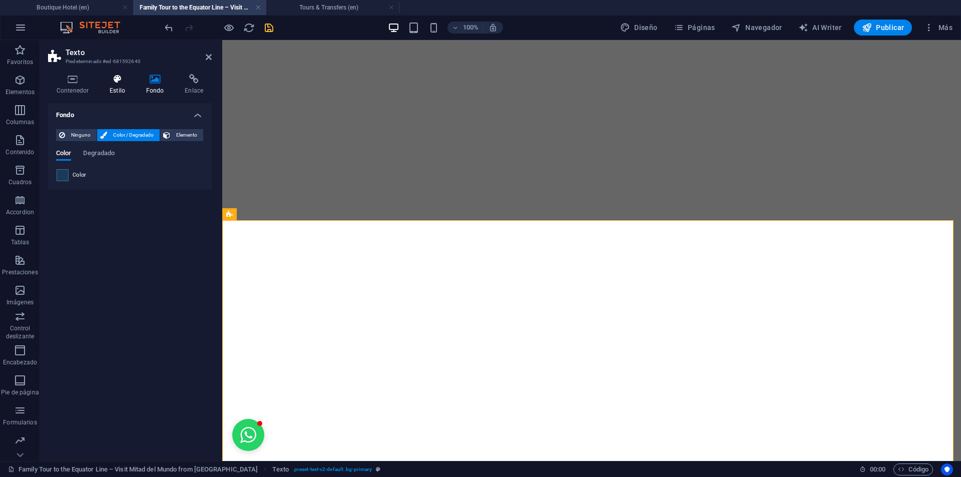
click at [113, 84] on h4 "Estilo" at bounding box center [119, 84] width 37 height 21
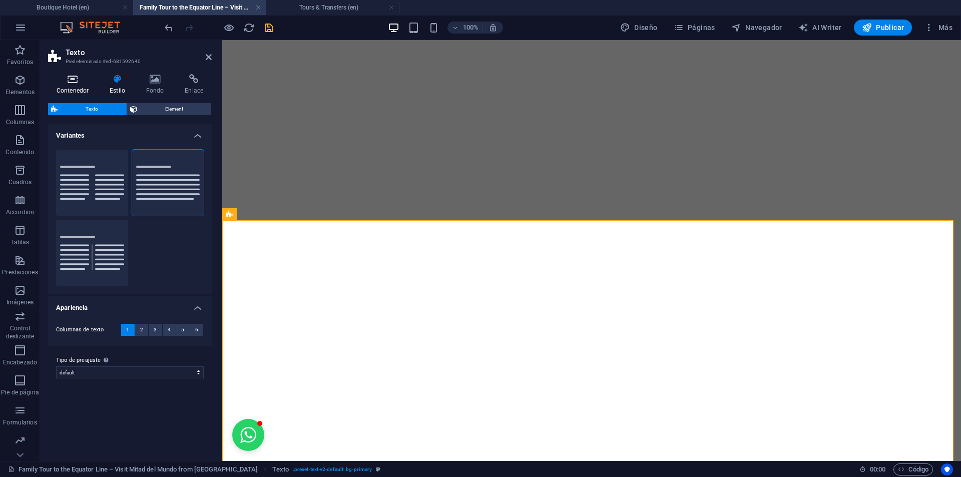
click at [67, 82] on icon at bounding box center [72, 79] width 49 height 10
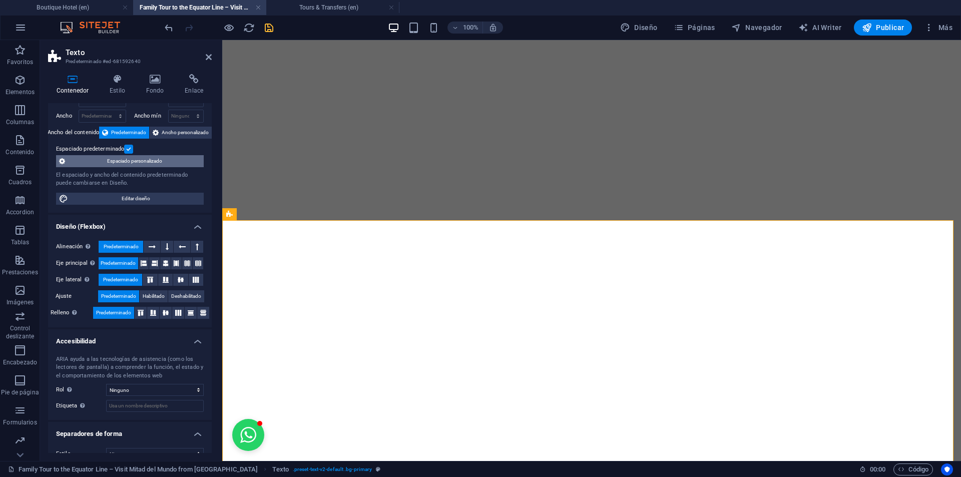
scroll to position [50, 0]
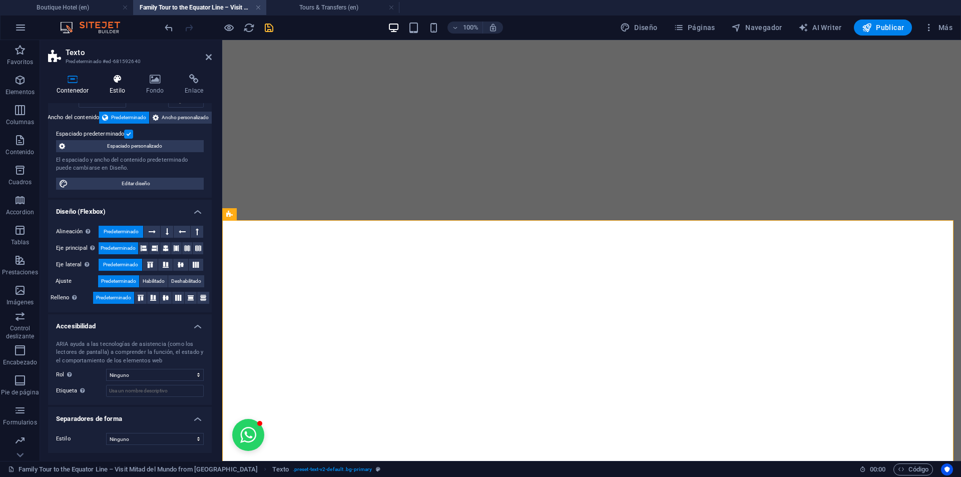
click at [119, 89] on h4 "Estilo" at bounding box center [119, 84] width 37 height 21
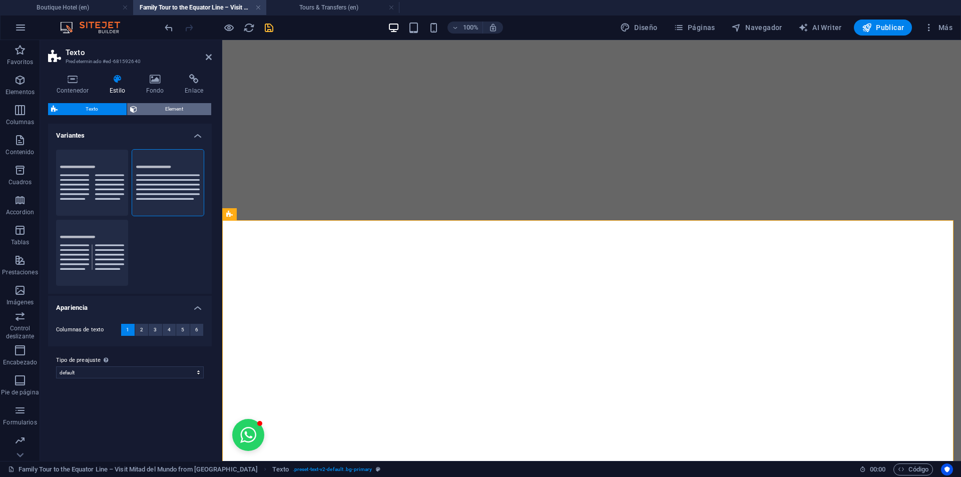
click at [153, 107] on span "Element" at bounding box center [174, 109] width 69 height 12
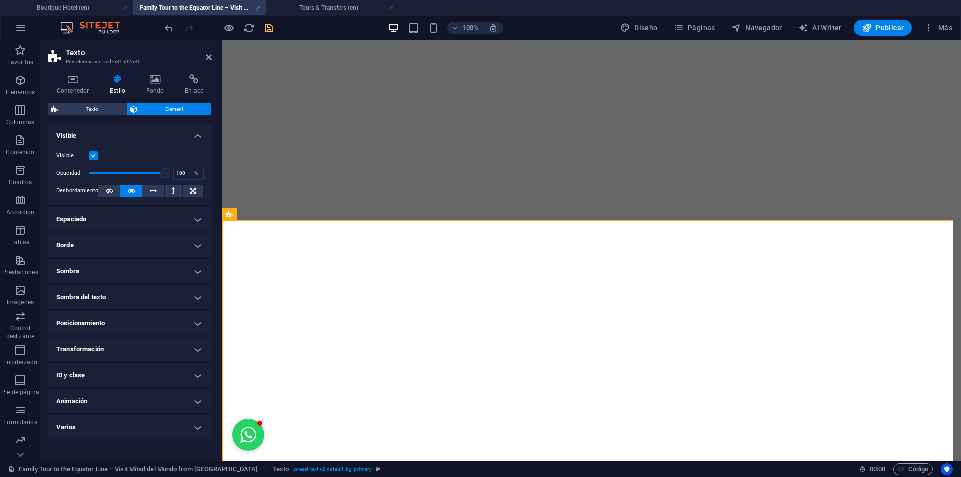
click at [112, 224] on h4 "Espaciado" at bounding box center [130, 219] width 164 height 24
